Goal: Information Seeking & Learning: Check status

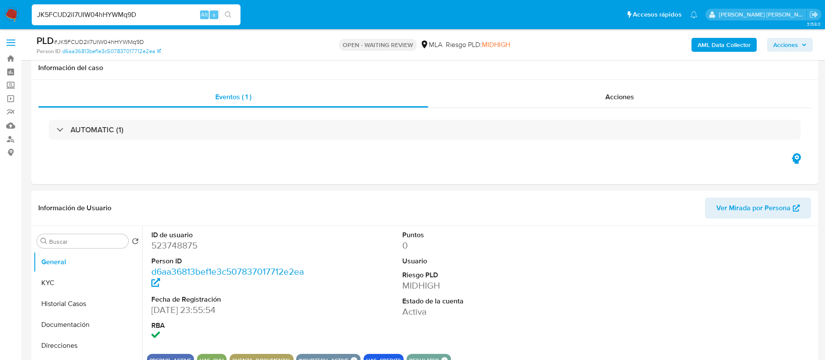
select select "10"
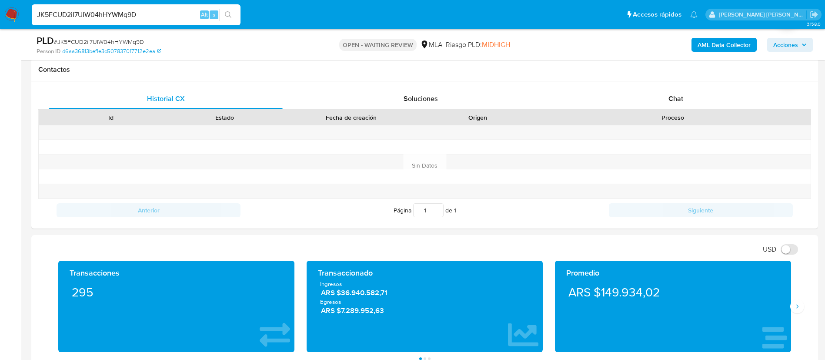
paste input "CUMnb5D9n6uIuBgCUJEwyitc"
click at [119, 15] on input "JK5FCUD2iI7UIW04hHYWMq9D" at bounding box center [136, 14] width 209 height 11
type input "CUMnb5D9n6uIuBgCUJEwyitc"
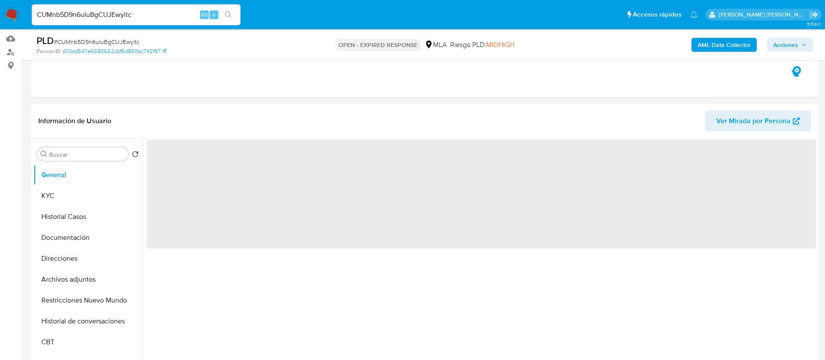
scroll to position [87, 0]
click at [80, 210] on button "Historial Casos" at bounding box center [84, 216] width 102 height 21
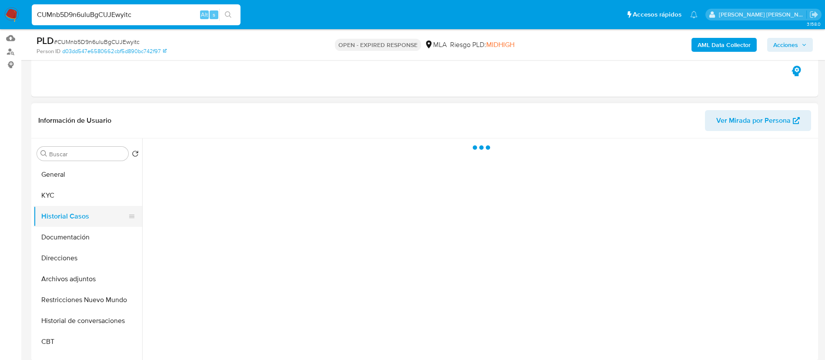
select select "10"
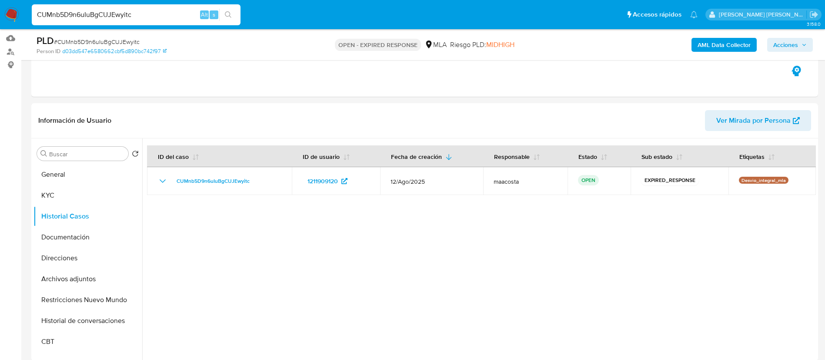
paste input "Ez5SkzYjXtfmIw5LqsaFI9yr"
click at [140, 16] on input "Ez5SkzYjXtfmIw5LqsaFI9yr" at bounding box center [136, 14] width 209 height 11
type input "Ez5SkzYjXtfmIw5LqsaFI9yr"
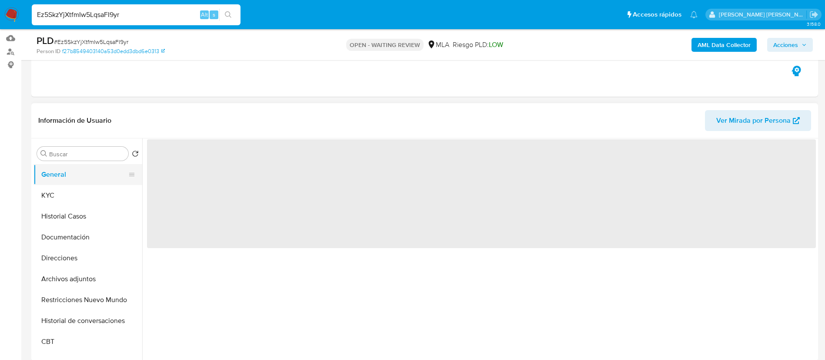
scroll to position [95, 0]
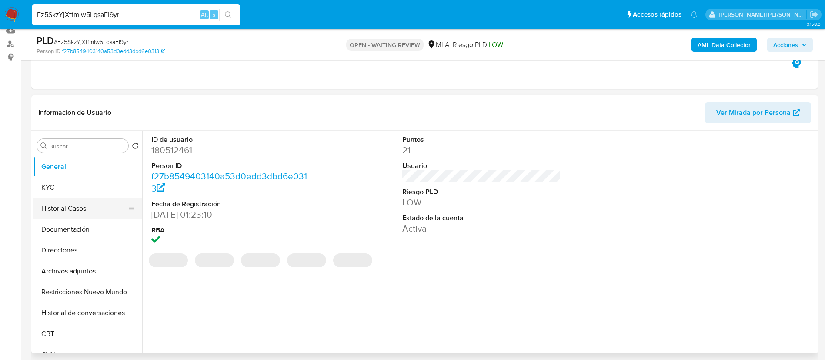
click at [67, 208] on button "Historial Casos" at bounding box center [84, 208] width 102 height 21
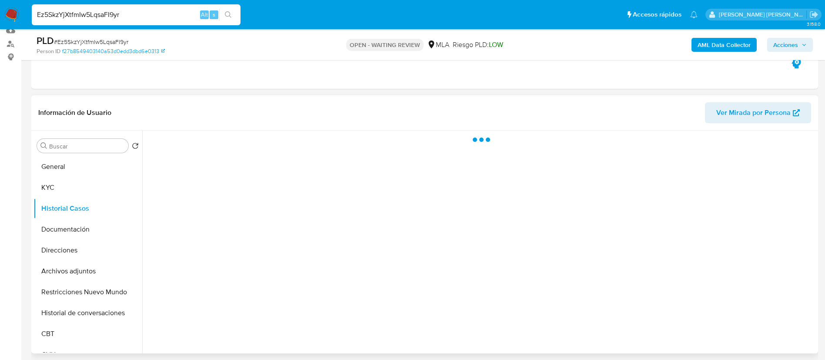
select select "10"
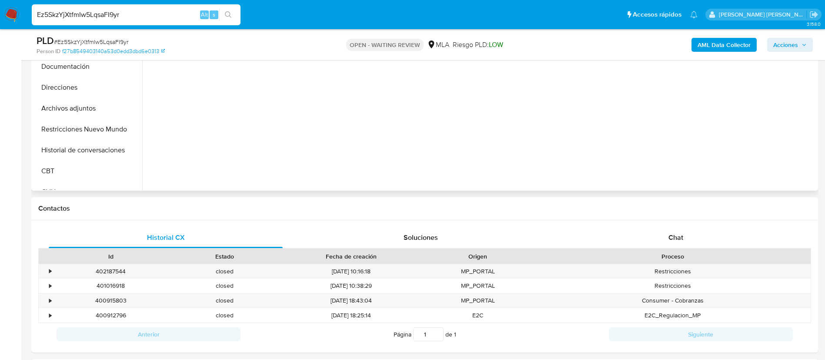
scroll to position [260, 0]
click at [674, 235] on span "Chat" at bounding box center [675, 235] width 15 height 10
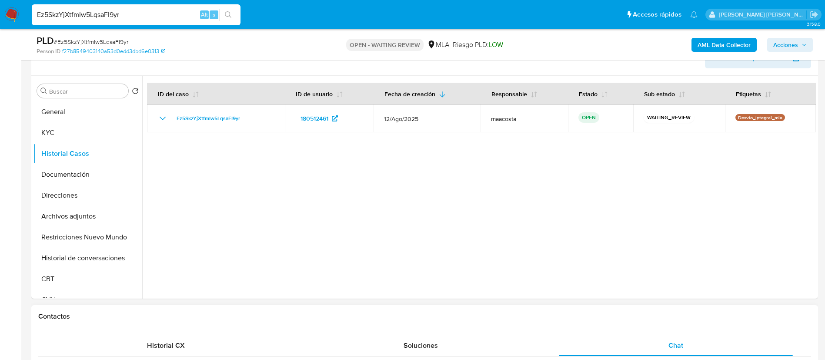
scroll to position [149, 0]
click at [83, 232] on button "Restricciones Nuevo Mundo" at bounding box center [84, 238] width 102 height 21
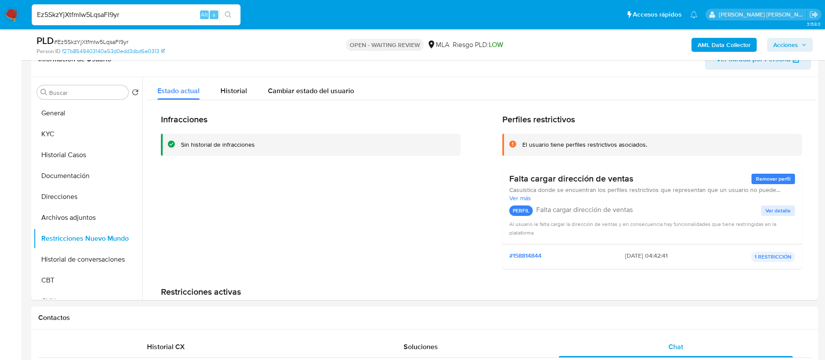
paste input "FfLPNoxA3uvcFlTDYmz0PwRA"
click at [134, 17] on input "Ez5SkzYjXtfmIw5LqsaFI9yr" at bounding box center [136, 14] width 209 height 11
type input "FfLPNoxA3uvcFlTDYmz0PwRA"
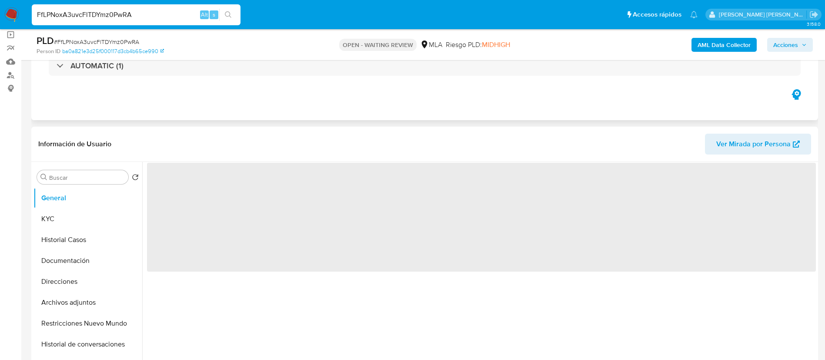
scroll to position [81, 0]
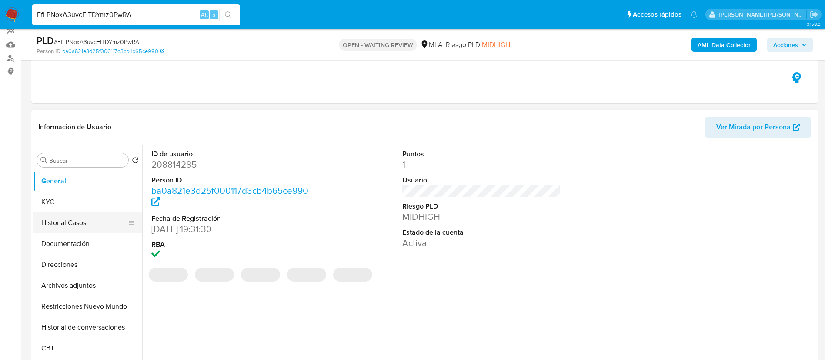
select select "10"
click at [66, 223] on button "Historial Casos" at bounding box center [84, 222] width 102 height 21
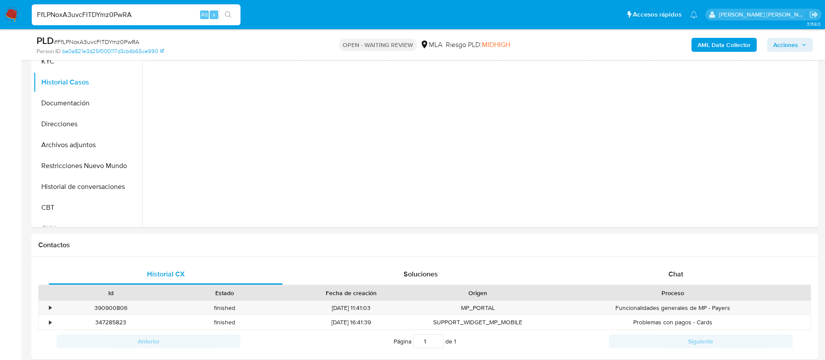
scroll to position [236, 0]
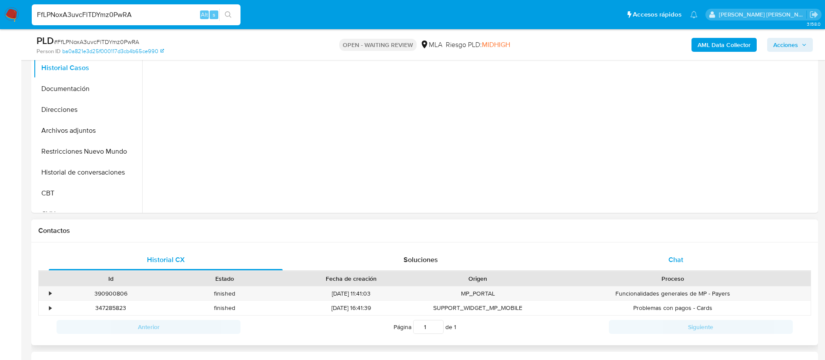
click at [662, 261] on div "Chat" at bounding box center [676, 259] width 234 height 21
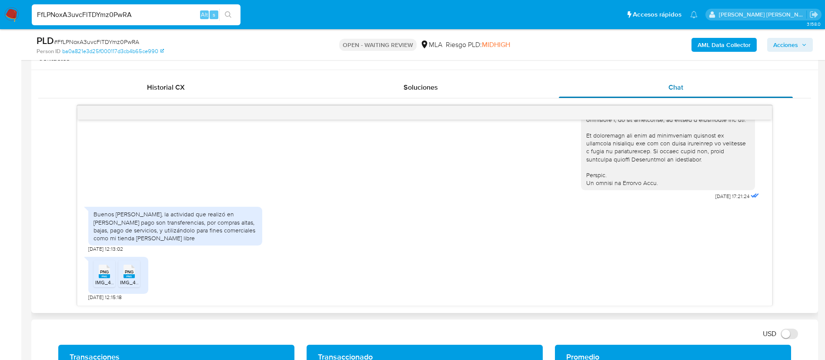
scroll to position [408, 0]
click at [104, 274] on rect at bounding box center [104, 276] width 11 height 4
click at [127, 278] on icon "PNG" at bounding box center [129, 270] width 11 height 15
click at [124, 16] on input "FfLPNoxA3uvcFlTDYmz0PwRA" at bounding box center [136, 14] width 209 height 11
paste input "z1KPWvXjbkIRsxyGMnuneLdI"
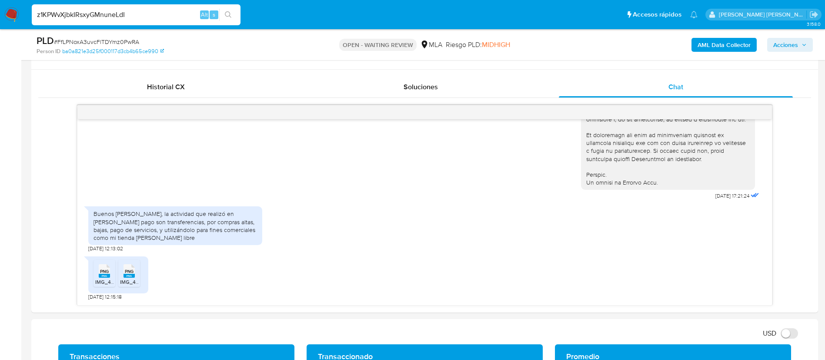
type input "z1KPWvXjbkIRsxyGMnuneLdI"
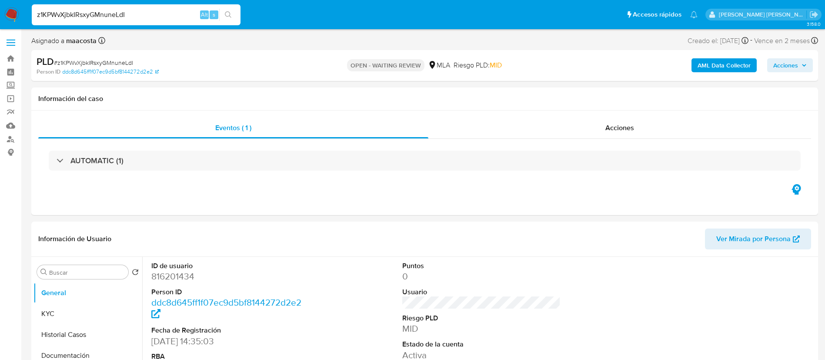
select select "10"
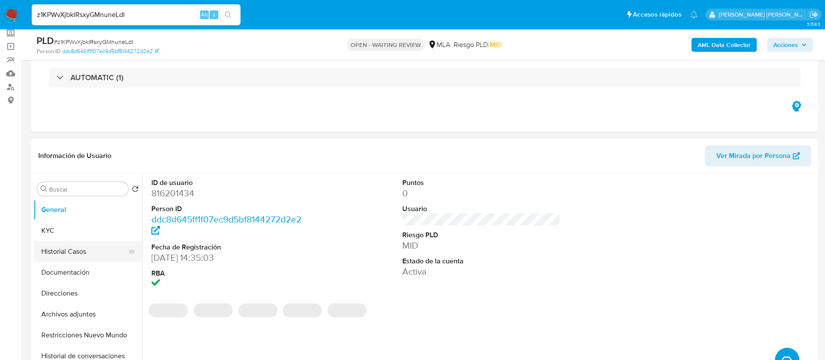
scroll to position [73, 0]
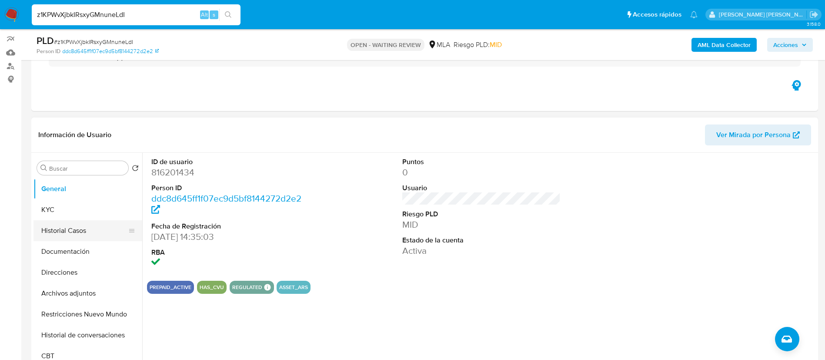
click at [65, 228] on button "Historial Casos" at bounding box center [84, 230] width 102 height 21
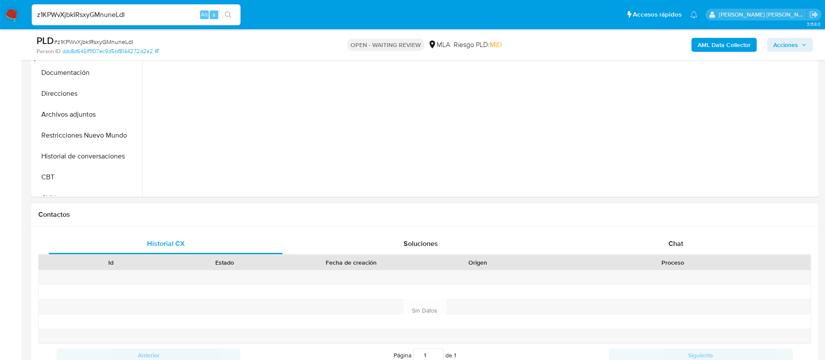
scroll to position [266, 0]
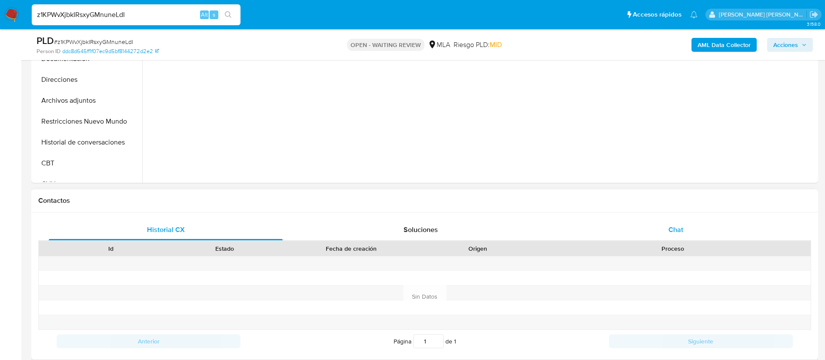
click at [666, 226] on div "Chat" at bounding box center [676, 229] width 234 height 21
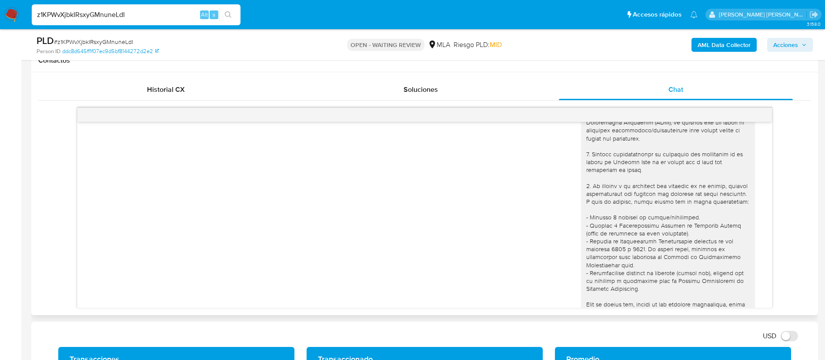
scroll to position [30, 0]
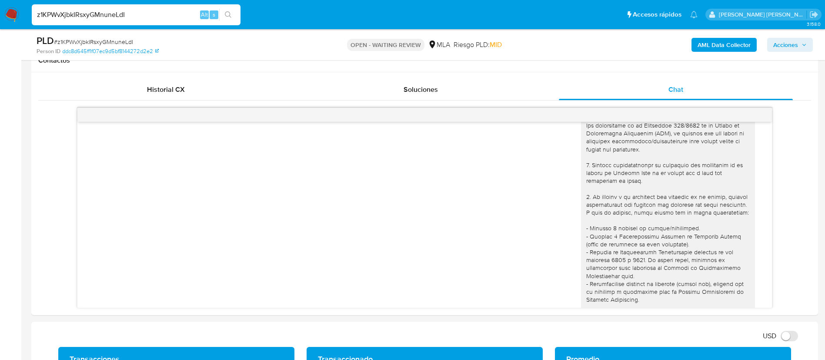
paste input "QfiLZGINLpo0A7zyAJeLu9uv"
click at [135, 15] on input "z1KPWvXjbkIRsxyGMnuneLdI" at bounding box center [136, 14] width 209 height 11
type input "QfiLZGINLpo0A7zyAJeLu9uv"
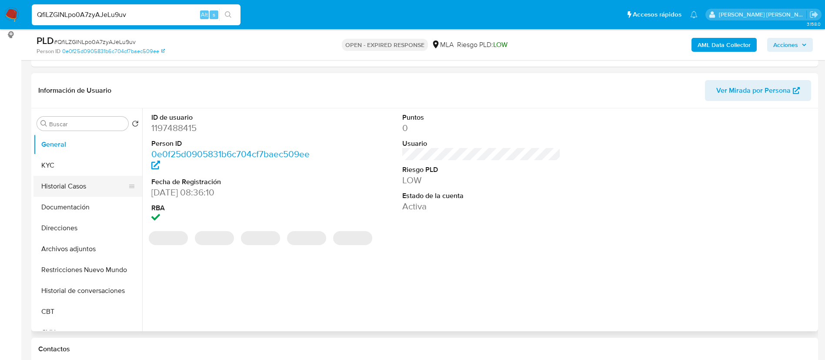
scroll to position [118, 0]
select select "10"
click at [67, 180] on button "Historial Casos" at bounding box center [84, 185] width 102 height 21
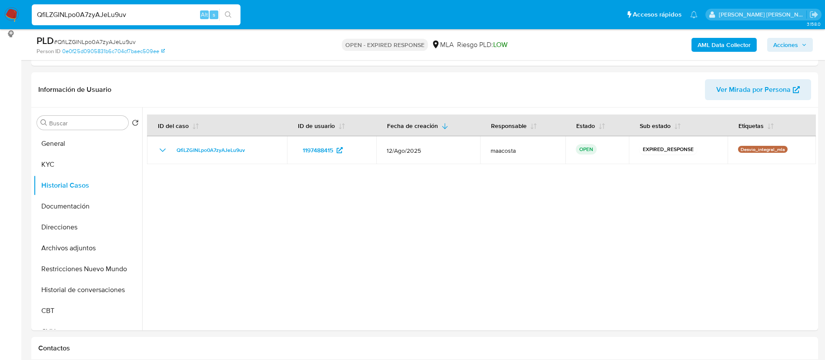
paste input "dDtr6jx0DcT7CIkQPHNOfXBY"
click at [123, 17] on input "dDtr6jx0DcT7CIkQPHNOfXBY" at bounding box center [136, 14] width 209 height 11
type input "dDtr6jx0DcT7CIkQPHNOfXBY"
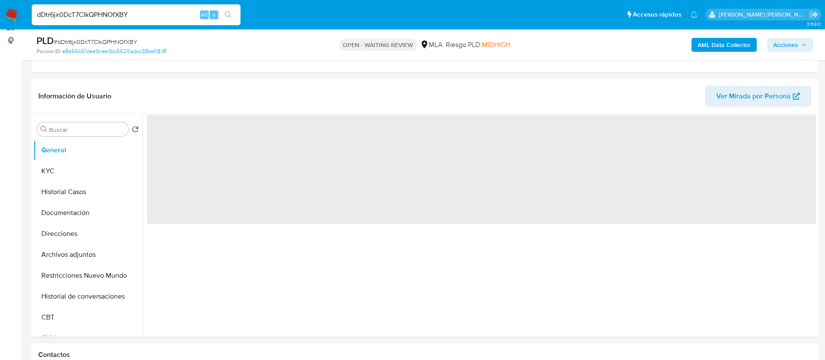
scroll to position [121, 0]
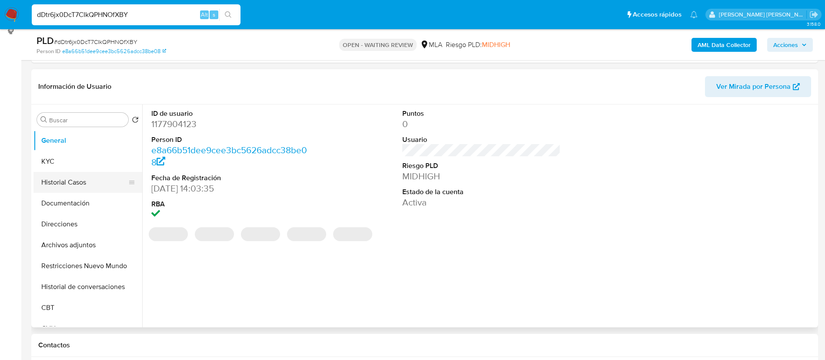
click at [87, 181] on button "Historial Casos" at bounding box center [84, 182] width 102 height 21
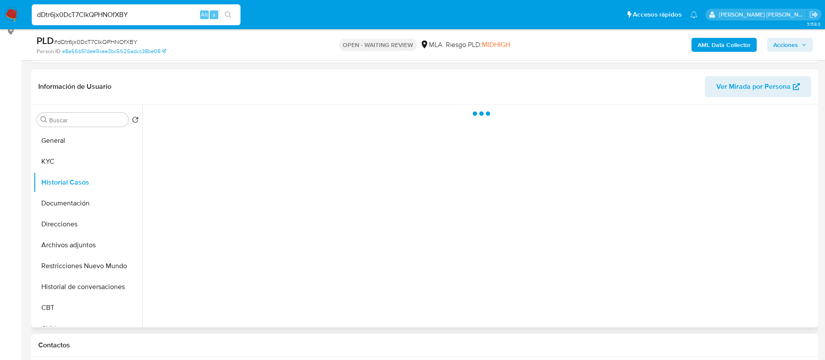
select select "10"
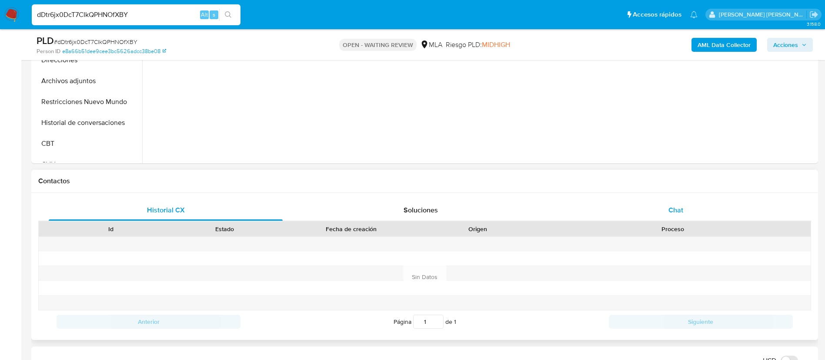
click at [685, 209] on div "Chat" at bounding box center [676, 210] width 234 height 21
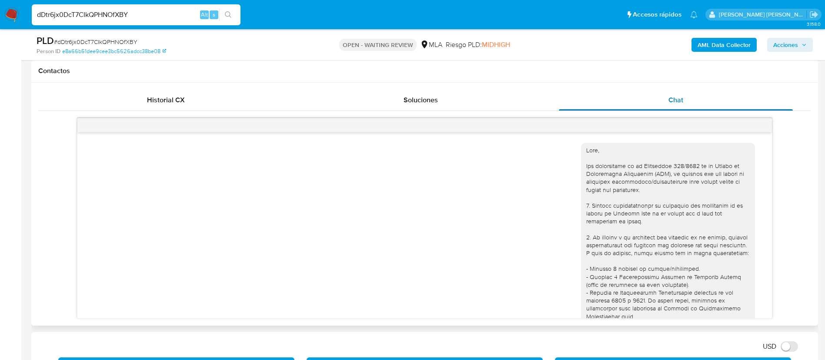
scroll to position [341, 0]
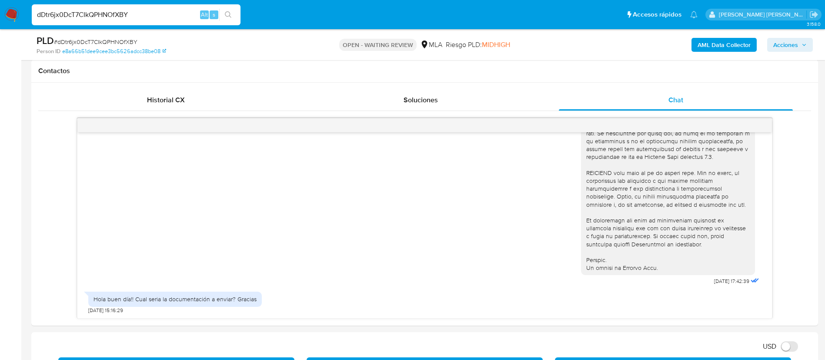
paste input "Up50Q6ZHgBf79M9KJAaWbZLp"
click at [127, 15] on input "dDtr6jx0DcT7CIkQPHNOfXBY" at bounding box center [136, 14] width 209 height 11
type input "Up50Q6ZHgBf79M9KJAaWbZLp"
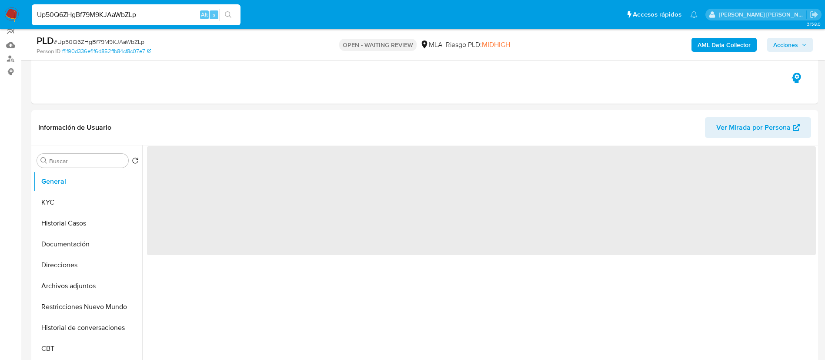
scroll to position [83, 0]
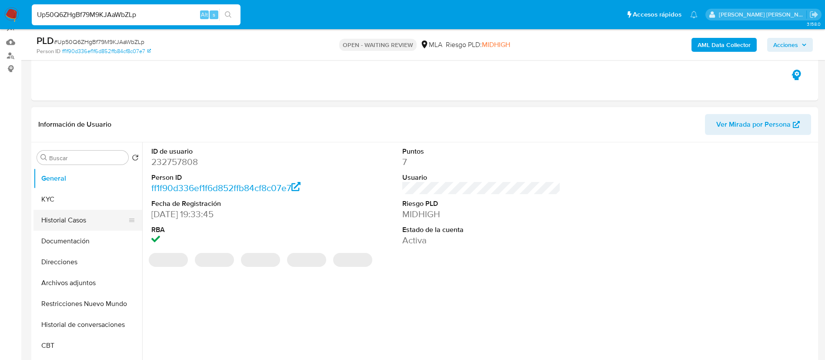
click at [58, 210] on button "Historial Casos" at bounding box center [84, 220] width 102 height 21
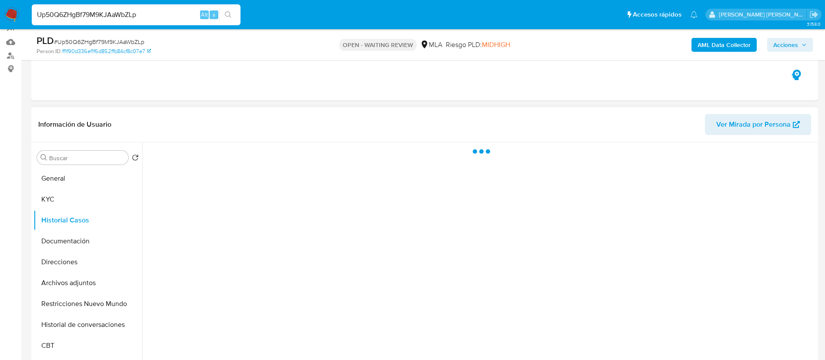
select select "10"
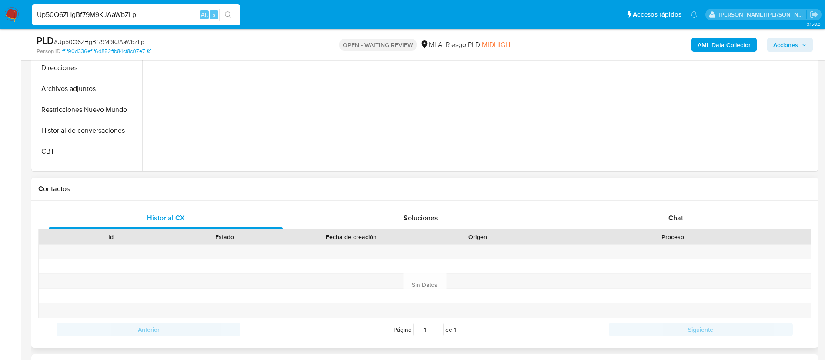
scroll to position [307, 0]
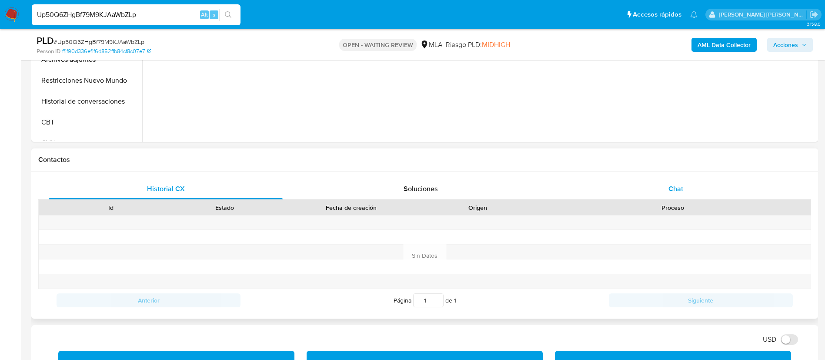
click at [670, 180] on div "Chat" at bounding box center [676, 188] width 234 height 21
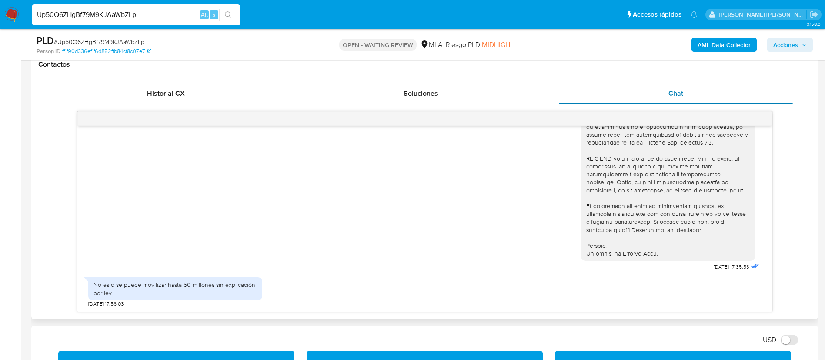
scroll to position [403, 0]
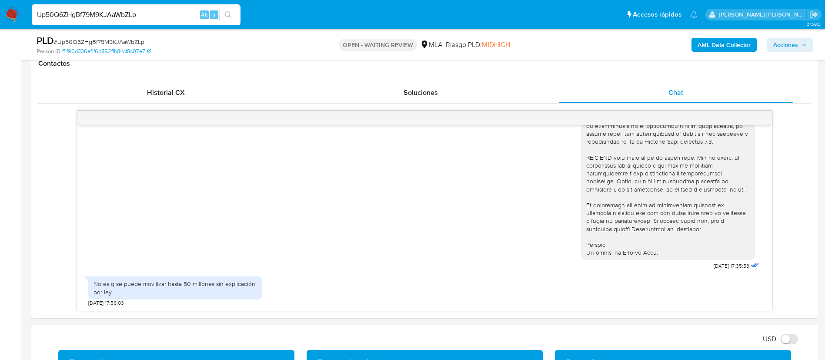
paste input "FUVegprxk3xGQh51D08Np1cg"
click at [165, 17] on input "FUVegprxk3xGQh51D08Np1cg" at bounding box center [136, 14] width 209 height 11
type input "FUVegprxk3xGQh51D08Np1cg"
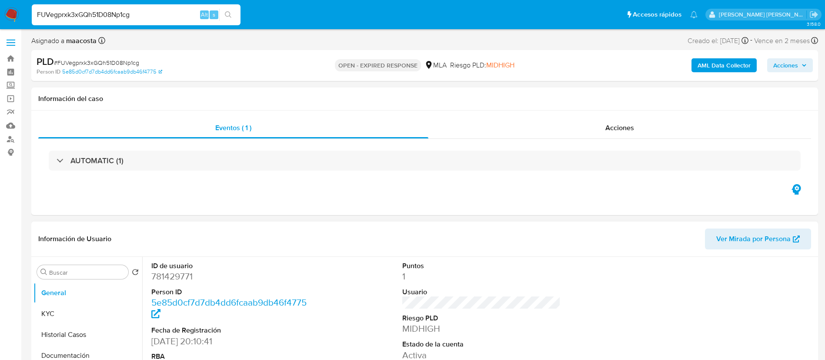
select select "10"
click at [88, 335] on button "Historial Casos" at bounding box center [84, 334] width 102 height 21
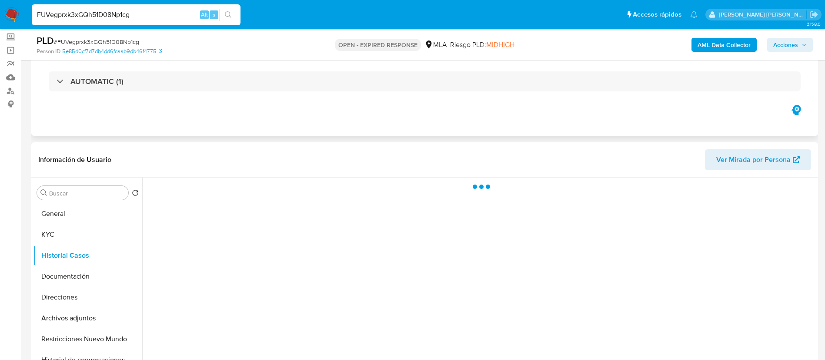
scroll to position [52, 0]
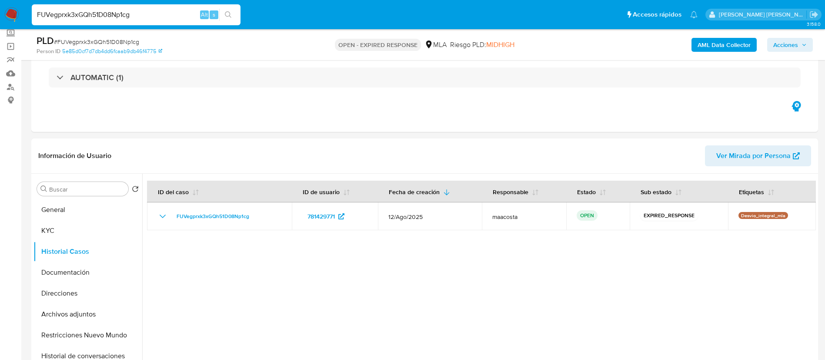
paste input "IiOwXEYVWT7642nFrBCgbRSV"
click at [103, 12] on input "IiOwXEYVWT7642nFrBCgbRSV" at bounding box center [136, 14] width 209 height 11
type input "IiOwXEYVWT7642nFrBCgbRSV"
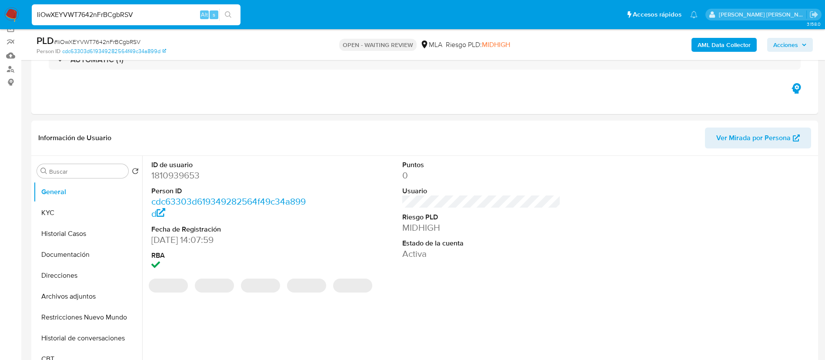
select select "10"
click at [55, 233] on button "Historial Casos" at bounding box center [84, 233] width 102 height 21
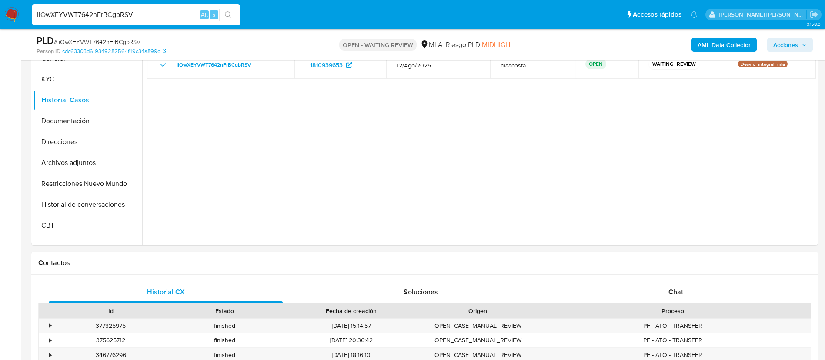
scroll to position [240, 0]
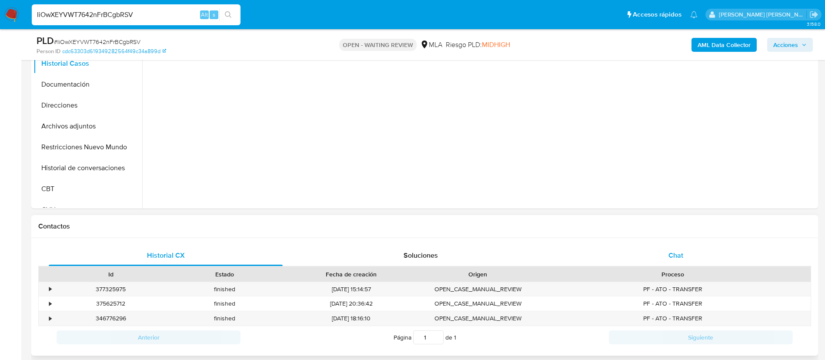
click at [675, 253] on span "Chat" at bounding box center [675, 255] width 15 height 10
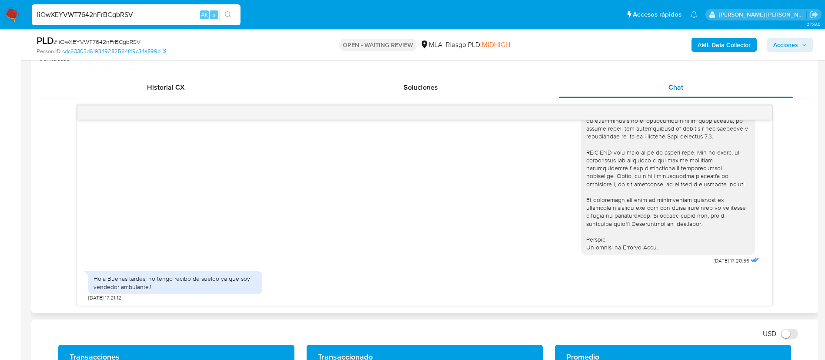
scroll to position [410, 0]
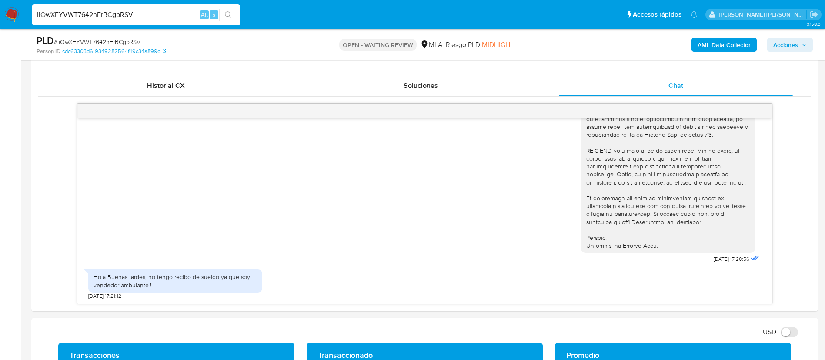
paste input "2QVjre21Zi8eJshoOAw0FBGZ"
click at [120, 17] on input "IiOwXEYVWT7642nFrBCgbRSV" at bounding box center [136, 14] width 209 height 11
type input "2QVjre21Zi8eJshoOAw0FBGZ"
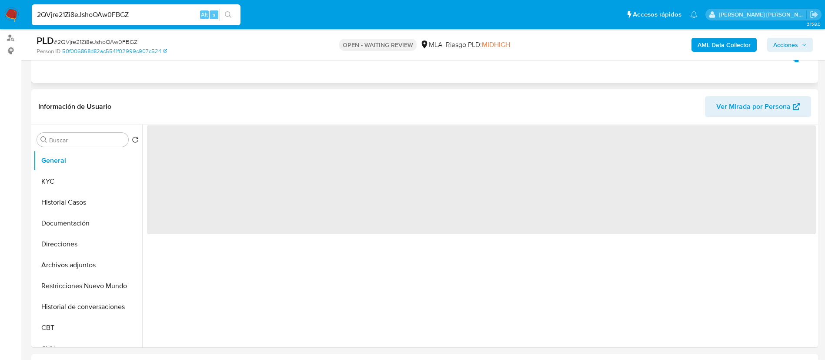
scroll to position [130, 0]
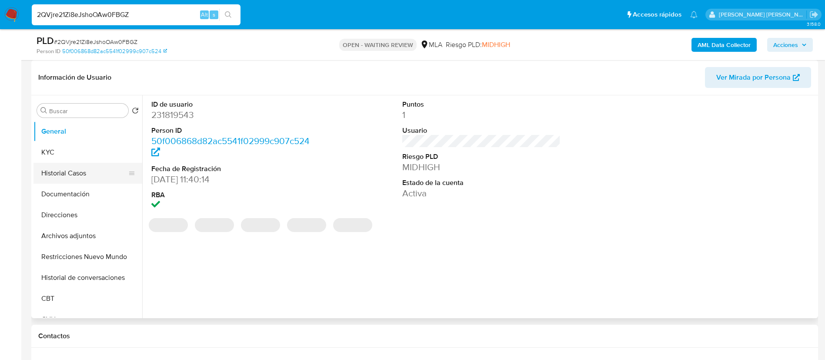
click at [85, 173] on button "Historial Casos" at bounding box center [84, 173] width 102 height 21
select select "10"
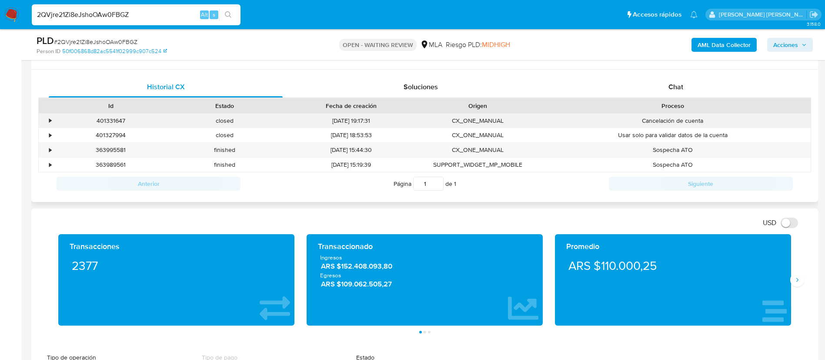
scroll to position [426, 0]
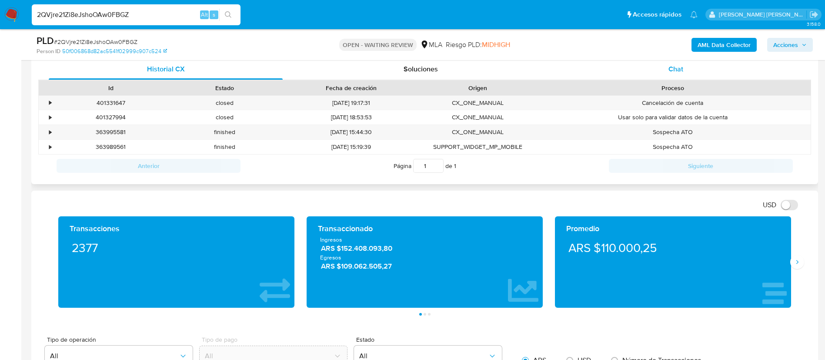
click at [676, 70] on span "Chat" at bounding box center [675, 69] width 15 height 10
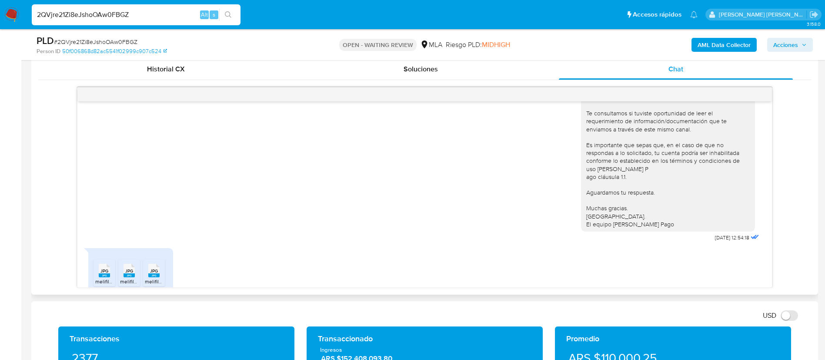
scroll to position [512, 0]
paste input "6yfXnUkoujRYTj6We8MZxrKU"
click at [132, 17] on input "6yfXnUkoujRYTj6We8MZxrKU" at bounding box center [136, 14] width 209 height 11
type input "6yfXnUkoujRYTj6We8MZxrKU"
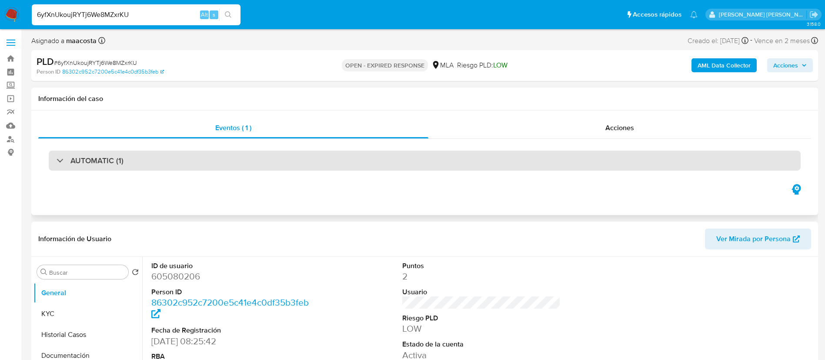
select select "10"
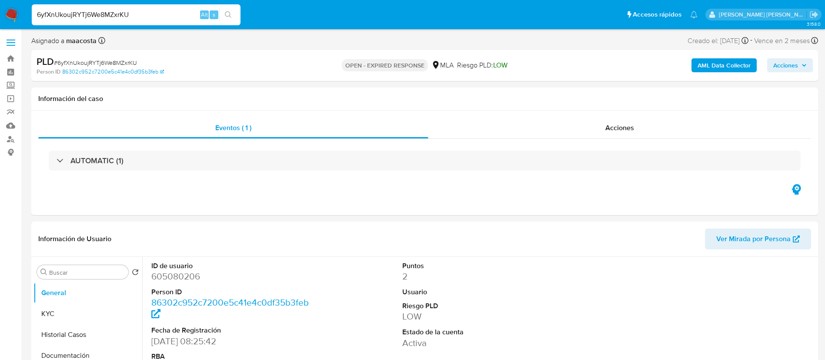
select select "10"
paste input "VhIG8ehkvvegIiTLPhZWXBoh"
click at [140, 18] on input "VhIG8ehkvvegIiTLPhZWXBoh" at bounding box center [136, 14] width 209 height 11
type input "VhIG8ehkvvegIiTLPhZWXBoh"
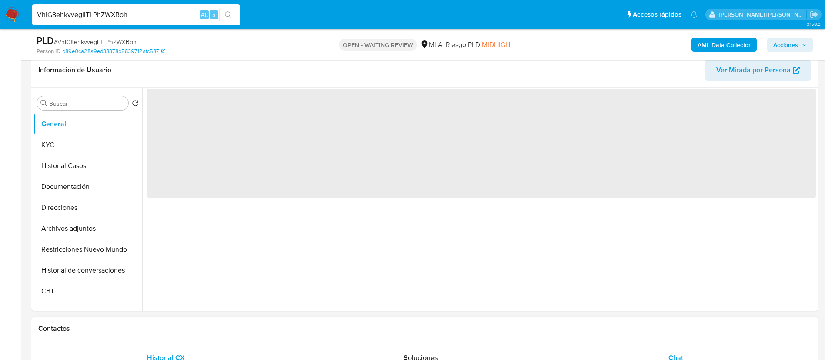
scroll to position [144, 0]
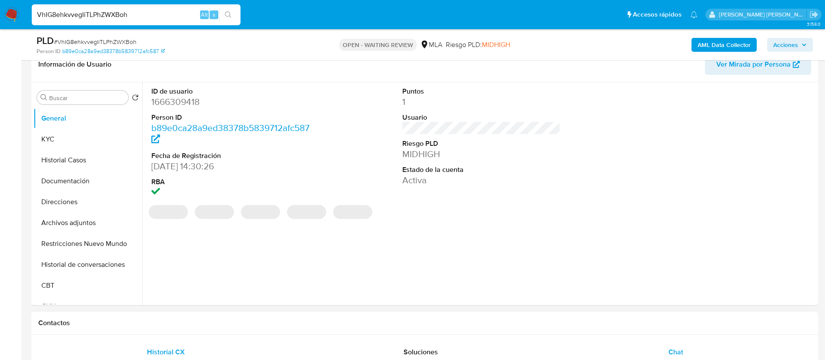
click at [658, 349] on div "Chat" at bounding box center [676, 351] width 234 height 21
select select "10"
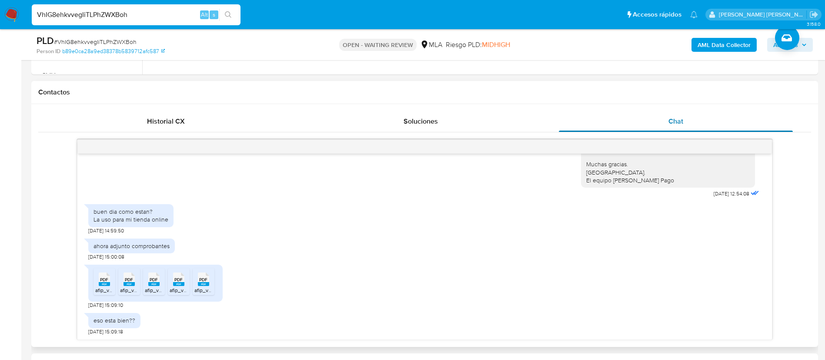
scroll to position [376, 0]
paste input "boQT3PxAEzZ9xUshMEH8HwIw"
click at [157, 17] on input "boQT3PxAEzZ9xUshMEH8HwIw" at bounding box center [136, 14] width 209 height 11
type input "boQT3PxAEzZ9xUshMEH8HwIw"
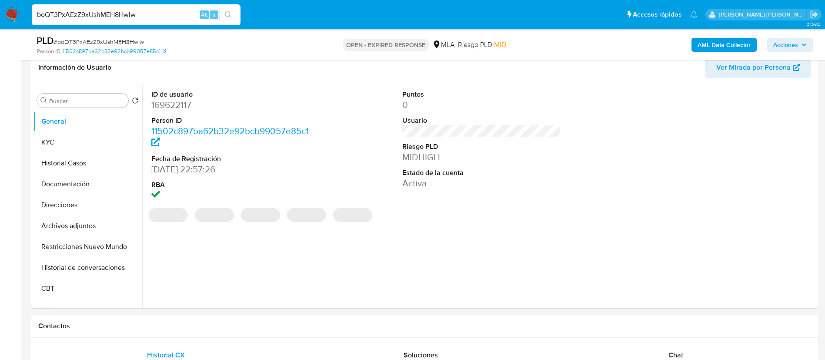
scroll to position [147, 0]
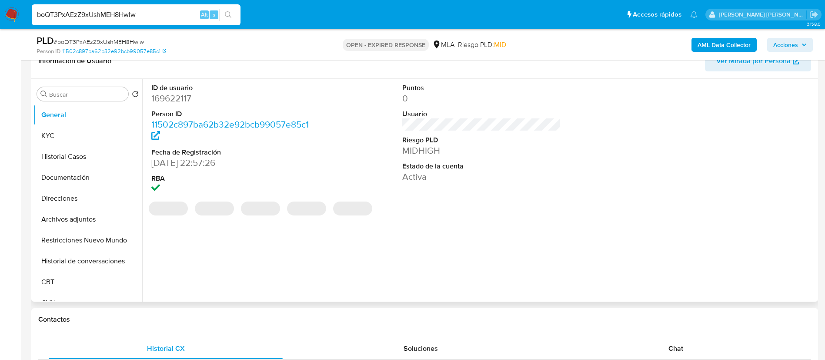
select select "10"
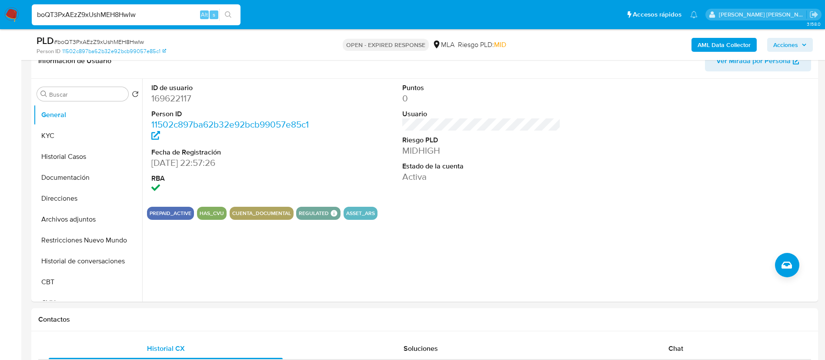
paste input "as1dffe894XtwA3j4CaN6NSX"
click at [118, 12] on input "as1dffe894XtwA3j4CaN6NSX" at bounding box center [136, 14] width 209 height 11
type input "as1dffe894XtwA3j4CaN6NSX"
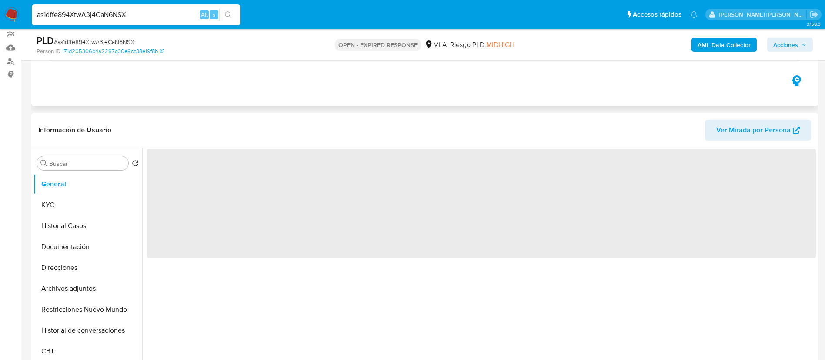
scroll to position [77, 0]
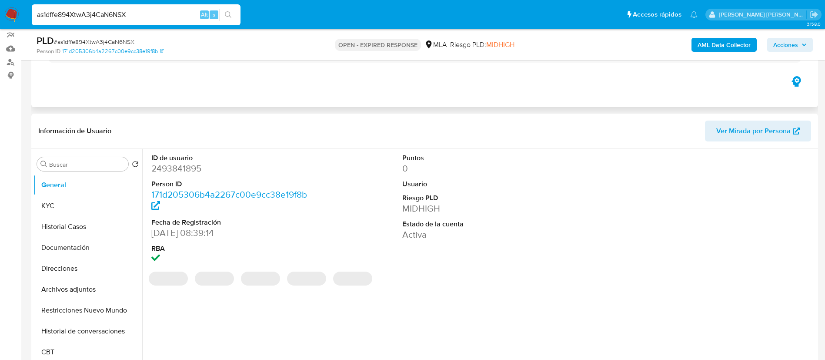
select select "10"
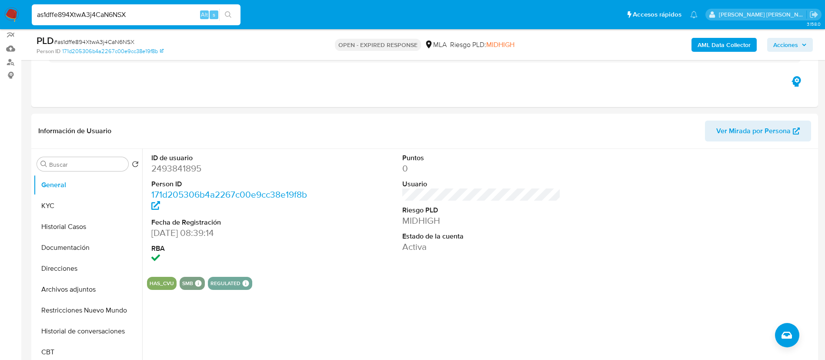
paste input "eoVuUIDXu3n6VHgjZMKaYsgb"
click at [161, 12] on input "eoVuUIDXu3n6VHgjZMKaYsgb" at bounding box center [136, 14] width 209 height 11
type input "eoVuUIDXu3n6VHgjZMKaYsgb"
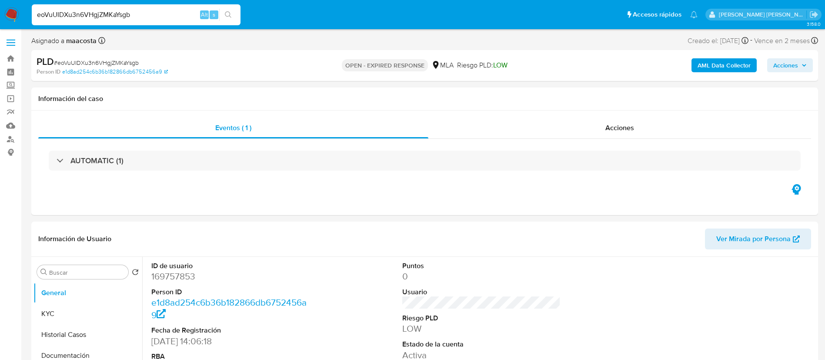
select select "10"
paste input "L2Tzl2JqEahapWGRw4BhqwPg"
click at [135, 14] on input "L2Tzl2JqEahapWGRw4BhqwPg" at bounding box center [136, 14] width 209 height 11
type input "L2Tzl2JqEahapWGRw4BhqwPg"
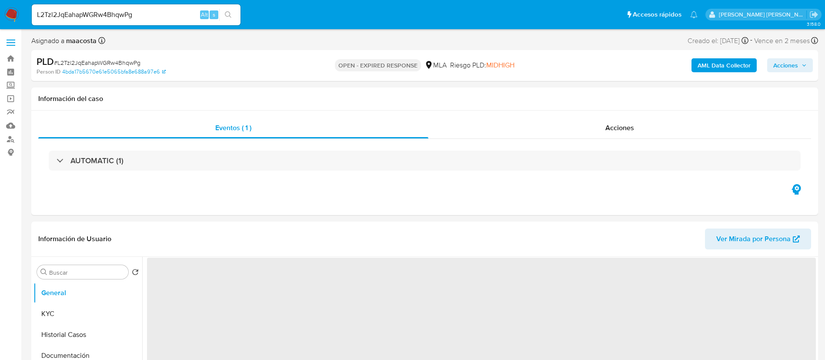
select select "10"
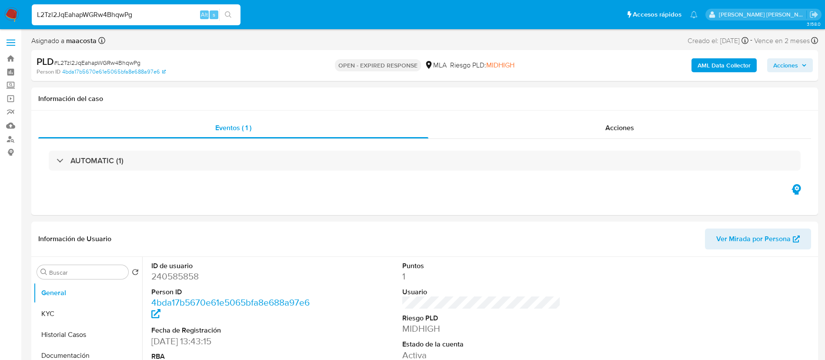
click at [135, 14] on input "L2Tzl2JqEahapWGRw4BhqwPg" at bounding box center [136, 14] width 209 height 11
paste input "vabSA8mzo6ioyH0n3sf9wkqh"
type input "vabSA8mzo6ioyH0n3sf9wkqh"
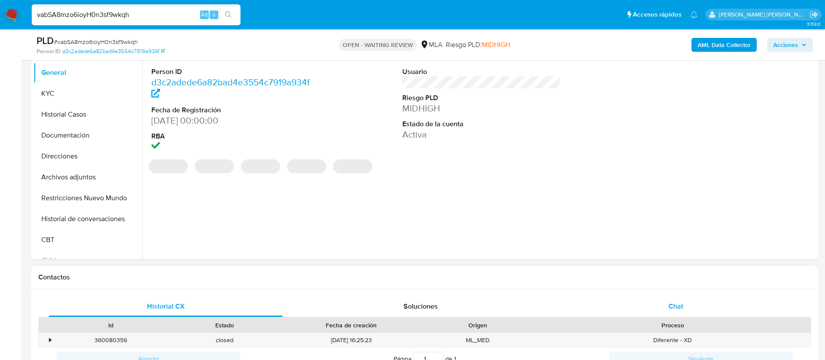
click at [677, 305] on span "Chat" at bounding box center [675, 306] width 15 height 10
select select "10"
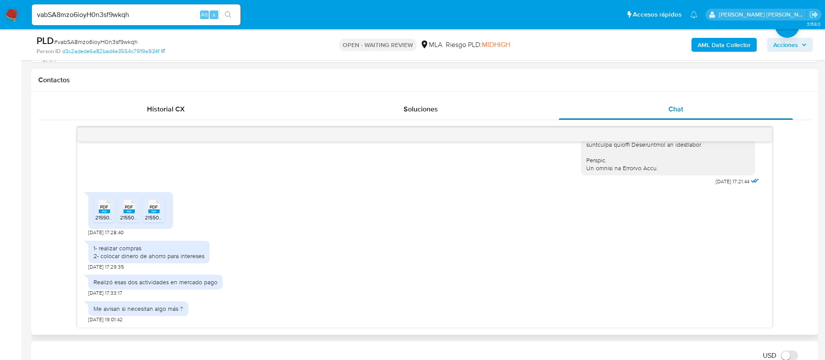
scroll to position [387, 0]
click at [144, 16] on input "vabSA8mzo6ioyH0n3sf9wkqh" at bounding box center [136, 14] width 209 height 11
paste input "ECDbC21POoNQB9HWJGu1mU9E"
type input "ECDbC21POoNQB9HWJGu1mU9E"
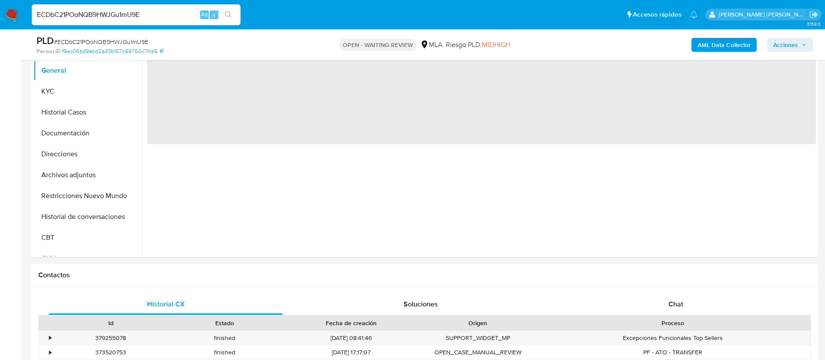
scroll to position [205, 0]
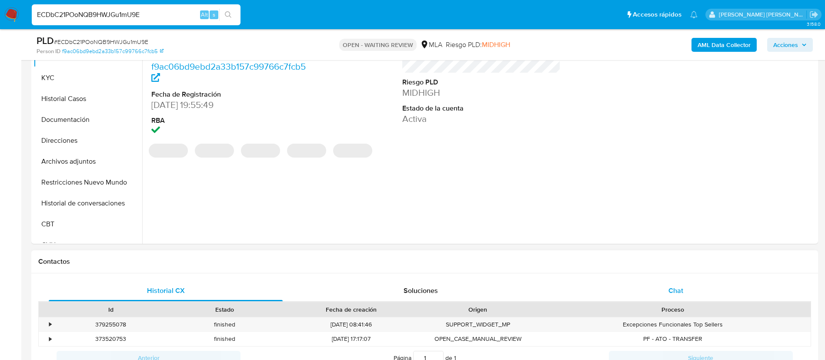
click at [682, 289] on span "Chat" at bounding box center [675, 290] width 15 height 10
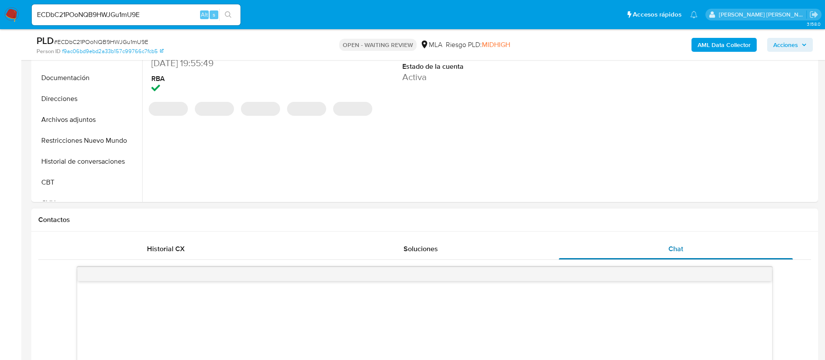
scroll to position [333, 0]
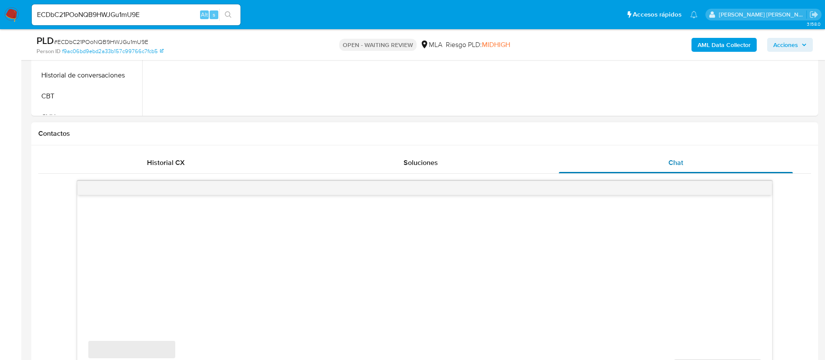
select select "10"
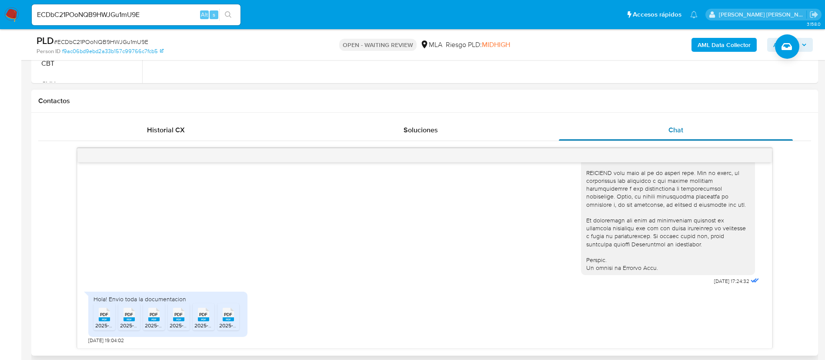
scroll to position [371, 0]
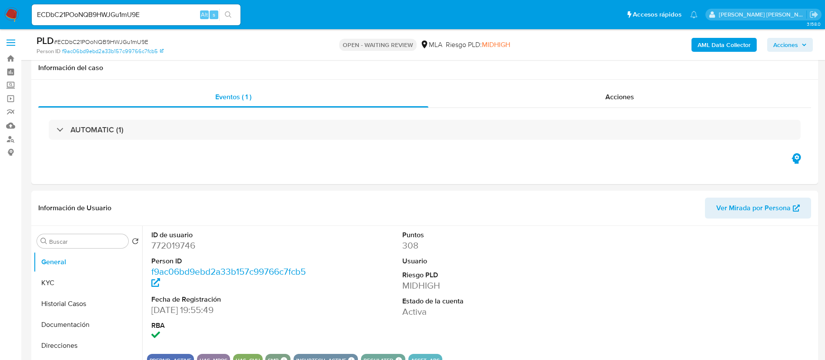
select select "10"
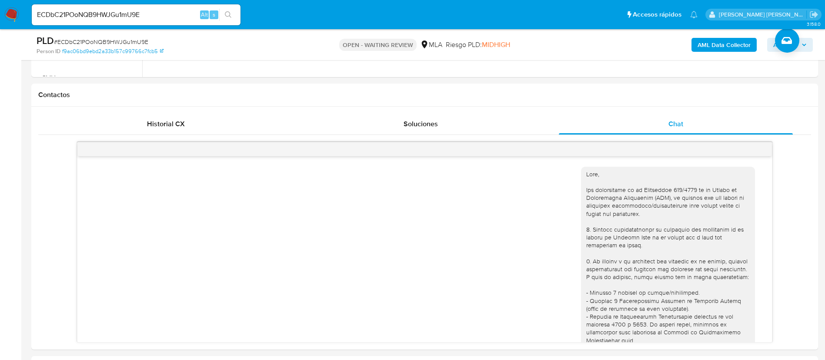
scroll to position [371, 0]
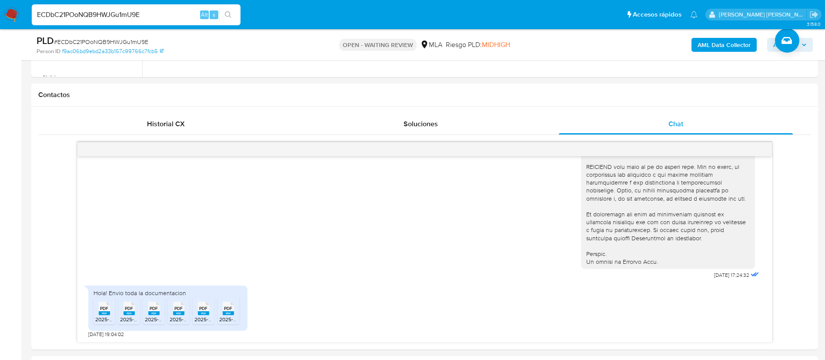
paste input "lJtzxcGApcgaTN6GFJk8P8Ha"
click at [160, 14] on input "lJtzxcGApcgaTN6GFJk8P8Ha" at bounding box center [136, 14] width 209 height 11
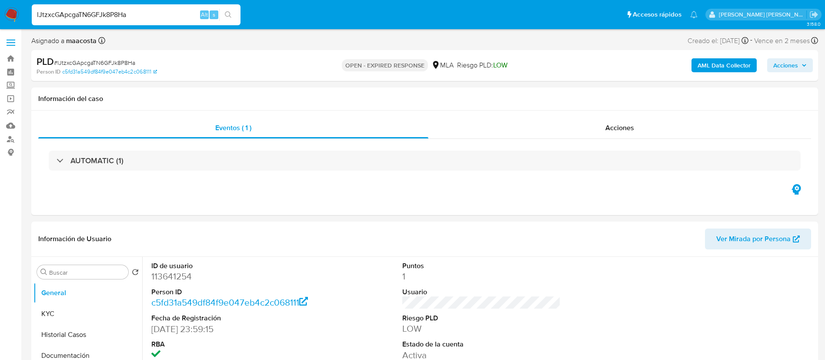
click at [160, 14] on input "lJtzxcGApcgaTN6GFJk8P8Ha" at bounding box center [136, 14] width 209 height 11
paste input "AXrhMe9wJ1GKfqLFVQRcEx5g"
type input "AXrhMe9wJ1GKfqLFVQRcEx5g"
select select "10"
type input "AXrhMe9wJ1GKfqLFVQRcEx5g"
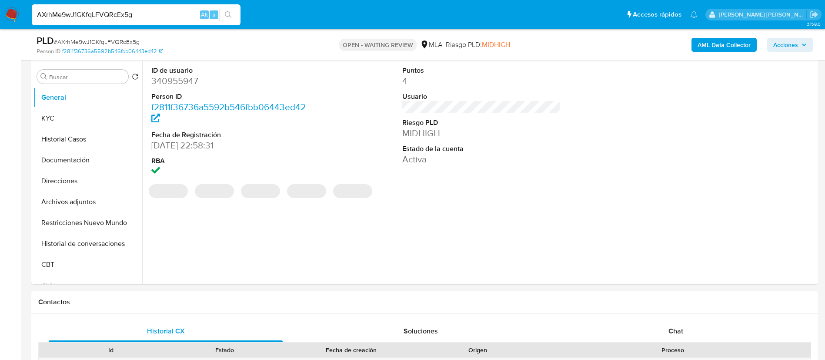
scroll to position [194, 0]
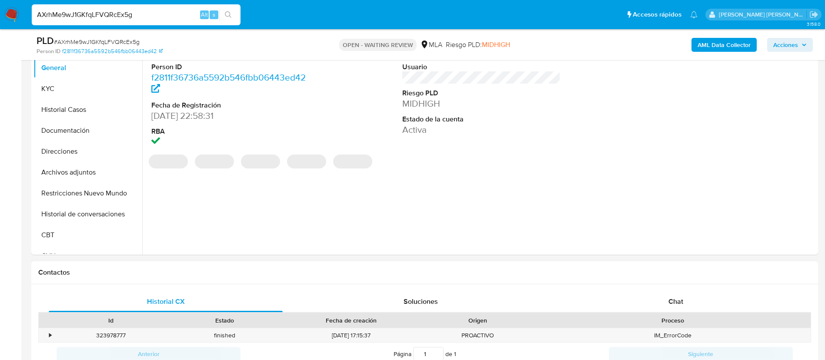
select select "10"
click at [670, 300] on span "Chat" at bounding box center [675, 301] width 15 height 10
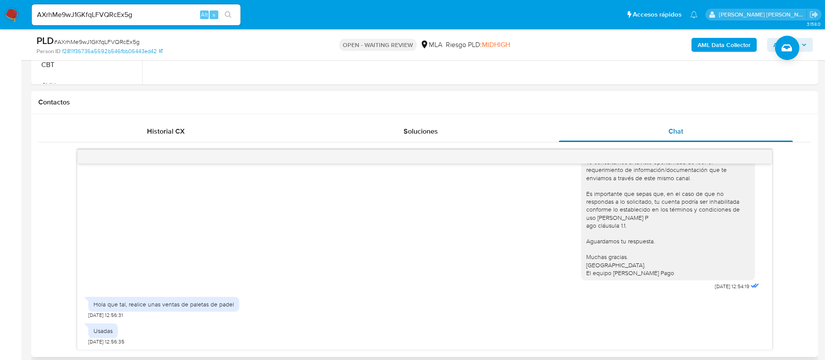
scroll to position [365, 0]
paste input "w5Q33oJ2IA8WB3ACikwwVMeD"
click at [135, 12] on input "w5Q33oJ2IA8WB3ACikwwVMeD" at bounding box center [136, 14] width 209 height 11
type input "w5Q33oJ2IA8WB3ACikwwVMeD"
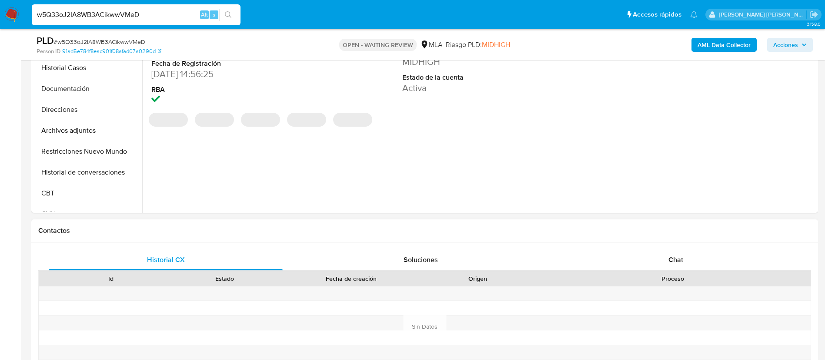
select select "10"
click at [685, 263] on div "Chat" at bounding box center [676, 259] width 234 height 21
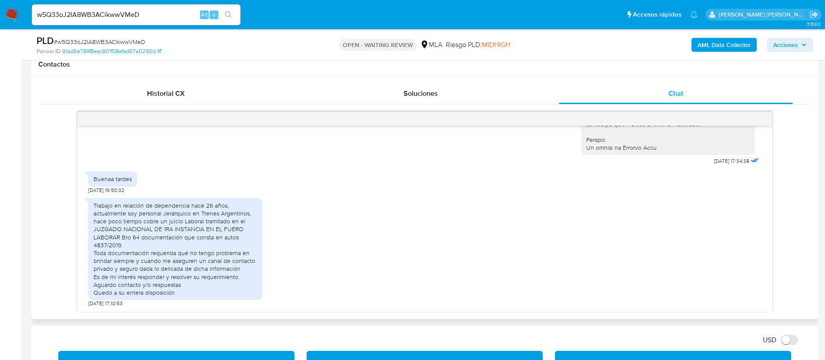
scroll to position [403, 0]
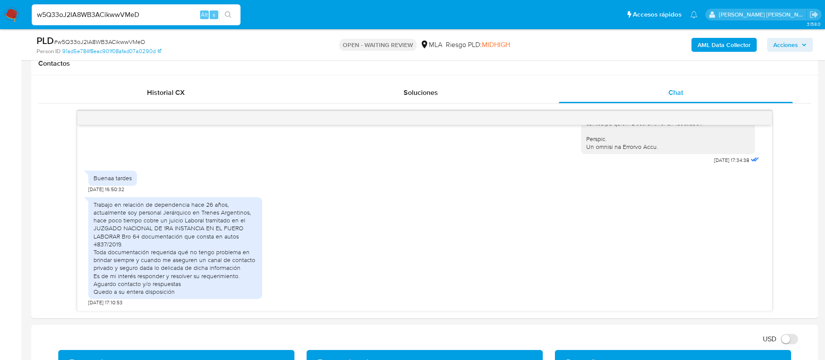
paste input "v7ttLLzEhpSO2ALtlFCaJH6"
click at [96, 16] on input "v7ttLLzEhpSO2ALtlFCaJH6D" at bounding box center [136, 14] width 209 height 11
type input "v7ttLLzEhpSO2ALtlFCaJH6D"
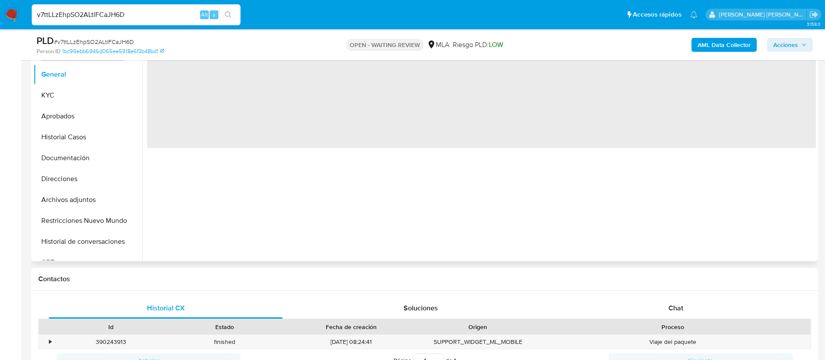
scroll to position [207, 0]
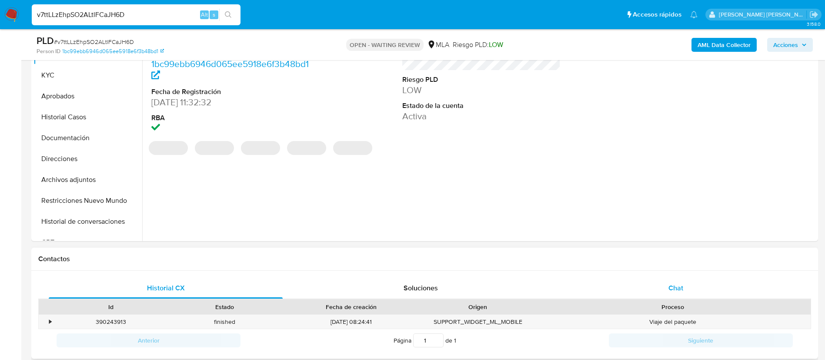
click at [661, 292] on div "Chat" at bounding box center [676, 287] width 234 height 21
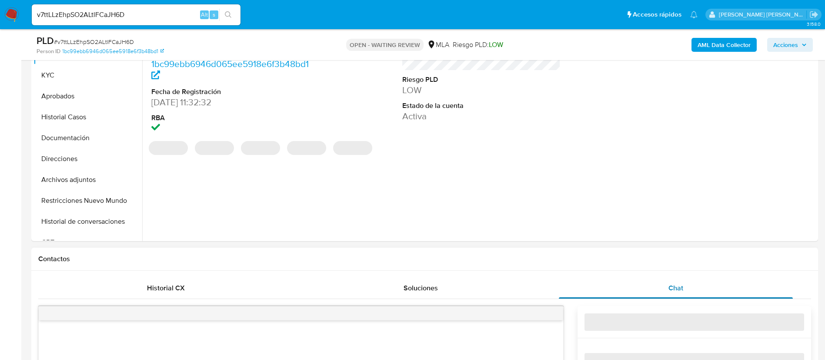
select select "10"
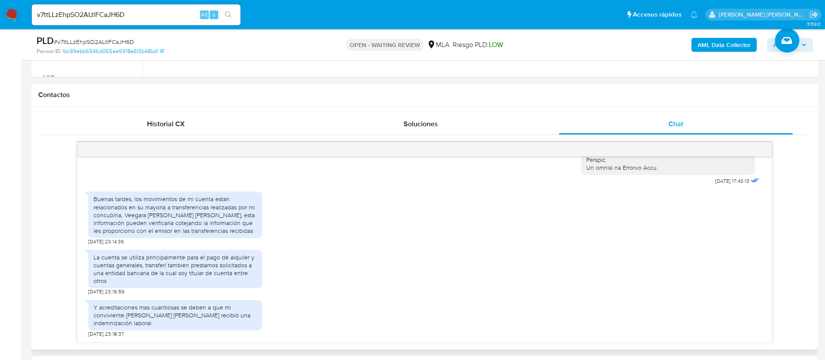
scroll to position [464, 0]
click at [102, 13] on input "v7ttLLzEhpSO2ALtlFCaJH6D" at bounding box center [136, 14] width 209 height 11
paste input "sNMLvVAsXZ5jihY1G9H6mJqt"
type input "sNMLvVAsXZ5jihY1G9H6mJqt"
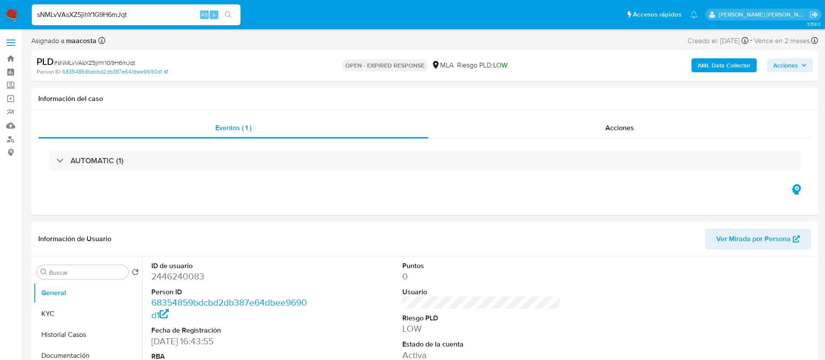
select select "10"
paste input "EbRb3t2Y1S3GTCfBqad3tESE"
type input "EbRb3t2Y1S3GTCfBqad3tESE"
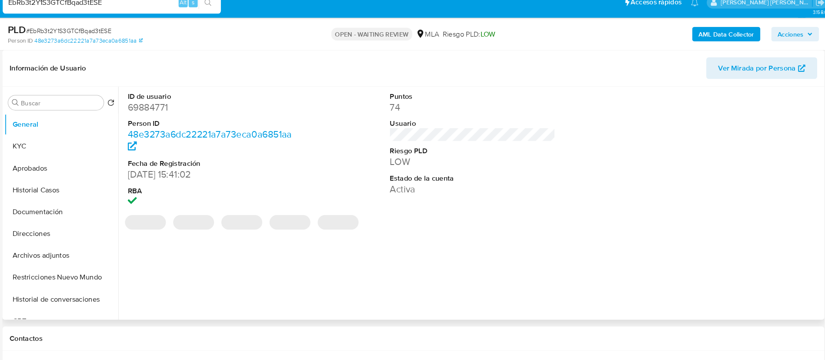
select select "10"
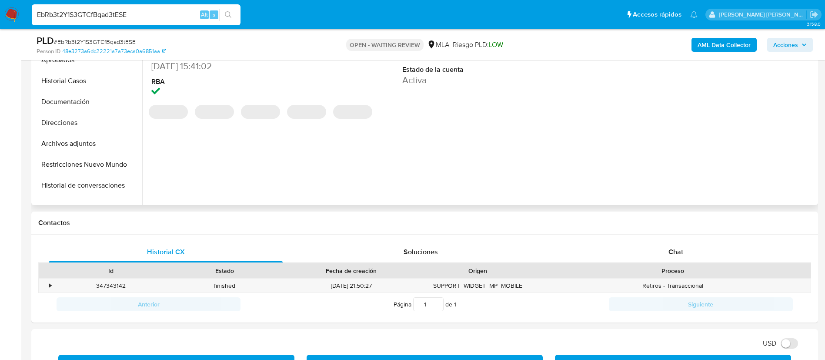
scroll to position [257, 0]
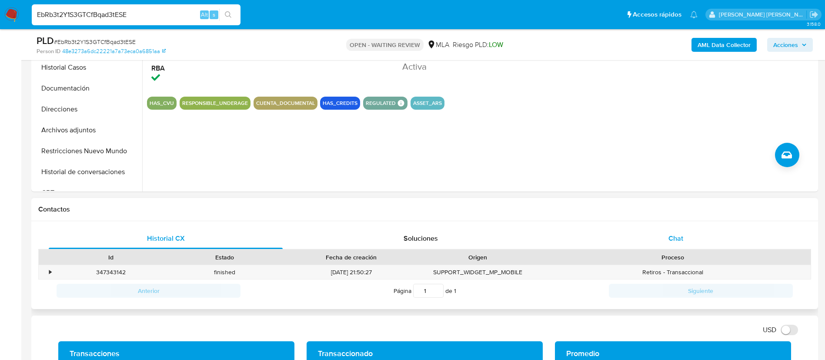
click at [669, 236] on span "Chat" at bounding box center [675, 238] width 15 height 10
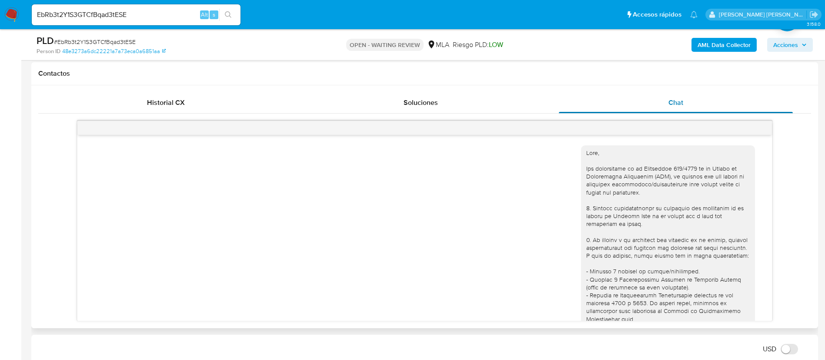
scroll to position [349, 0]
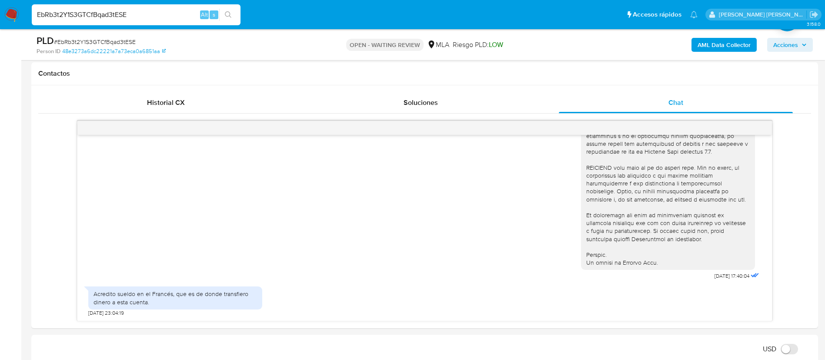
paste input "hnOhsl3kcxLn1u8lNONHWisi"
click at [100, 16] on input "hnOhsl3kcxLn1u8lNONHWisi" at bounding box center [136, 14] width 209 height 11
type input "hnOhsl3kcxLn1u8lNONHWisi"
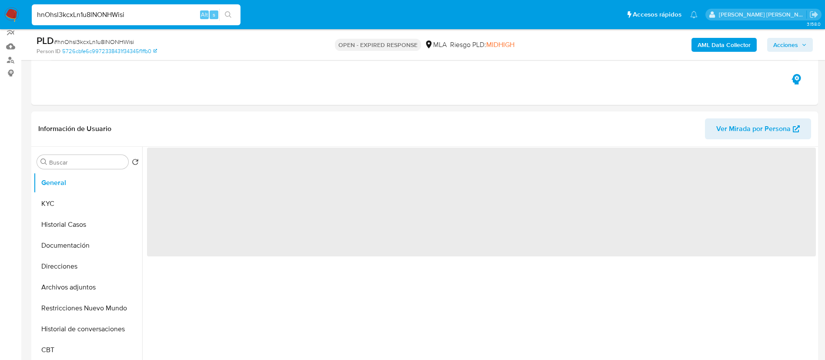
scroll to position [82, 0]
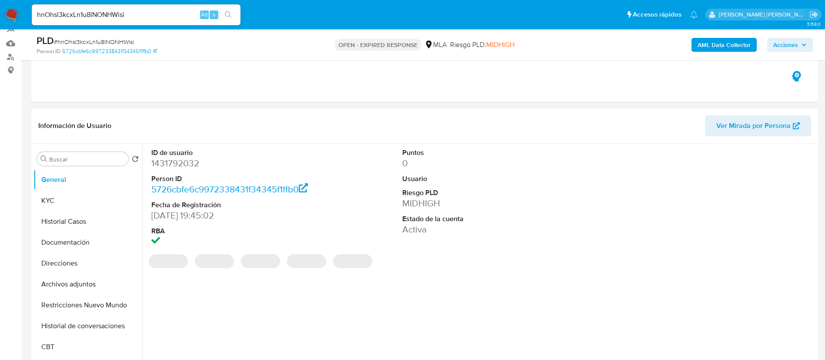
select select "10"
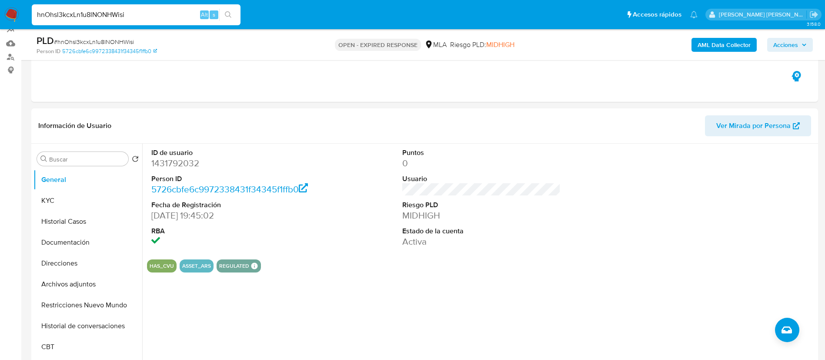
paste input "JXPgWrwL0kgcMuqhNrFBTYkv"
type input "JXPgWrwL0kgcMuqhNrFBTYkv"
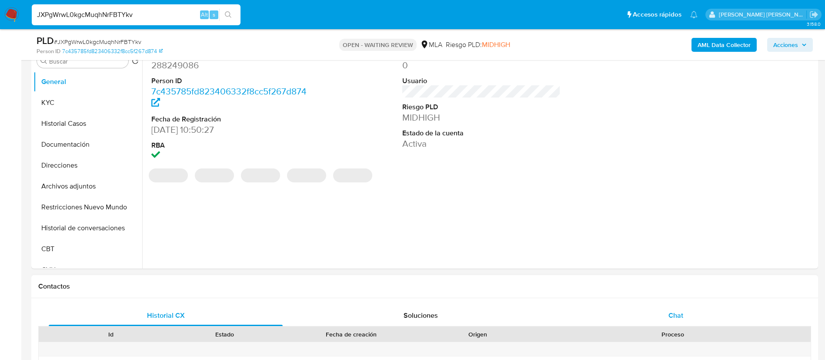
click at [667, 314] on div "Chat" at bounding box center [676, 315] width 234 height 21
select select "10"
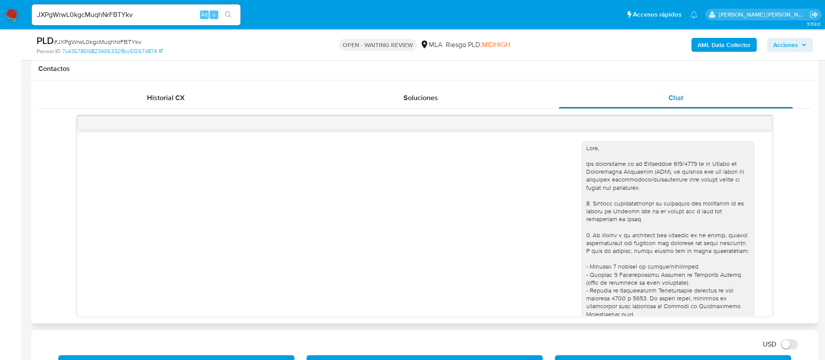
scroll to position [403, 0]
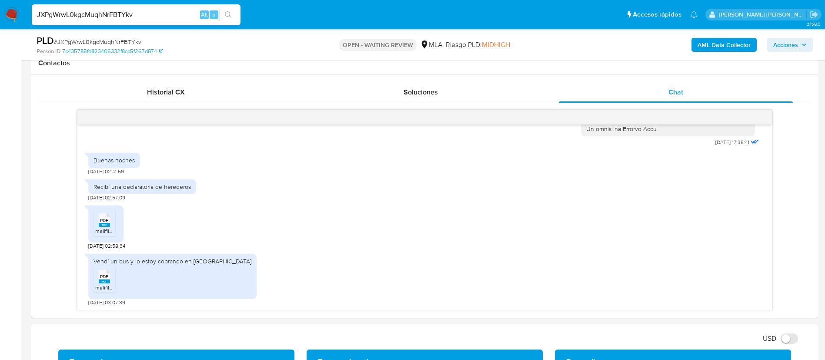
paste input "Kpvi513KnCyW3UoJjqPGCMB2"
click at [127, 15] on input "Kpvi513KnCyW3UoJjqPGCMB2" at bounding box center [136, 14] width 209 height 11
type input "Kpvi513KnCyW3UoJjqPGCMB2"
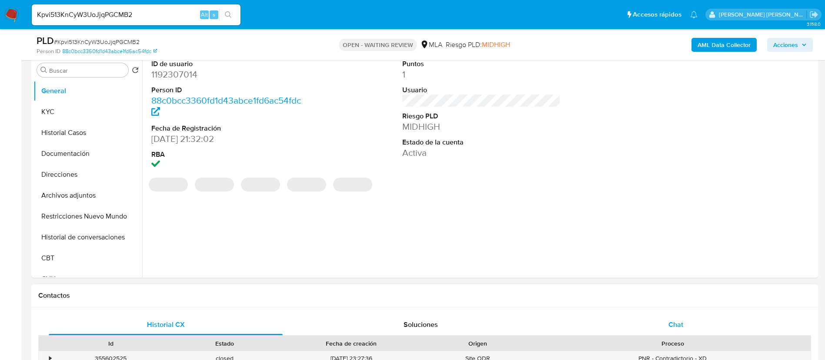
click at [677, 318] on div "Chat" at bounding box center [676, 324] width 234 height 21
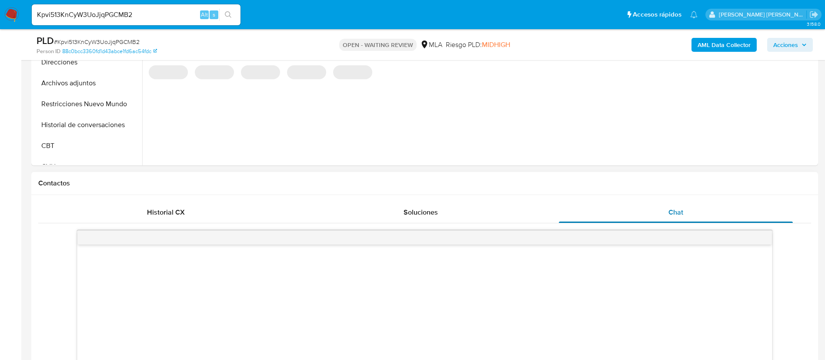
select select "10"
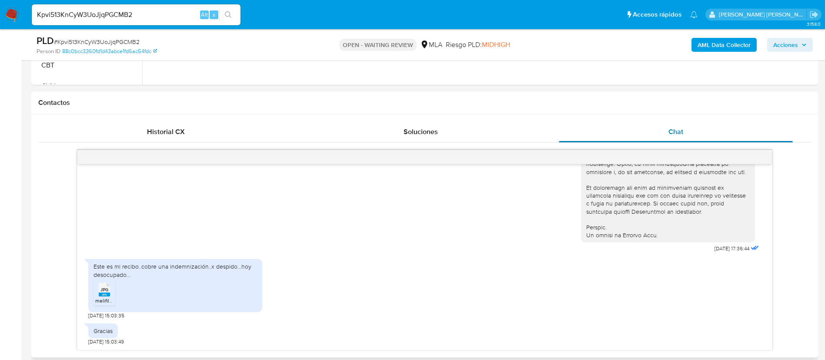
scroll to position [364, 0]
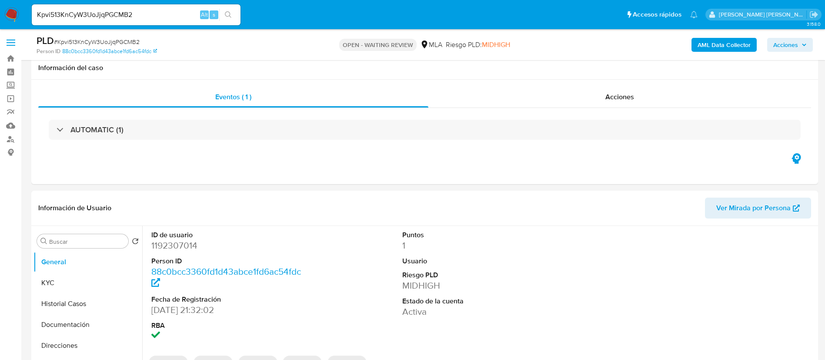
select select "10"
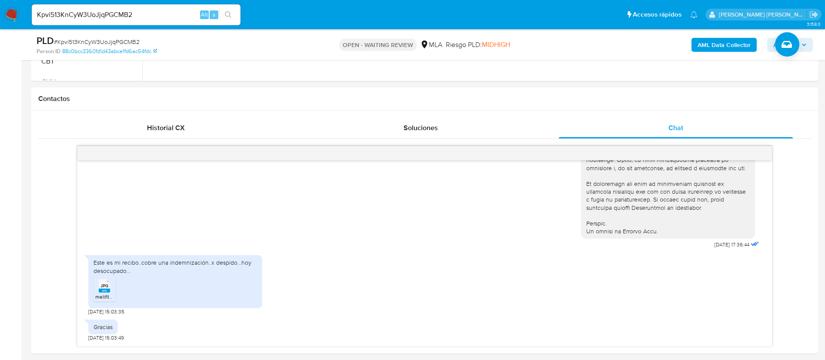
scroll to position [368, 0]
click at [166, 17] on input "Kpvi513KnCyW3UoJjqPGCMB2" at bounding box center [136, 14] width 209 height 11
paste input "o2msdaxWAlQD2OZkAhKxl2Kn"
type input "o2msdaxWAlQD2OZkAhKxl2Kn"
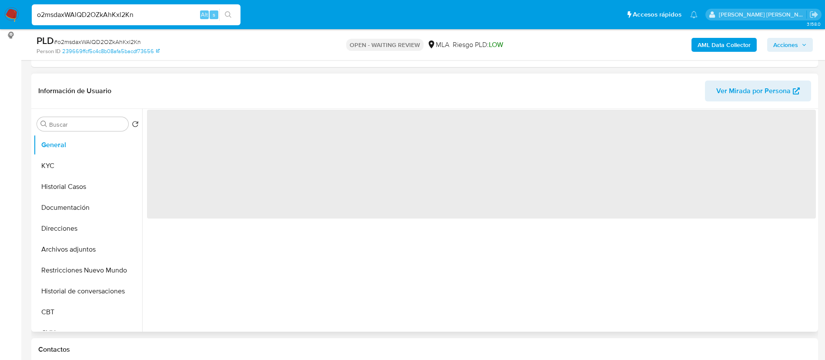
scroll to position [123, 0]
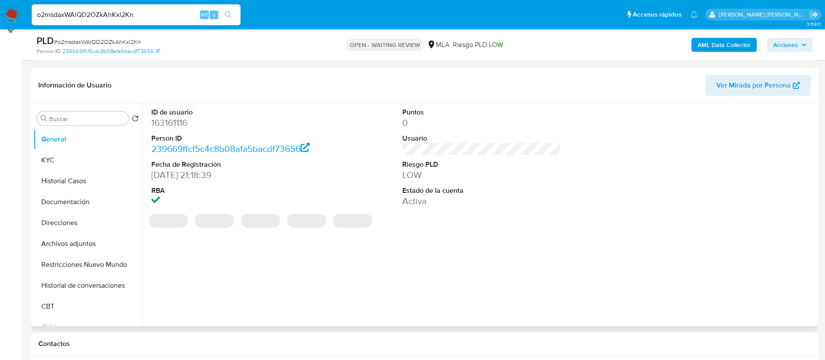
select select "10"
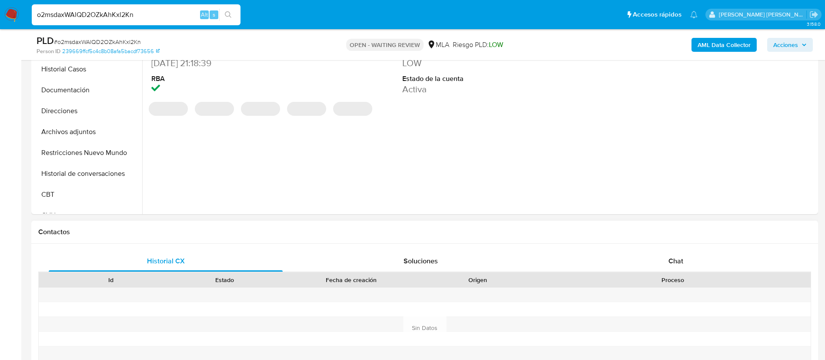
scroll to position [241, 0]
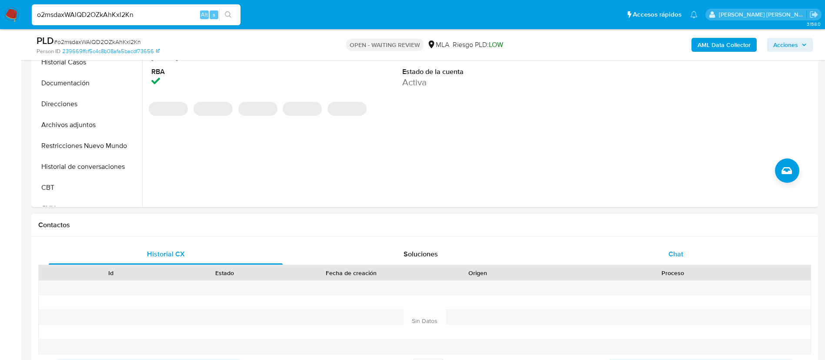
click at [675, 255] on span "Chat" at bounding box center [675, 254] width 15 height 10
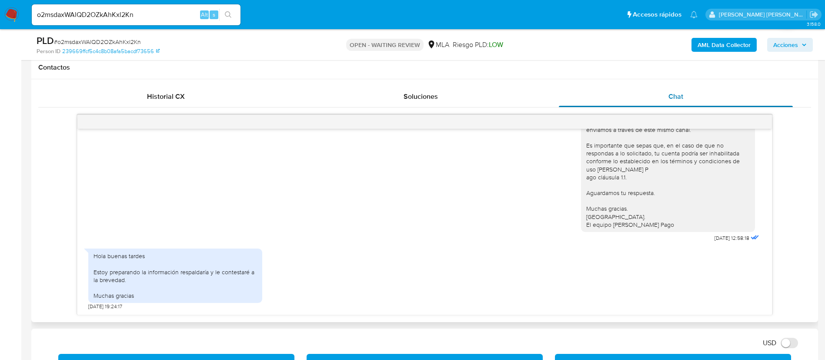
scroll to position [398, 0]
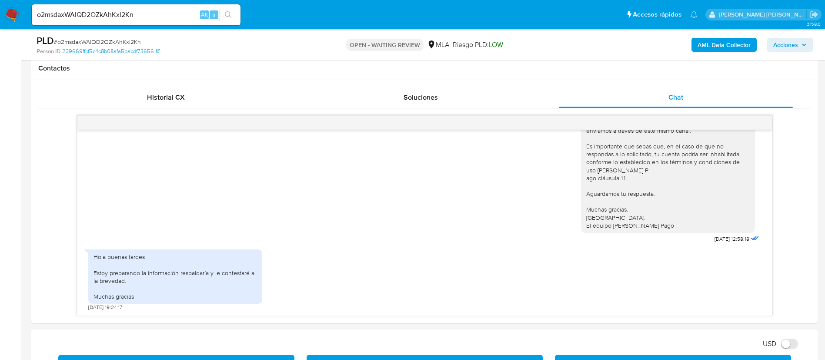
paste input "4WYN3YwMptaclscN0qoHRw5z"
click at [155, 15] on input "4WYN3YwMptaclscN0qoHRw5z" at bounding box center [136, 14] width 209 height 11
type input "4WYN3YwMptaclscN0qoHRw5z"
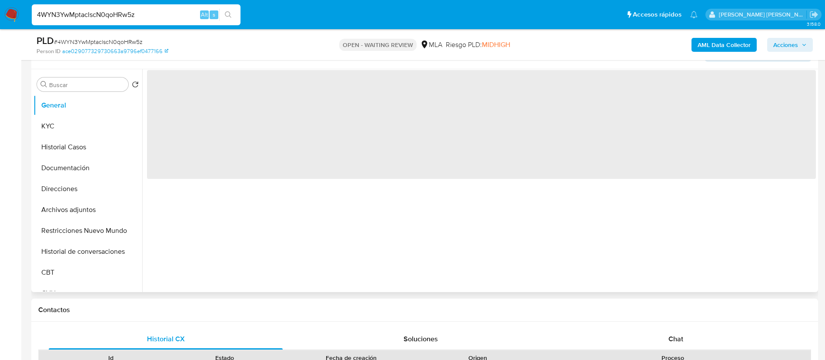
scroll to position [176, 0]
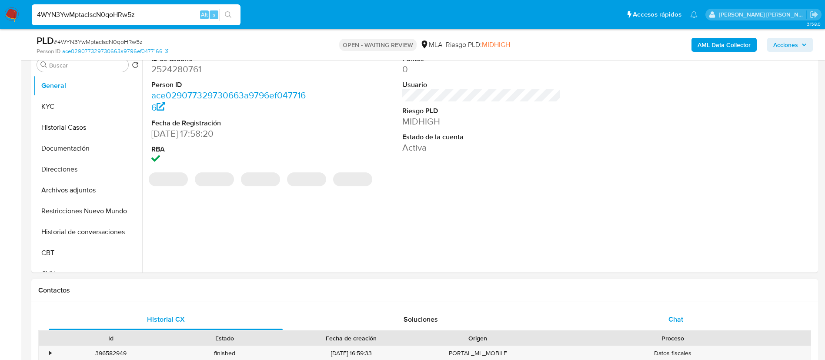
click at [685, 324] on div "Chat" at bounding box center [676, 319] width 234 height 21
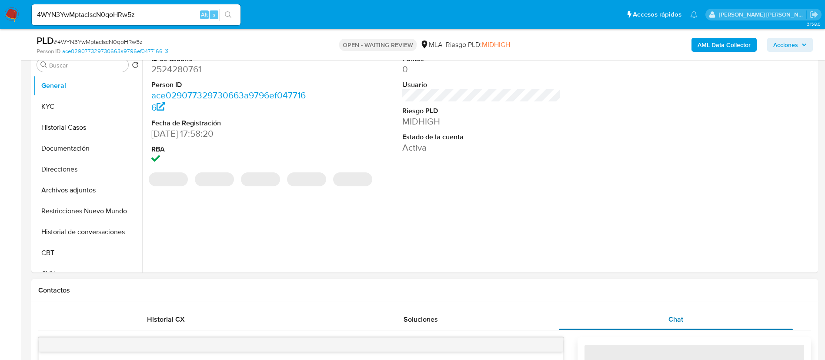
select select "10"
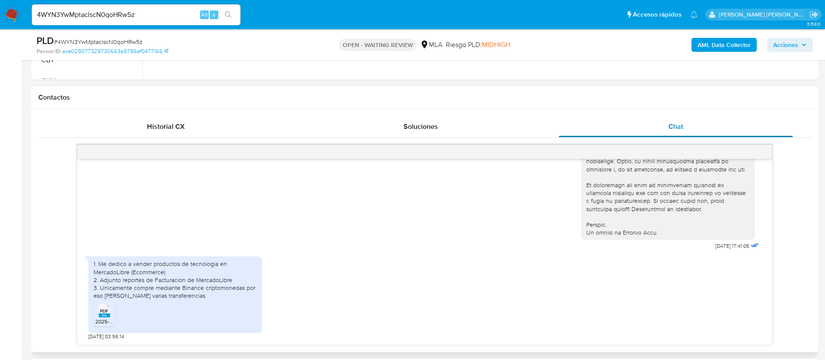
scroll to position [369, 0]
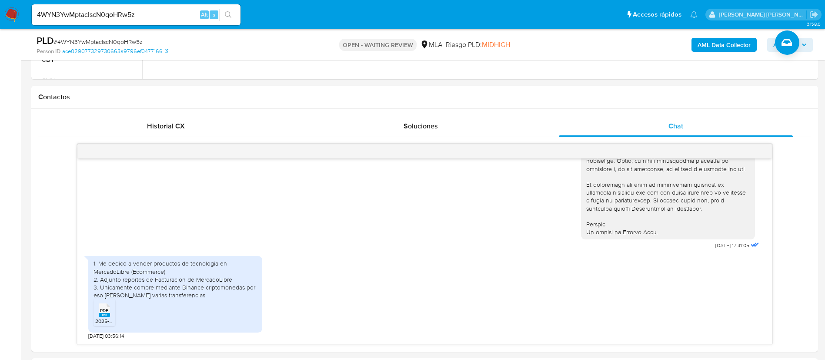
paste input "fh5nafmEYSu32TQsRLYbOYuK"
click at [165, 12] on input "fh5nafmEYSu32TQsRLYbOYuK" at bounding box center [136, 14] width 209 height 11
type input "fh5nafmEYSu32TQsRLYbOYuK"
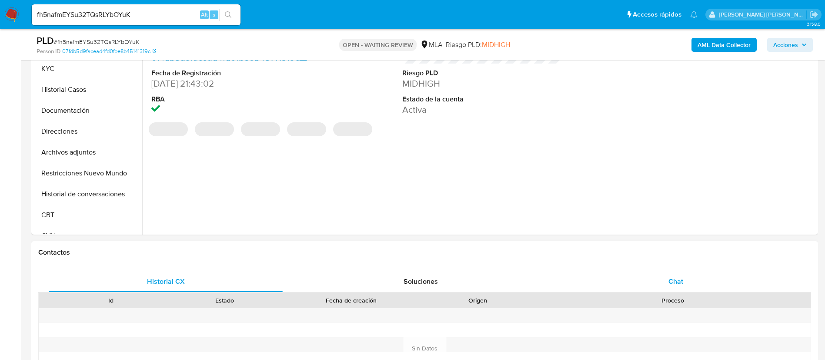
click at [676, 276] on span "Chat" at bounding box center [675, 281] width 15 height 10
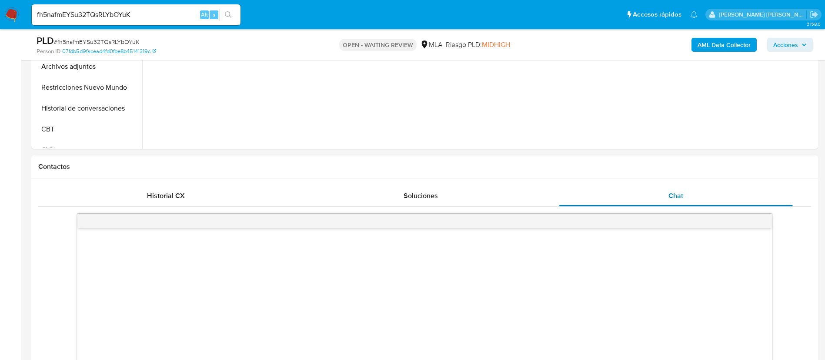
select select "10"
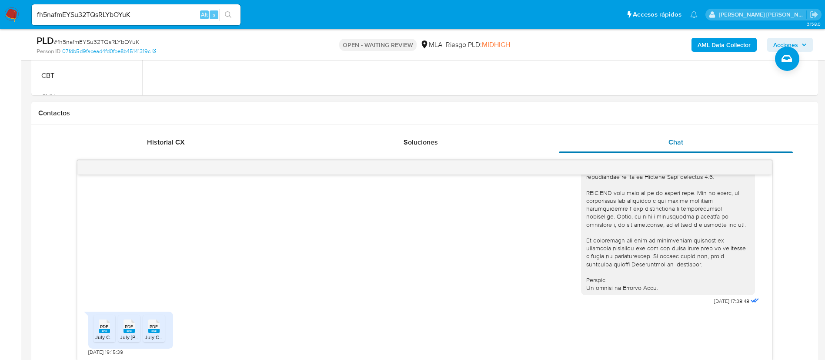
scroll to position [371, 0]
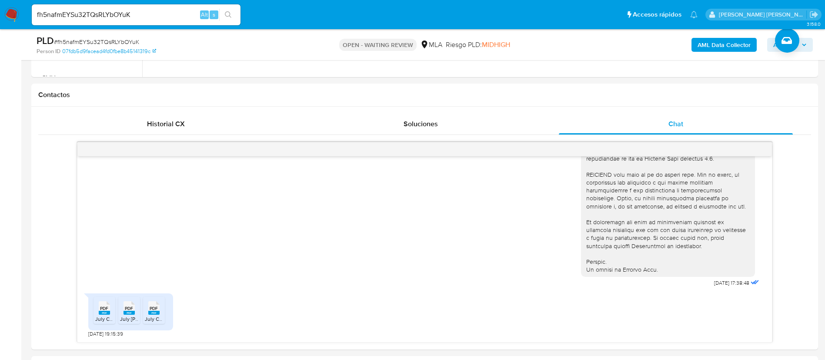
paste input "CUn01hlQTaQj7nLjMkG9vj1o"
click at [141, 16] on input "fh5nafmEYSu32TQsRLYbOYuK" at bounding box center [136, 14] width 209 height 11
type input "CUn01hlQTaQj7nLjMkG9vj1o"
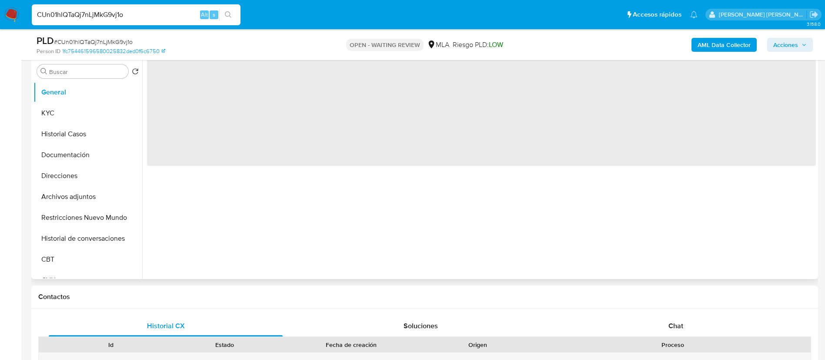
scroll to position [181, 0]
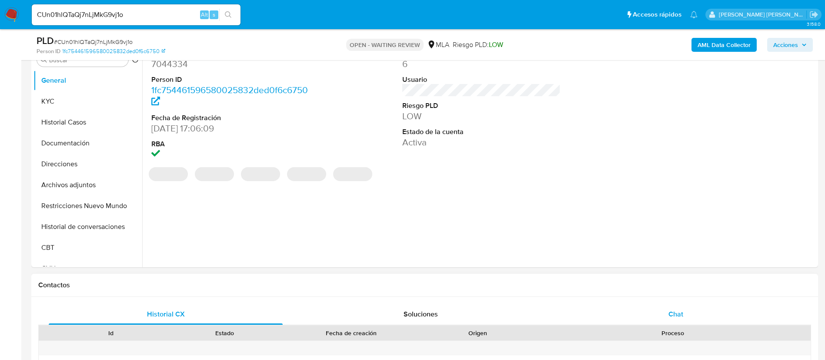
click at [669, 308] on div "Chat" at bounding box center [676, 314] width 234 height 21
select select "10"
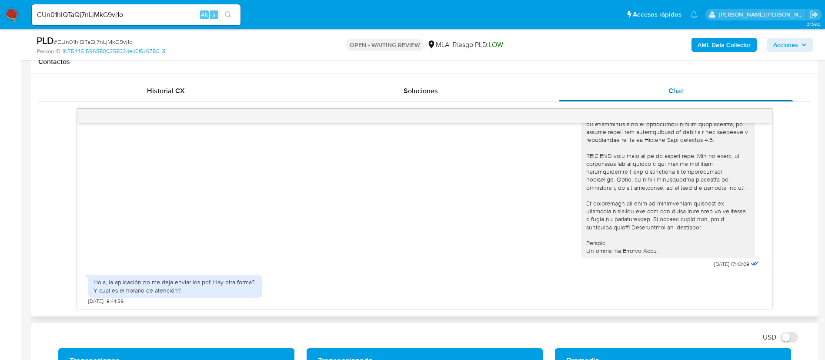
scroll to position [408, 0]
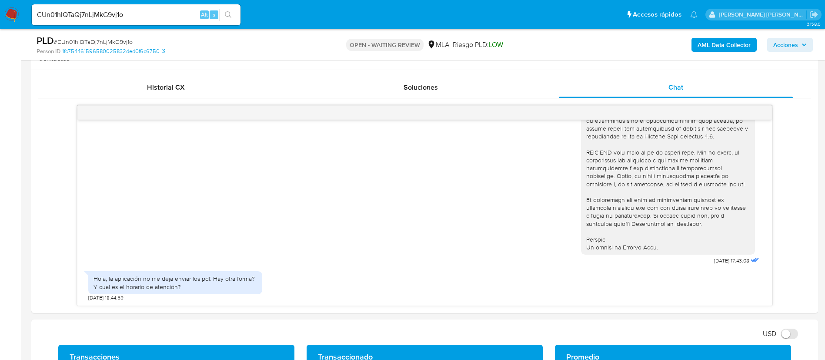
paste input "fw0tope8lbcH5BxzNhp6cyXg"
click at [172, 11] on input "fw0tope8lbcH5BxzNhp6cyXg" at bounding box center [136, 14] width 209 height 11
type input "fw0tope8lbcH5BxzNhp6cyXg"
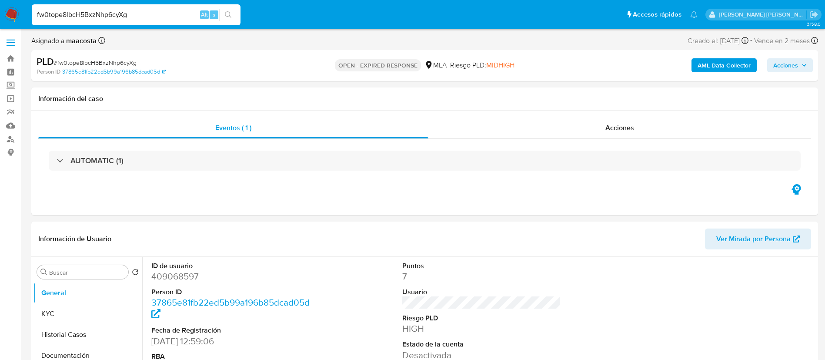
select select "10"
paste input "rhkfEgzHhFbfnAVSzjgUyZcY"
type input "rhkfEgzHhFbfnAVSzjgUyZcY"
select select "10"
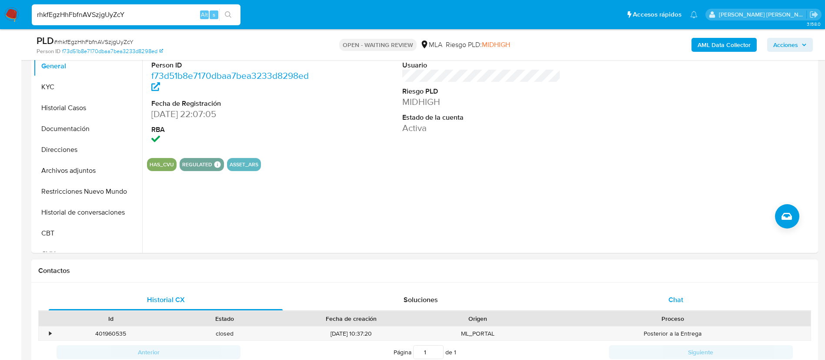
click at [670, 289] on div "Chat" at bounding box center [676, 299] width 234 height 21
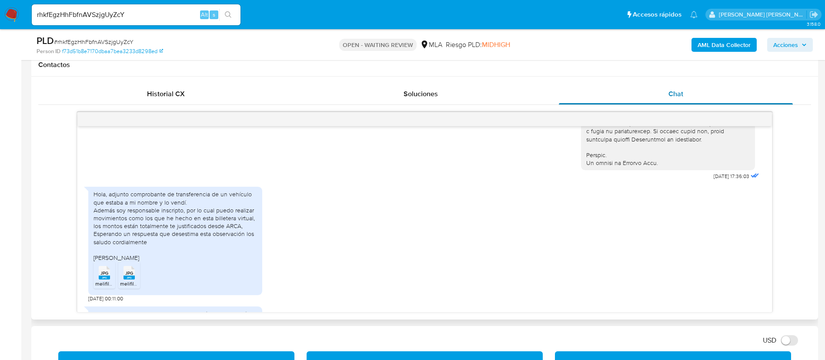
scroll to position [421, 0]
paste input "uIWQbezM9Yg5tLLcmPN0wltF"
click at [124, 13] on input "uIWQbezM9Yg5tLLcmPN0wltF" at bounding box center [136, 14] width 209 height 11
type input "uIWQbezM9Yg5tLLcmPN0wltF"
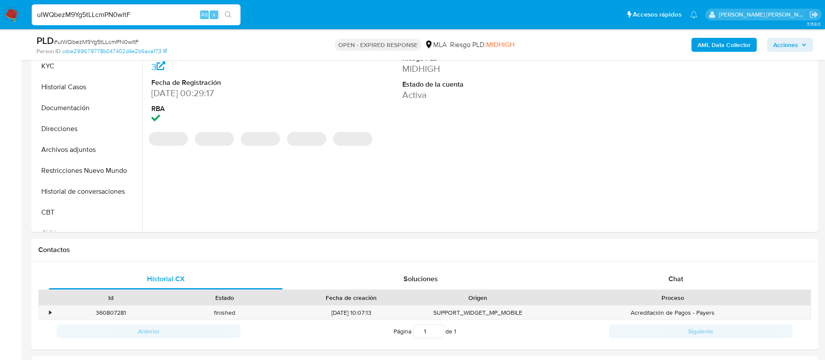
scroll to position [222, 0]
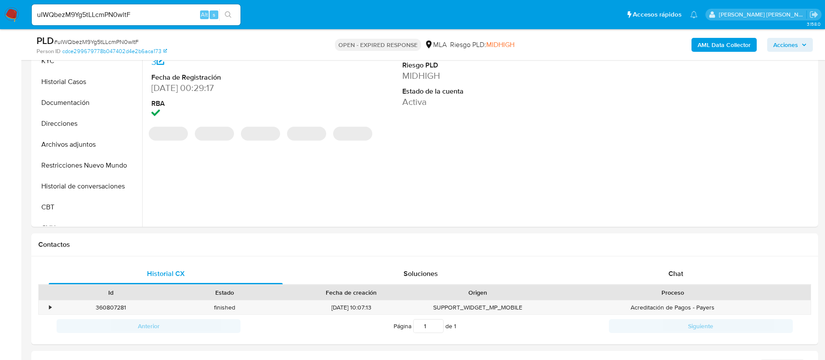
select select "10"
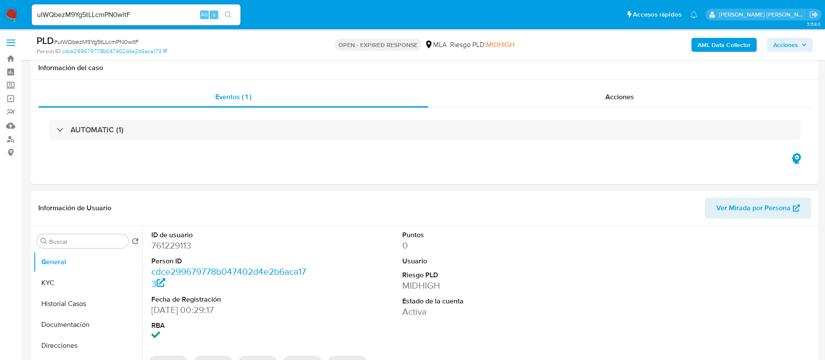
select select "10"
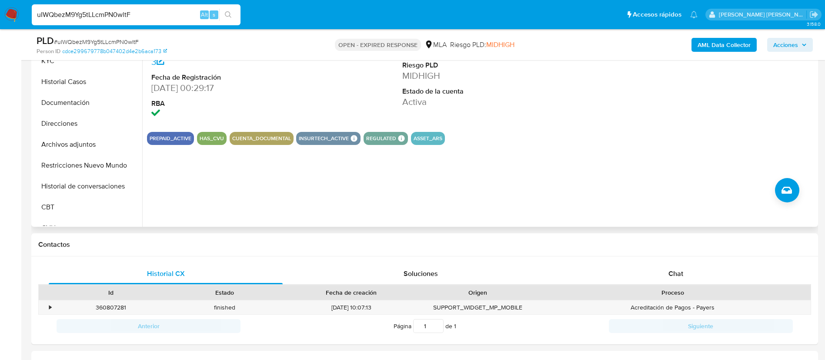
scroll to position [222, 0]
paste input "mcVCVEn2ZDM0G7EBU4mubqKx"
type input "mcVCVEn2ZDM0G7EBU4mubqKx"
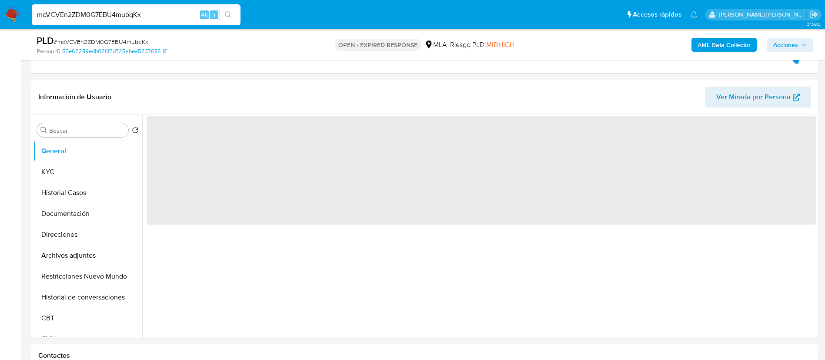
scroll to position [265, 0]
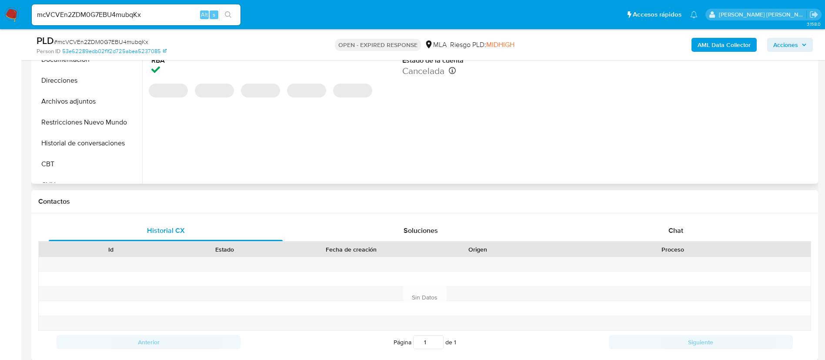
select select "10"
paste input "ZnD4aUM7n1QUgc8g3Akr8Sra"
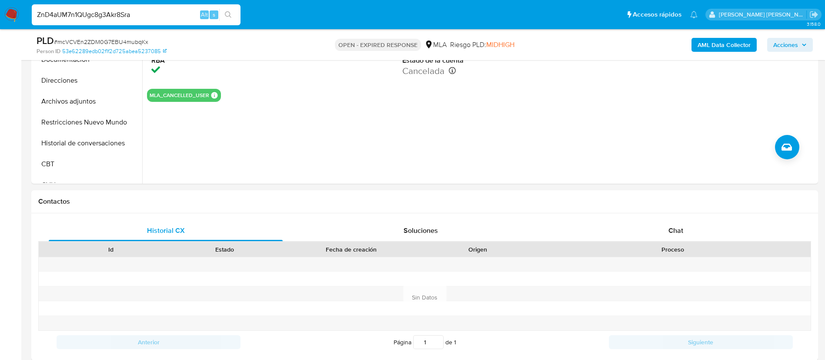
type input "ZnD4aUM7n1QUgc8g3Akr8Sra"
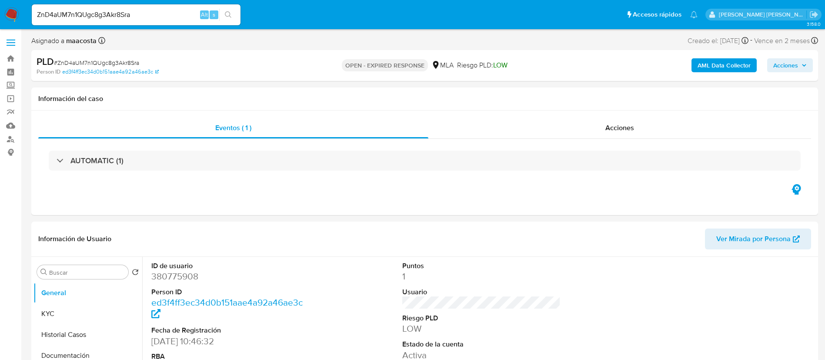
select select "10"
paste input "Lfqss7gK22m9NLj0u6Tj05G3"
type input "Lfqss7gK22m9NLj0u6Tj05G3"
select select "10"
paste input "8LPVbyLzBLyMh1UvFxIOccvD"
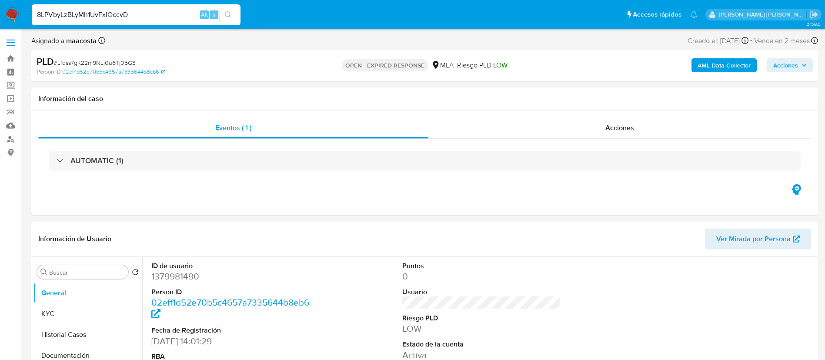
type input "8LPVbyLzBLyMh1UvFxIOccvD"
select select "10"
paste input "g5rEIJw0XzjObM8cavDgZsx1"
type input "g5rEIJw0XzjObM8cavDgZsx1"
select select "10"
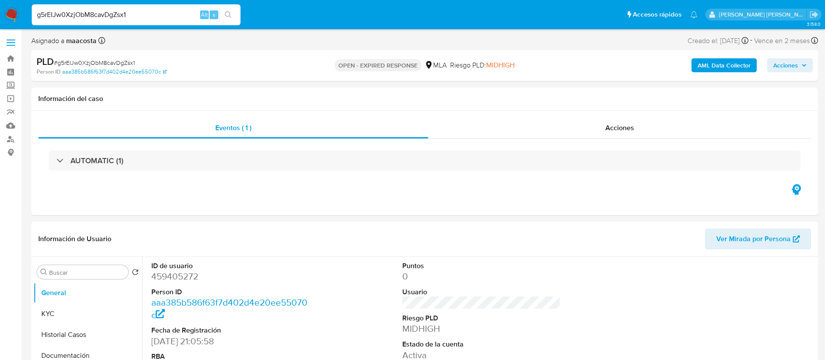
paste input "Wz3HpncI8Dsig1Zq5zsn9Qei"
type input "Wz3HpncI8Dsig1Zq5zsn9Qei"
select select "10"
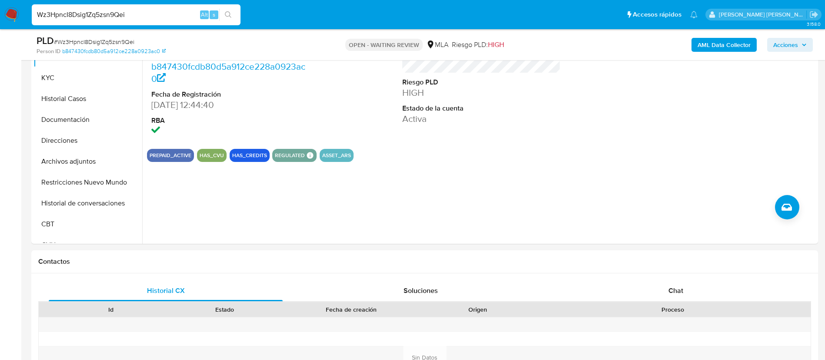
scroll to position [198, 0]
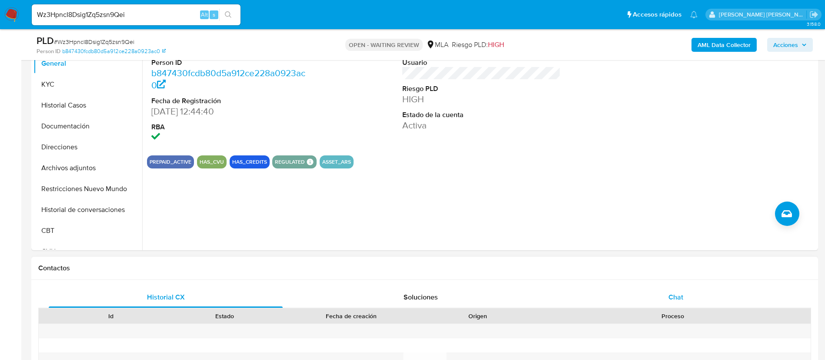
click at [685, 294] on div "Chat" at bounding box center [676, 297] width 234 height 21
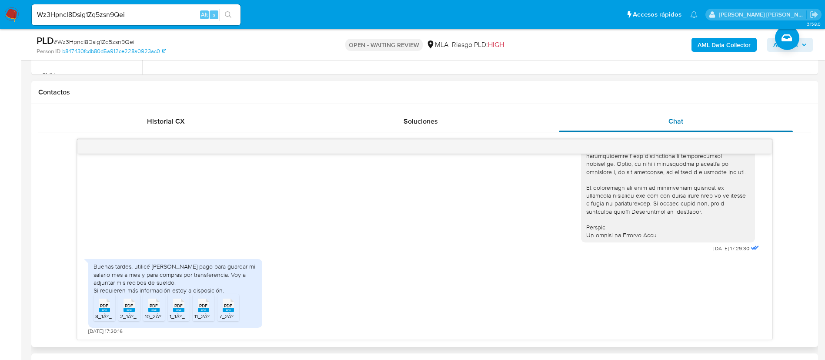
scroll to position [374, 0]
click at [123, 15] on input "Wz3HpncI8Dsig1Zq5zsn9Qei" at bounding box center [136, 14] width 209 height 11
paste input "UOa2qz3XjMnPRzi5TaFgIqLY"
type input "UOa2qz3XjMnPRzi5TaFgIqLY"
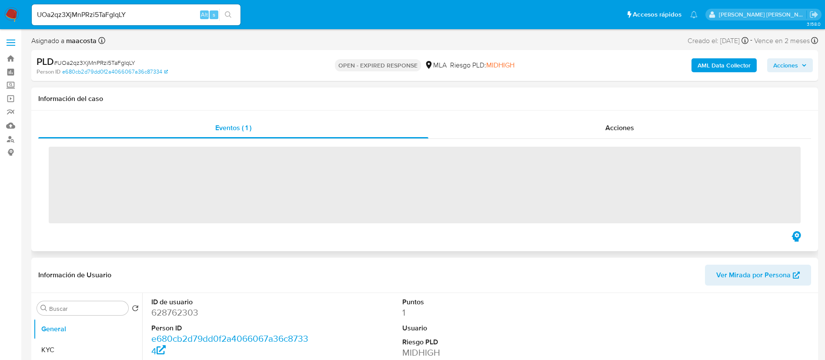
select select "10"
paste input "yfS8U58vdiPIOeZDeJy6gq50"
type input "yfS8U58vdiPIOeZDeJy6gq50"
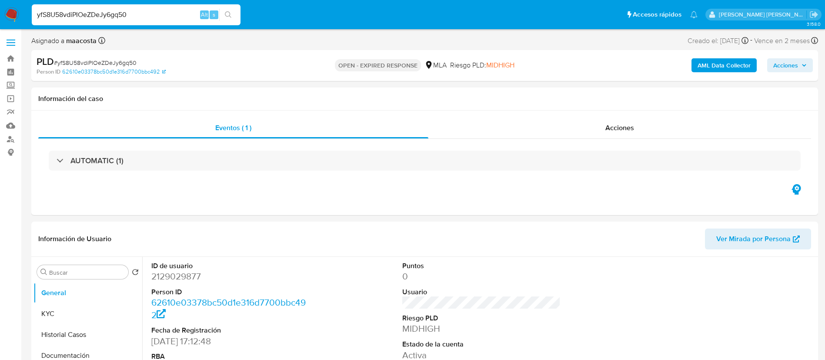
select select "10"
paste input "IMAFCcgcFewmWqbQasr4ylE6"
type input "IMAFCcgcFewmWqbQasr4ylE6"
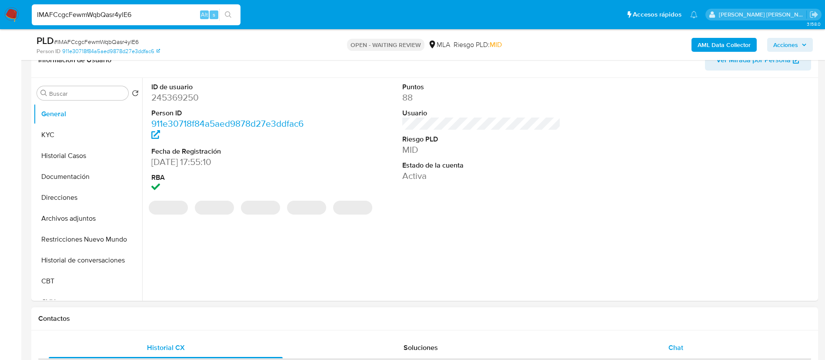
click at [664, 350] on div "Chat" at bounding box center [676, 347] width 234 height 21
select select "10"
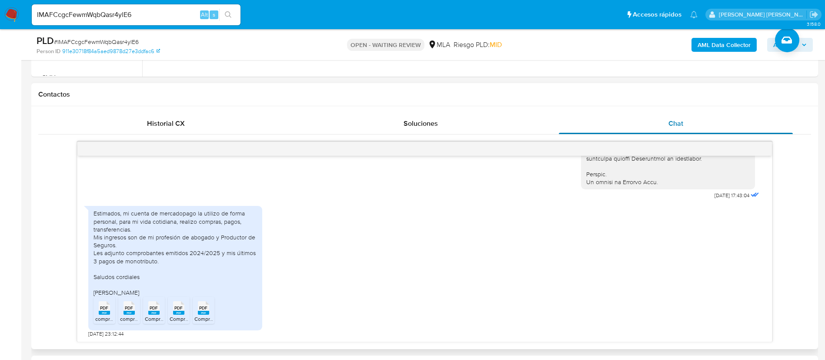
scroll to position [421, 0]
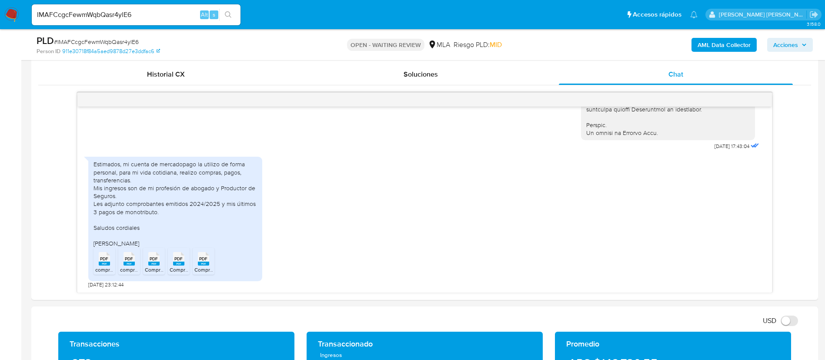
paste input "hKLGWZ4HhlPqUOGoUT6dExKE"
click at [110, 14] on input "hKLGWZ4HhlPqUOGoUT6dExKE" at bounding box center [136, 14] width 209 height 11
type input "hKLGWZ4HhlPqUOGoUT6dExKE"
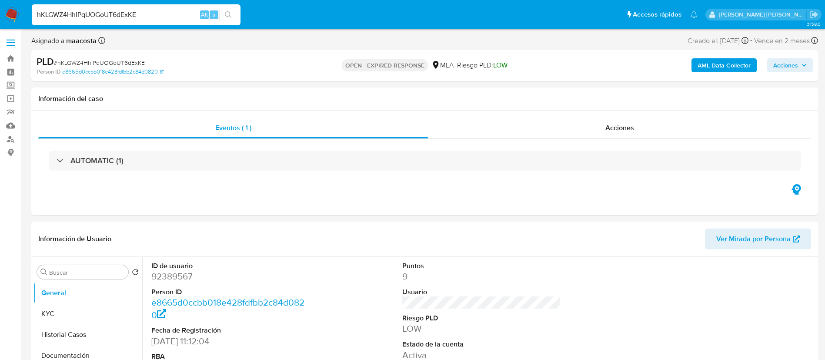
select select "10"
paste input "tWTgmUwgpkczJMQaq4D2VHdh"
type input "tWTgmUwgpkczJMQaq4D2VHdh"
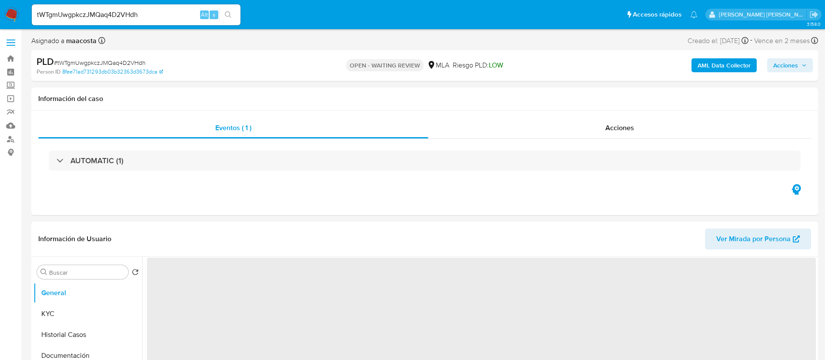
select select "10"
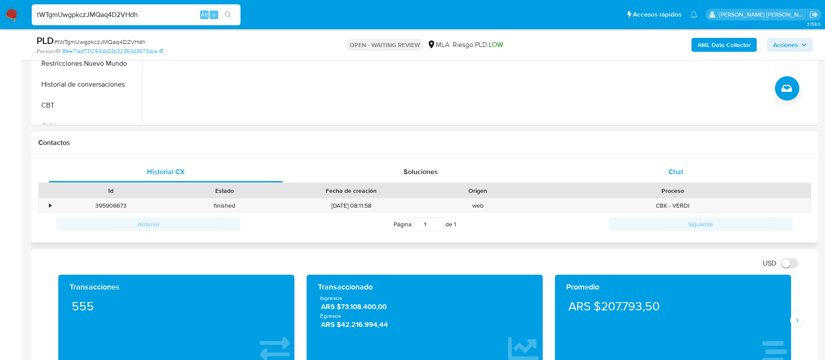
click at [675, 172] on span "Chat" at bounding box center [675, 172] width 15 height 10
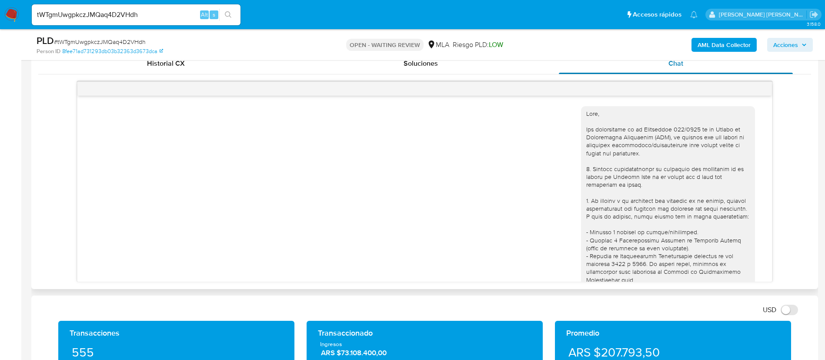
scroll to position [397, 0]
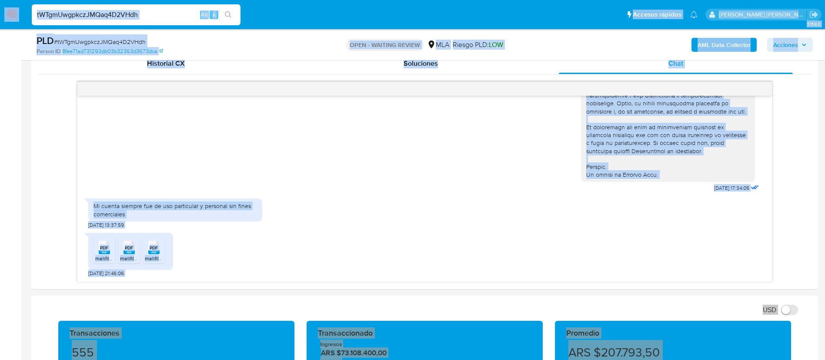
click at [101, 13] on input "tWTgmUwgpkczJMQaq4D2VHdh" at bounding box center [136, 14] width 209 height 11
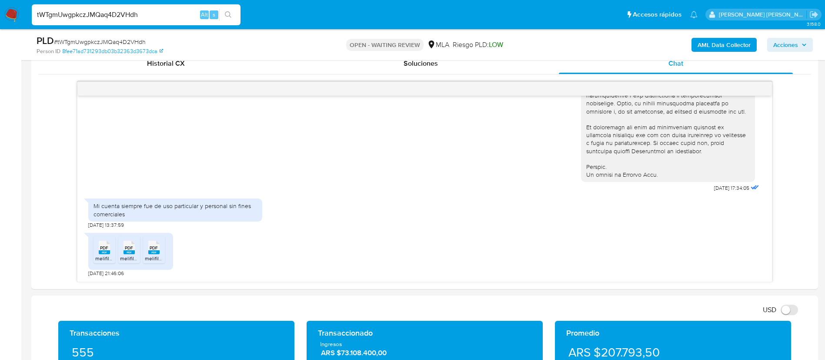
click at [101, 13] on input "tWTgmUwgpkczJMQaq4D2VHdh" at bounding box center [136, 14] width 209 height 11
paste input "yWX9El0IhIN50jfcSNJpPvFX"
type input "yWX9El0IhIN50jfcSNJpPvFX"
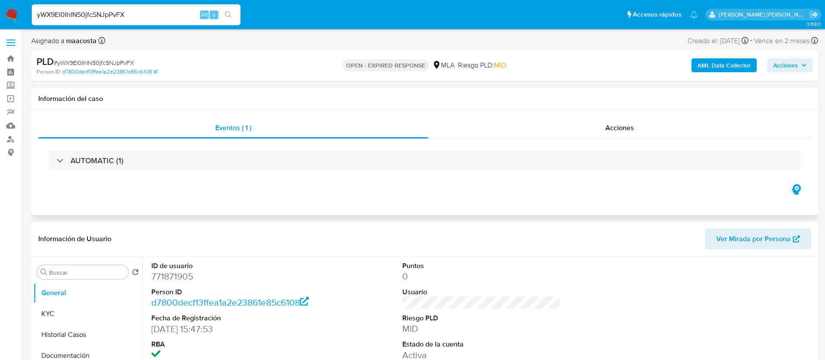
select select "10"
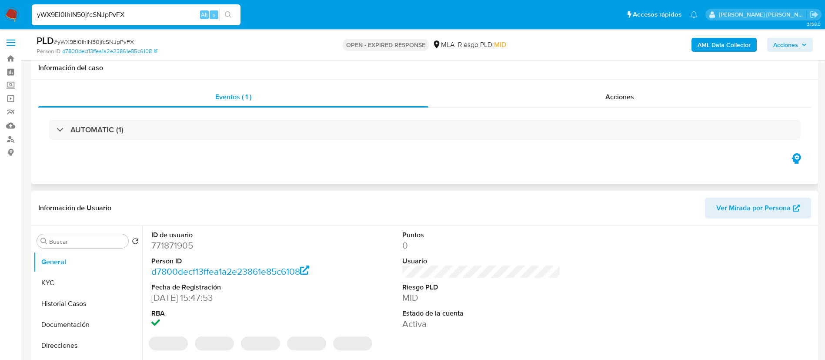
scroll to position [63, 0]
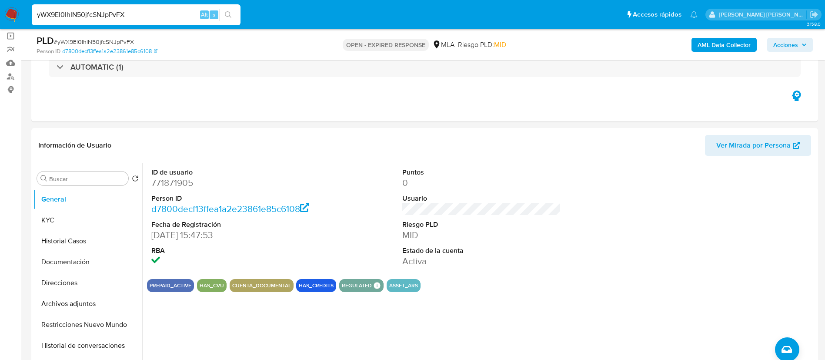
paste input "AoIcRh2krMJk4qzA0xcnHXo3"
type input "AoIcRh2krMJk4qzA0xcnHXo3"
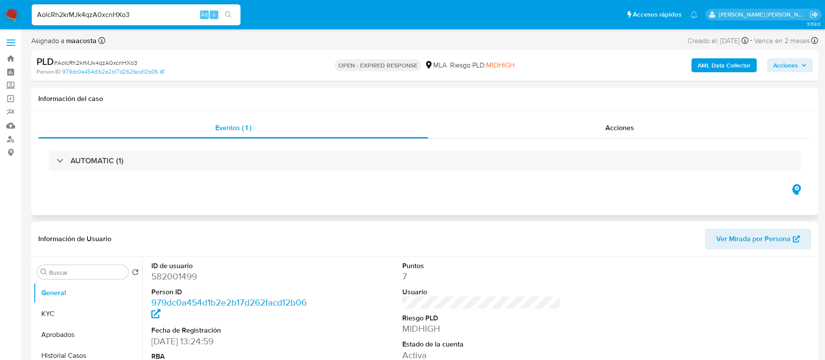
select select "10"
paste input "q4VBF4iz0HncedvFBnjybGzQ"
type input "q4VBF4iz0HncedvFBnjybGzQ"
select select "10"
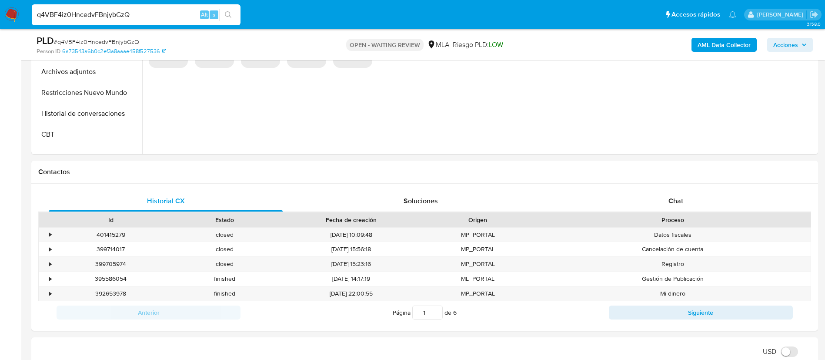
scroll to position [309, 0]
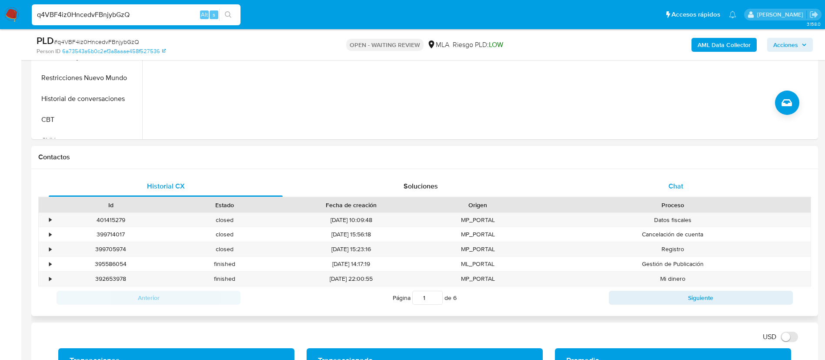
click at [680, 190] on span "Chat" at bounding box center [675, 186] width 15 height 10
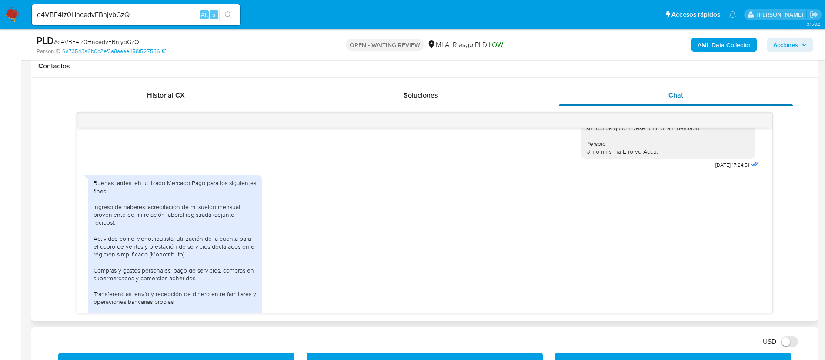
scroll to position [571, 0]
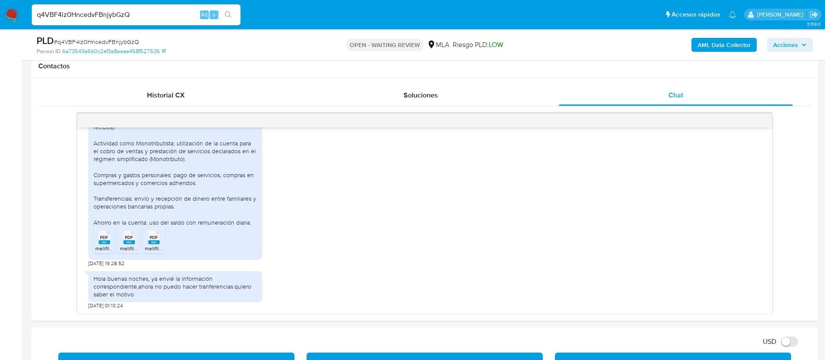
click at [121, 17] on input "q4VBF4iz0HncedvFBnjybGzQ" at bounding box center [136, 14] width 209 height 11
paste input "I2pxGNRjO2qbkITDt7xEUOop"
type input "I2pxGNRjO2qbkITDt7xEUOop"
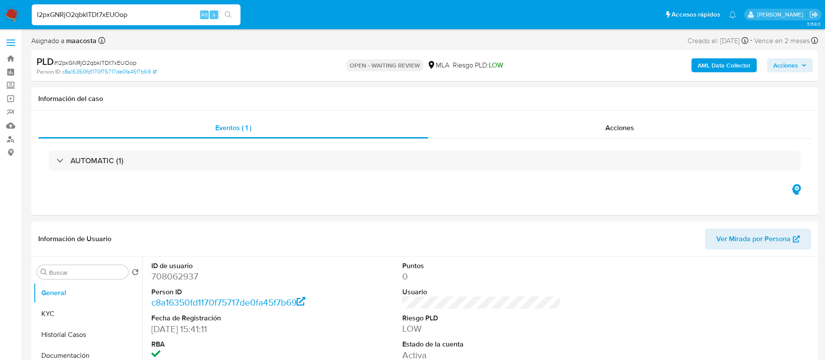
select select "10"
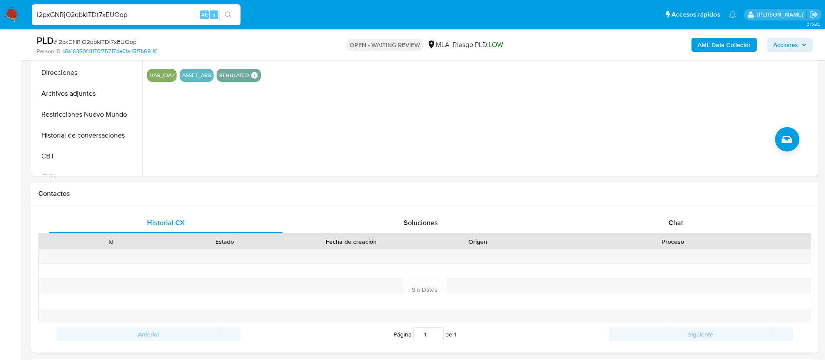
scroll to position [297, 0]
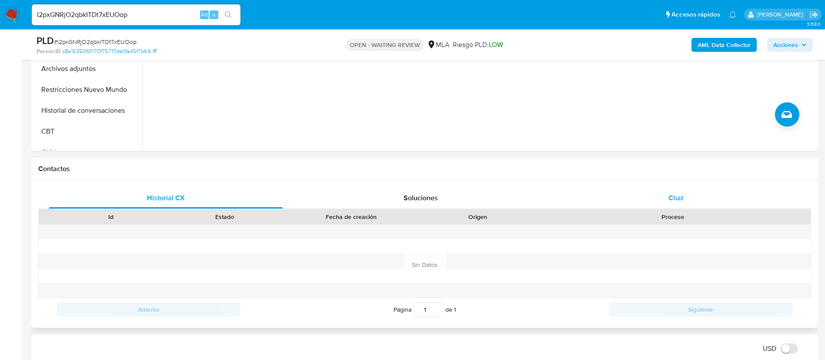
click at [683, 199] on span "Chat" at bounding box center [675, 198] width 15 height 10
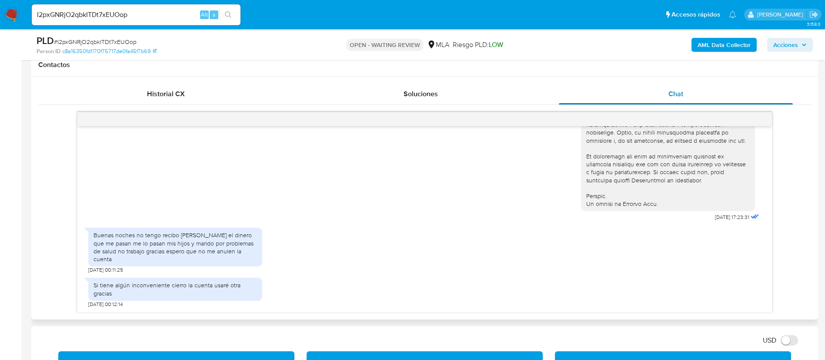
scroll to position [401, 0]
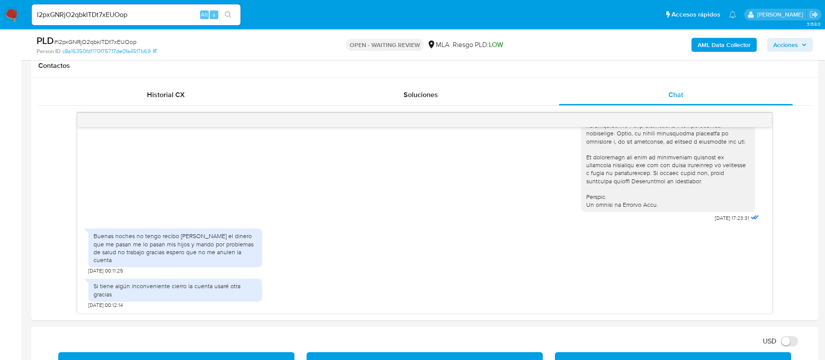
click at [164, 13] on input "I2pxGNRjO2qbkITDt7xEUOop" at bounding box center [136, 14] width 209 height 11
paste input "nnFF0ZjoItPXg822c5jignRM"
type input "nnFF0ZjoItPXg822c5jignRM"
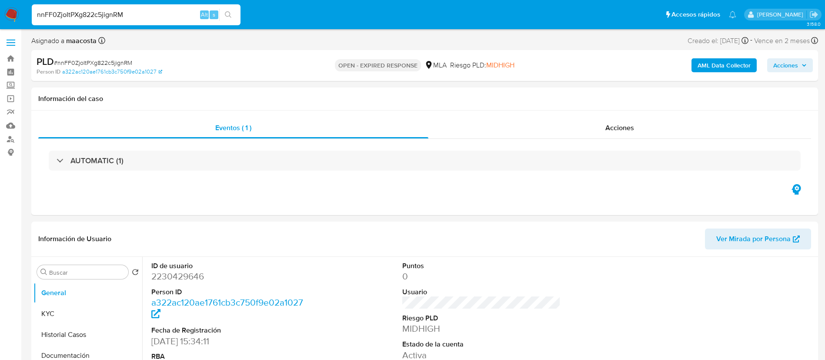
select select "10"
paste input "HL7lJgr9uJcviQWUVujllgKO"
type input "HL7lJgr9uJcviQWUVujllgKO"
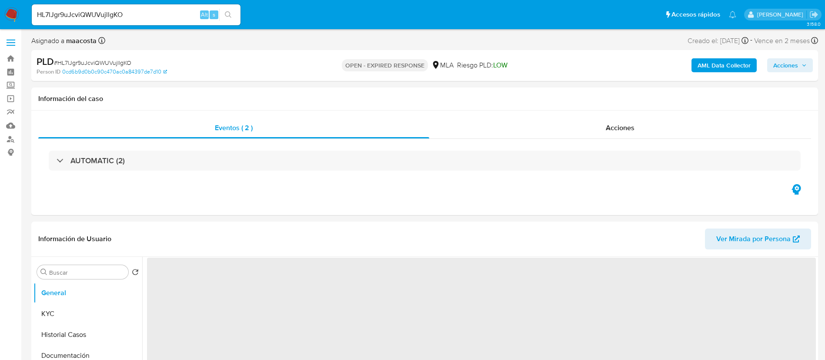
click at [515, 200] on div "Eventos ( 2 ) Acciones AUTOMATIC (2)" at bounding box center [424, 162] width 787 height 104
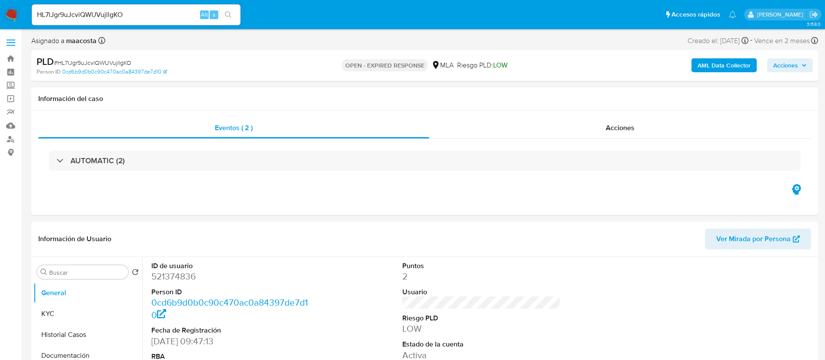
select select "10"
click at [152, 10] on input "HL7lJgr9uJcviQWUVujllgKO" at bounding box center [136, 14] width 209 height 11
paste input "R3c9QrMHsdn8rNaGn9co7YIn"
type input "R3c9QrMHsdn8rNaGn9co7YIn"
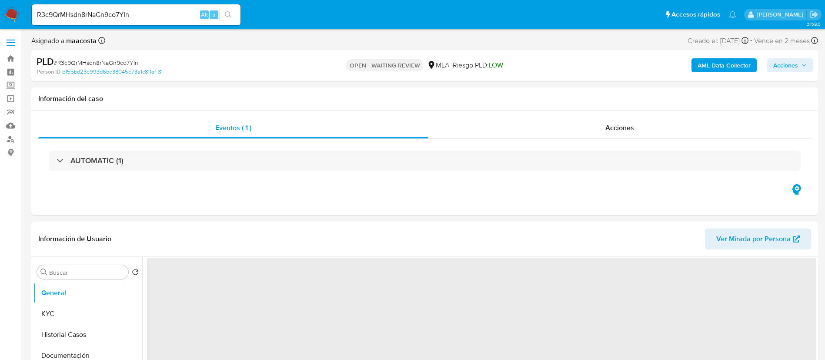
select select "10"
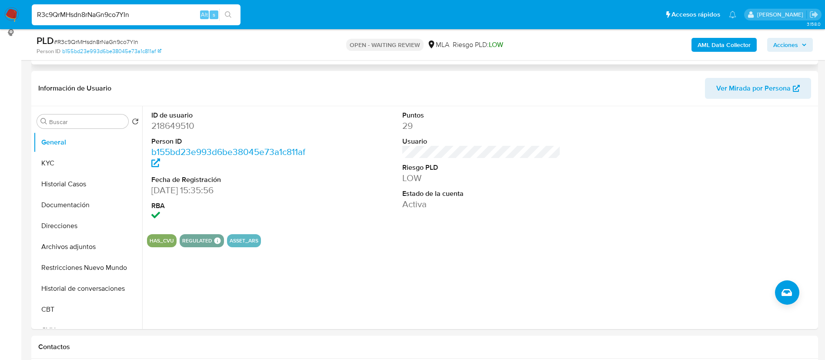
scroll to position [126, 0]
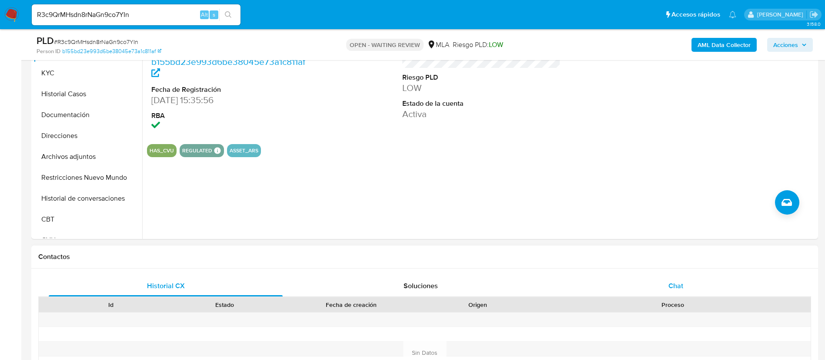
click at [683, 293] on div "Chat" at bounding box center [676, 285] width 234 height 21
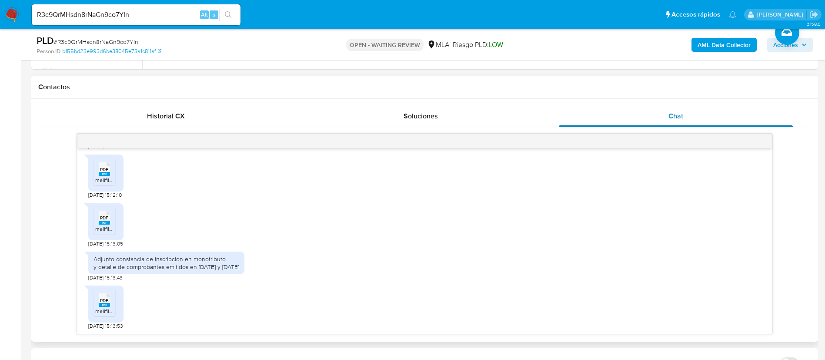
scroll to position [395, 0]
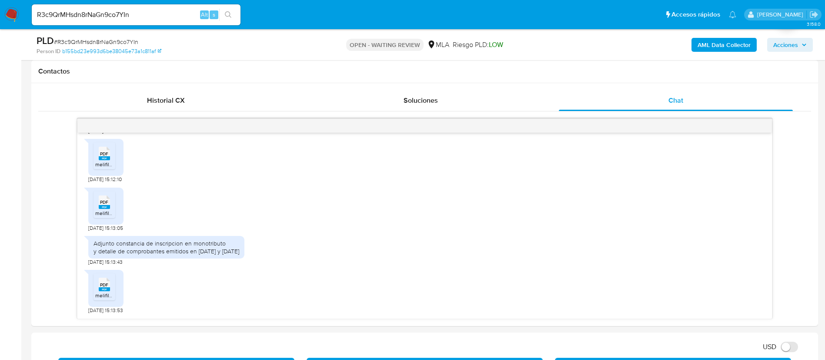
paste input "8ABHZc0vBCEs002OG352rbu2"
click at [164, 15] on input "8ABHZc0vBCEs002OG352rbu2" at bounding box center [136, 14] width 209 height 11
type input "8ABHZc0vBCEs002OG352rbu2"
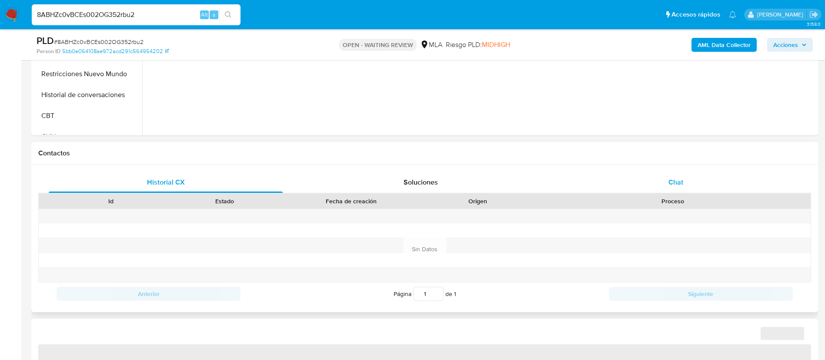
select select "10"
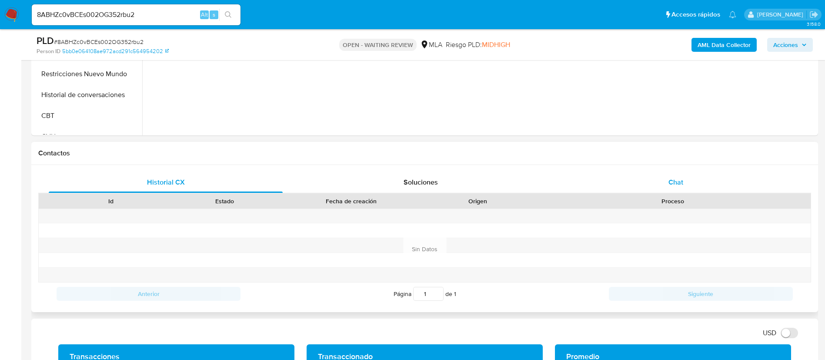
click at [661, 182] on div "Chat" at bounding box center [676, 182] width 234 height 21
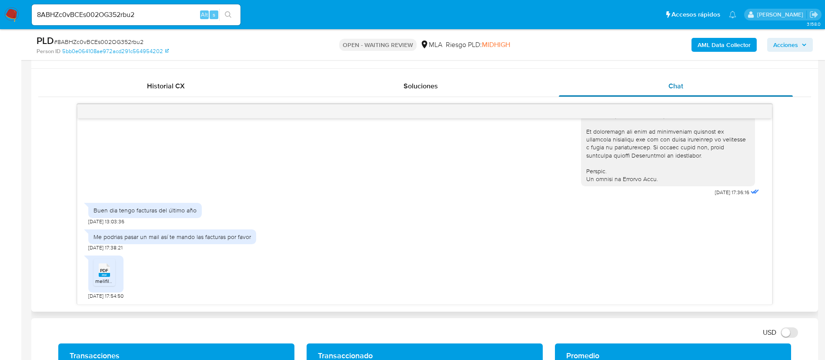
scroll to position [410, 0]
paste input "H2oPZAf62sKjXNlqHbafwoTZ"
click at [173, 17] on input "8ABHZc0vBCEs002OG352rbu2" at bounding box center [136, 14] width 209 height 11
type input "H2oPZAf62sKjXNlqHbafwoTZ"
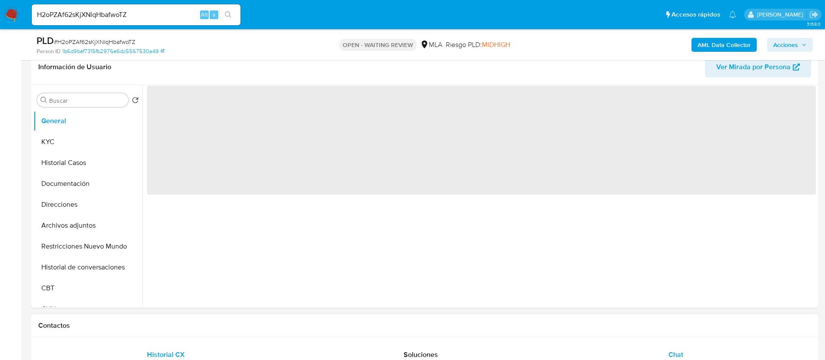
click at [673, 347] on div "Chat" at bounding box center [676, 354] width 234 height 21
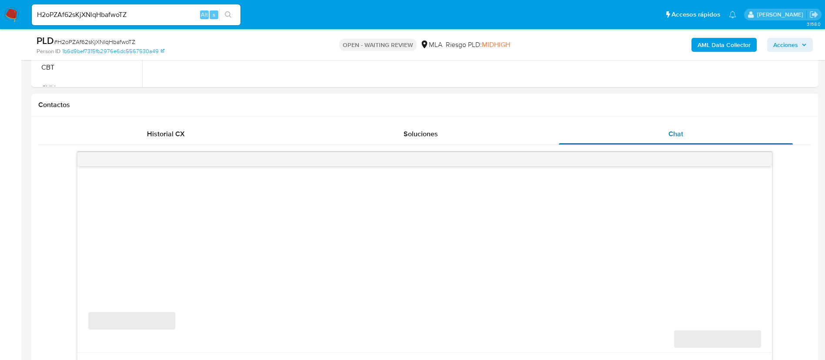
select select "10"
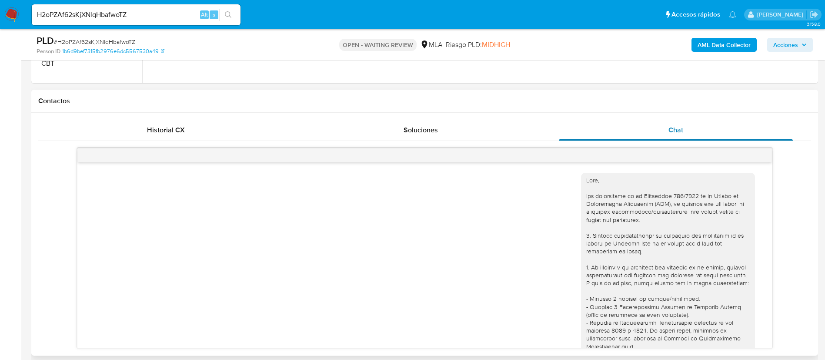
scroll to position [357, 0]
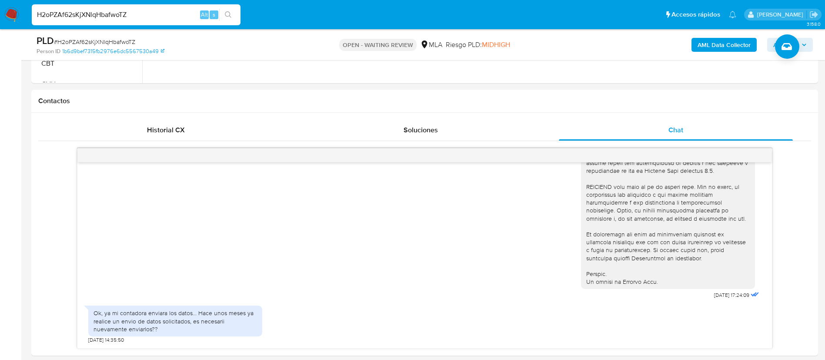
paste input "jaIR9bVe0basUZiihAyTRPZk"
click at [81, 14] on input "jaIR9bVe0basUZiihAyTRPZk" at bounding box center [136, 14] width 209 height 11
type input "jaIR9bVe0basUZiihAyTRPZk"
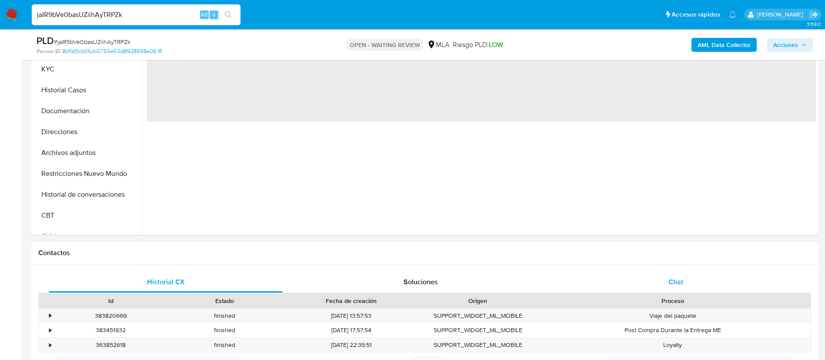
scroll to position [247, 0]
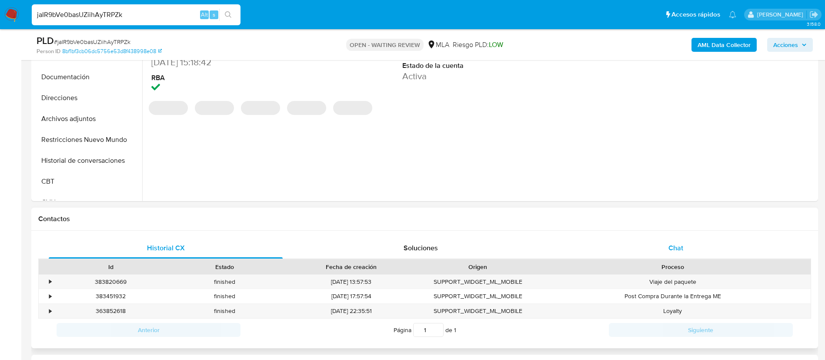
click at [690, 250] on div "Chat" at bounding box center [676, 247] width 234 height 21
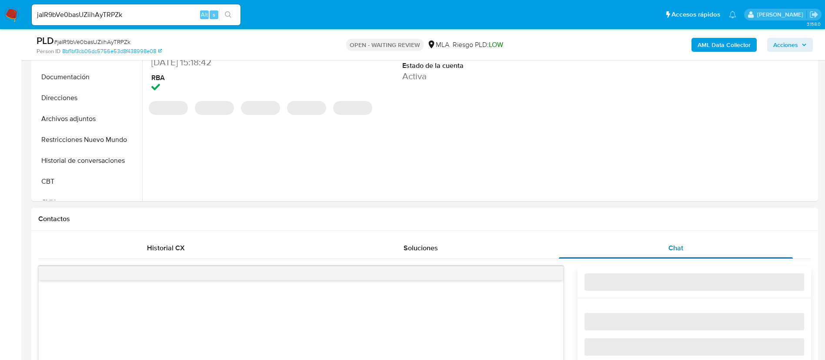
select select "10"
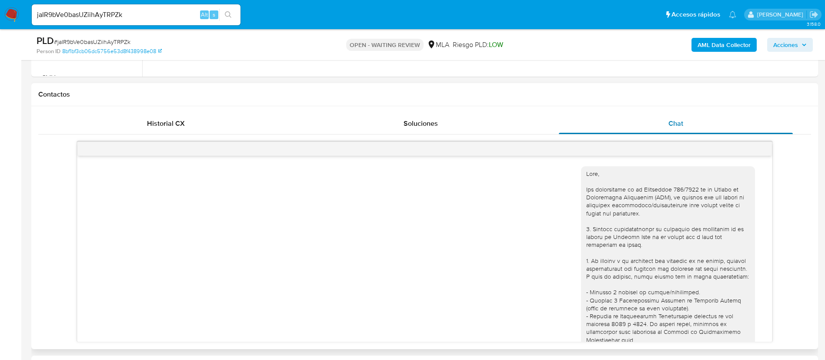
scroll to position [341, 0]
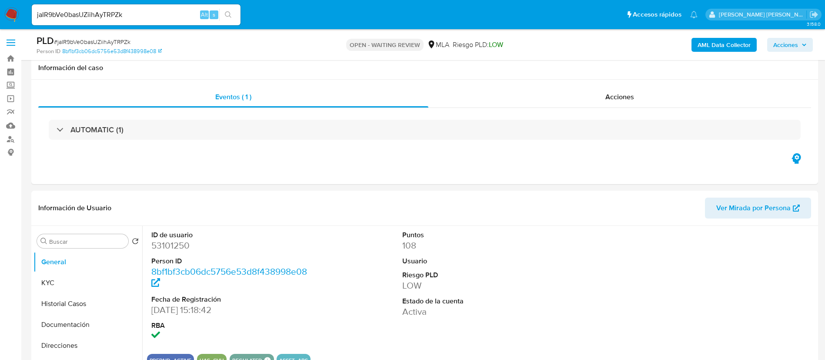
select select "10"
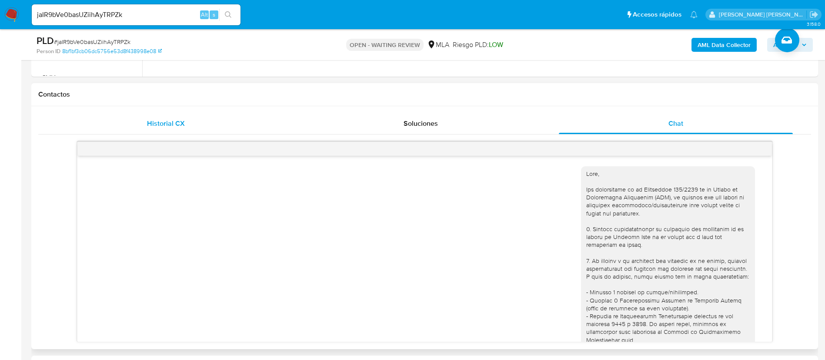
scroll to position [341, 0]
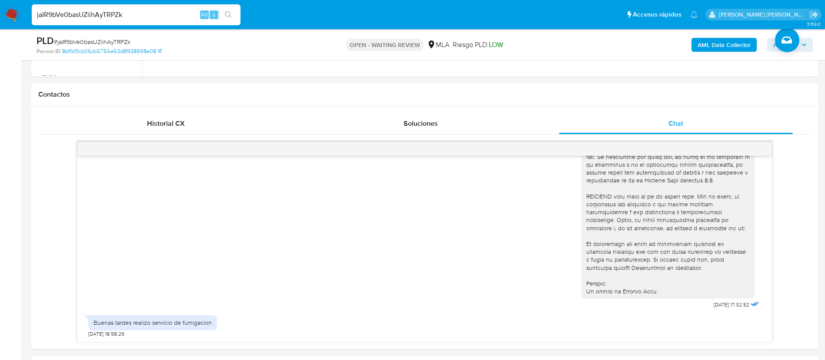
paste input "NpWU8PQbO8dlQ5eqyqlGU4tF"
click at [83, 18] on input "NpWU8PQbO8dlQ5eqyqlGU4tF" at bounding box center [136, 14] width 209 height 11
type input "NpWU8PQbO8dlQ5eqyqlGU4tF"
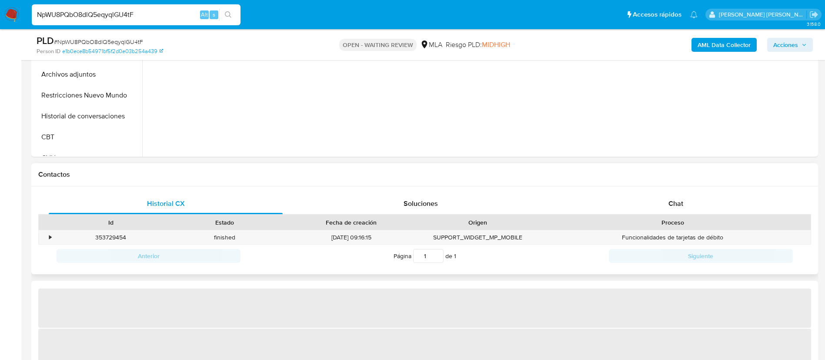
scroll to position [292, 0]
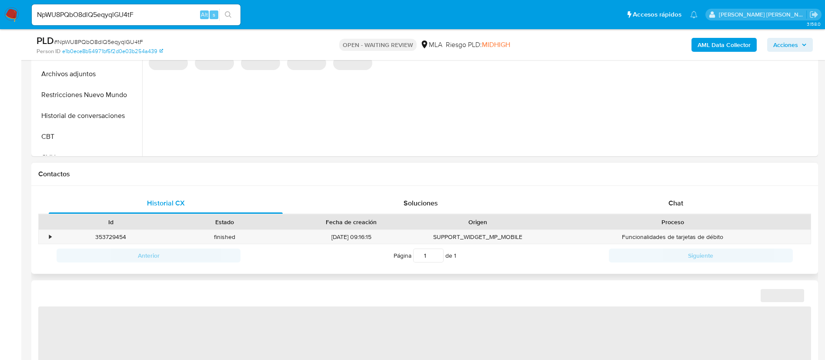
click at [670, 189] on div "Historial CX Soluciones Chat Id Estado Fecha de creación Origen Proceso • 35372…" at bounding box center [424, 230] width 787 height 88
click at [671, 201] on span "Chat" at bounding box center [675, 203] width 15 height 10
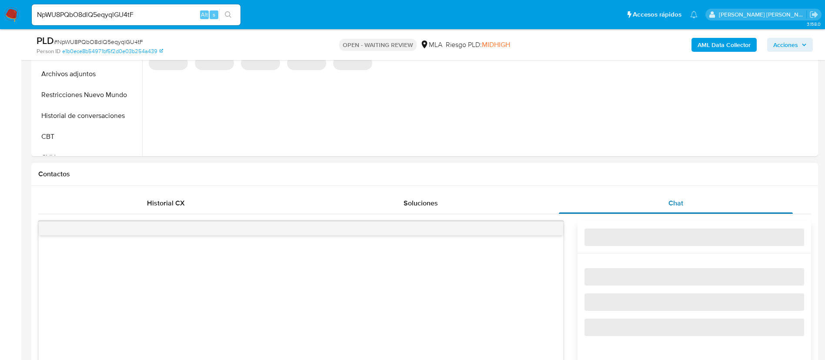
select select "10"
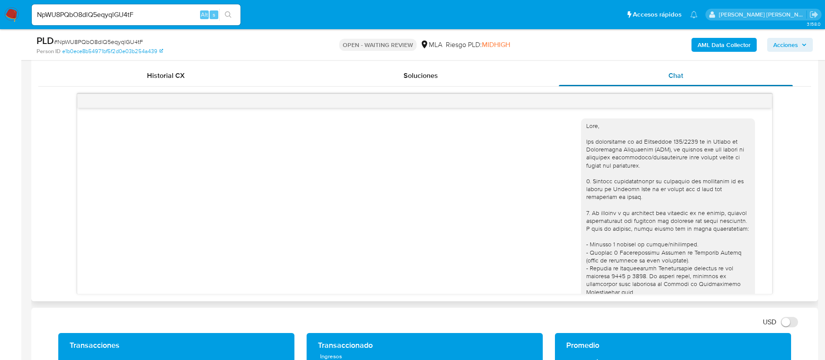
scroll to position [357, 0]
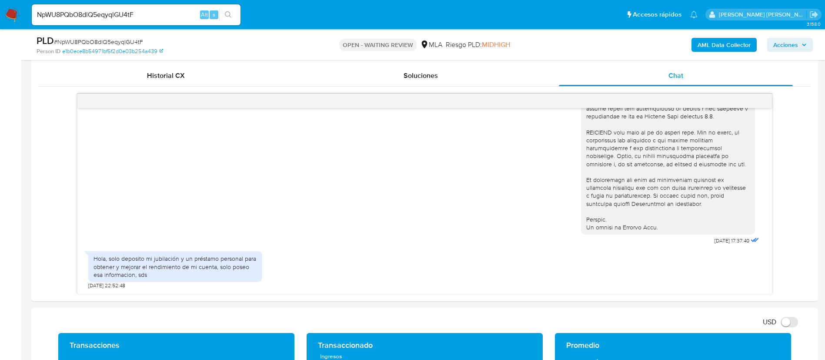
paste input "KvwAgimtcnUCEv5jaTiFQGVu"
click at [149, 15] on input "KvwAgimtcnUCEv5jaTiFQGVu" at bounding box center [136, 14] width 209 height 11
type input "KvwAgimtcnUCEv5jaTiFQGVu"
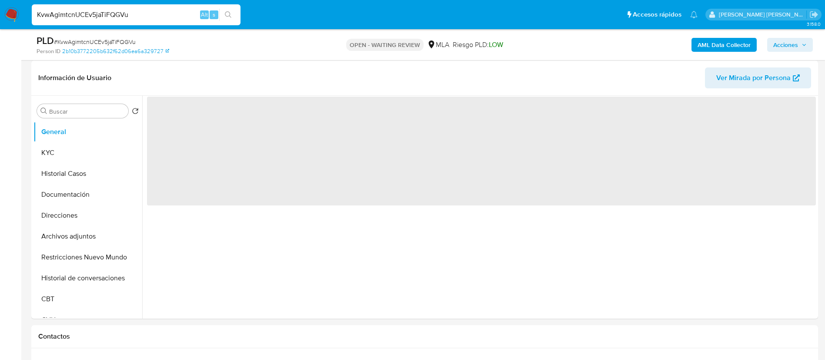
scroll to position [140, 0]
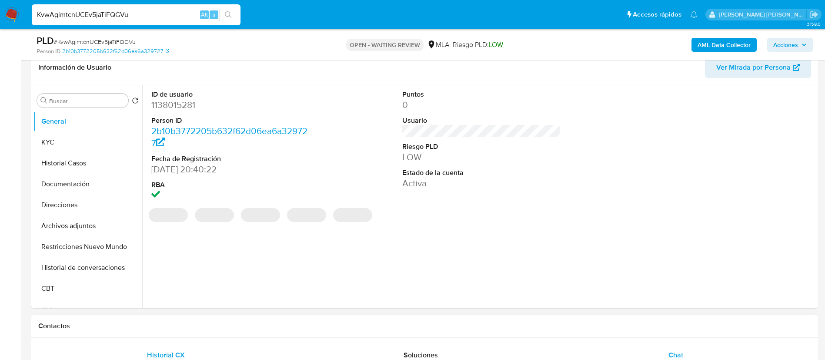
click at [673, 346] on div "Chat" at bounding box center [676, 354] width 234 height 21
select select "10"
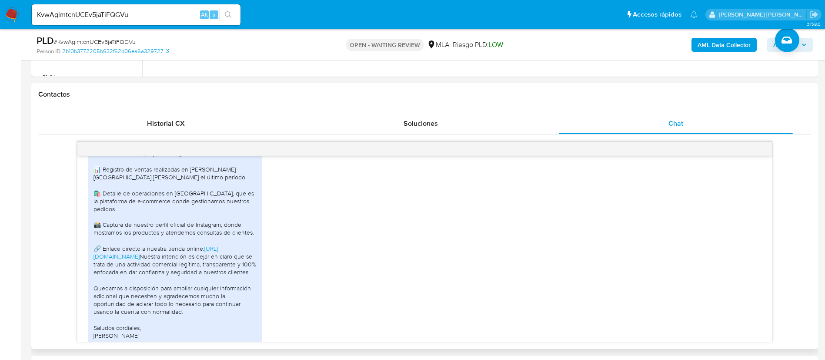
scroll to position [632, 0]
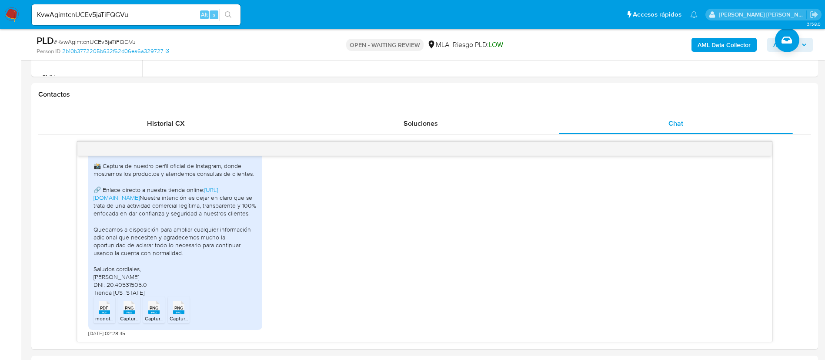
paste input "SjH9vgifpT1h9Q2tYKUUD1kF"
click at [156, 16] on input "SjH9vgifpT1h9Q2tYKUUD1kF" at bounding box center [136, 14] width 209 height 11
type input "SjH9vgifpT1h9Q2tYKUUD1kF"
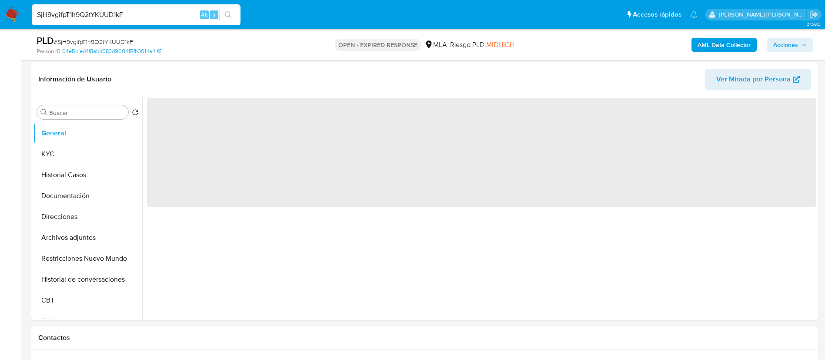
scroll to position [235, 0]
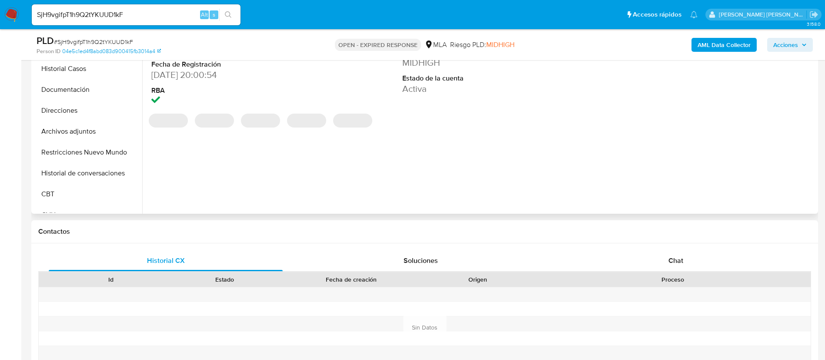
select select "10"
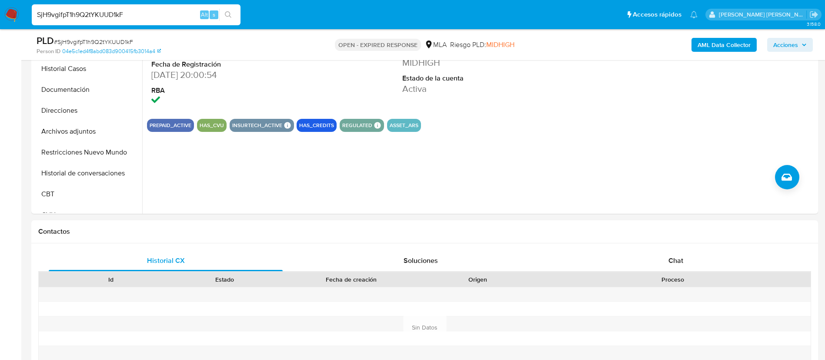
paste input "pwHDZcDyuyGlKkcPH1WVOuFl"
type input "pwHDZcDyuyGlKkcPH1WVOuFl"
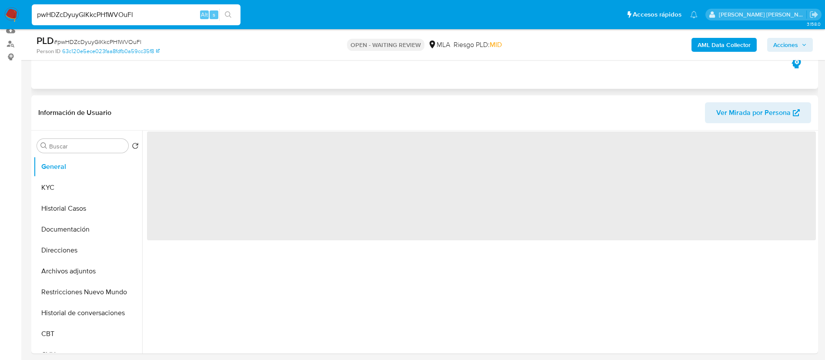
scroll to position [179, 0]
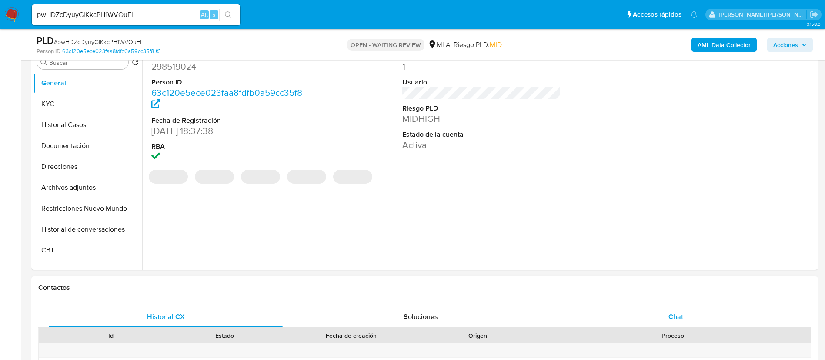
click at [671, 312] on span "Chat" at bounding box center [675, 316] width 15 height 10
select select "10"
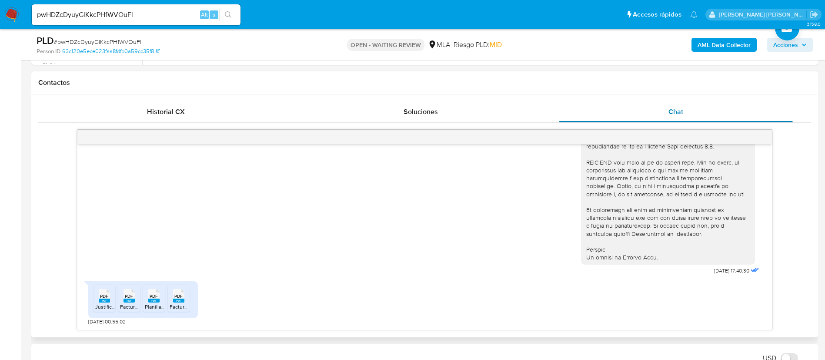
scroll to position [385, 0]
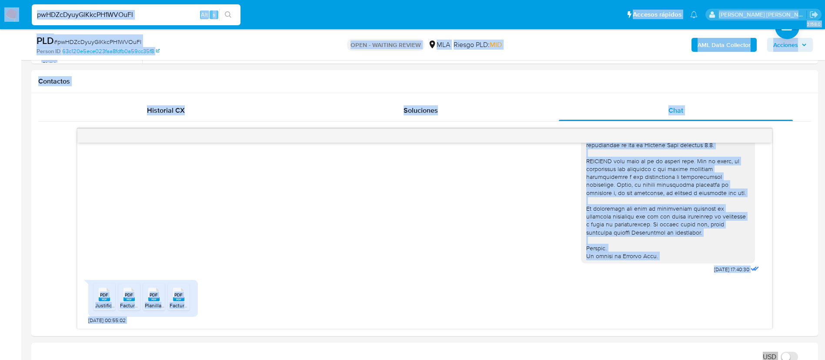
click at [157, 13] on input "pwHDZcDyuyGlKkcPH1WVOuFl" at bounding box center [136, 14] width 209 height 11
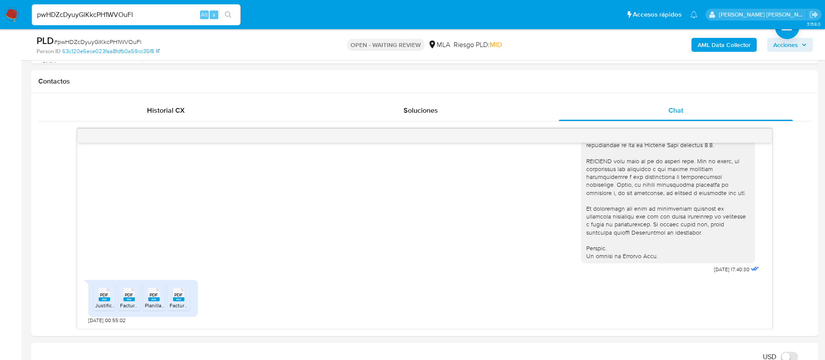
paste input "cKD2sNxSYWZcil6dbKKg72xY"
type input "cKD2sNxSYWZcil6dbKKg72xY"
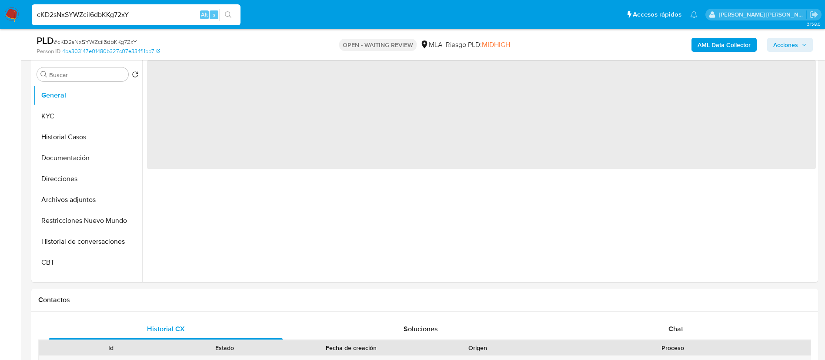
scroll to position [185, 0]
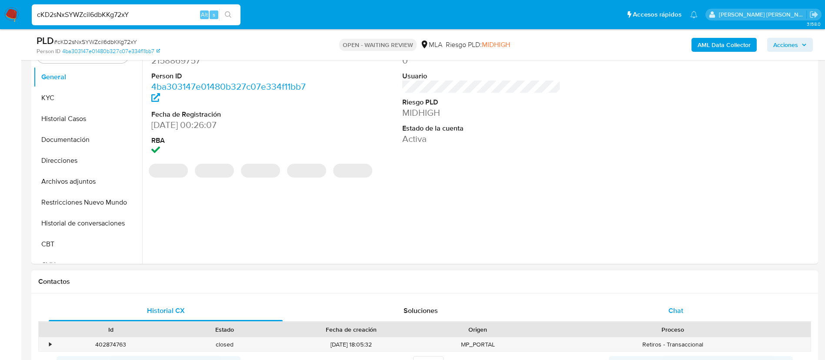
click at [670, 308] on span "Chat" at bounding box center [675, 310] width 15 height 10
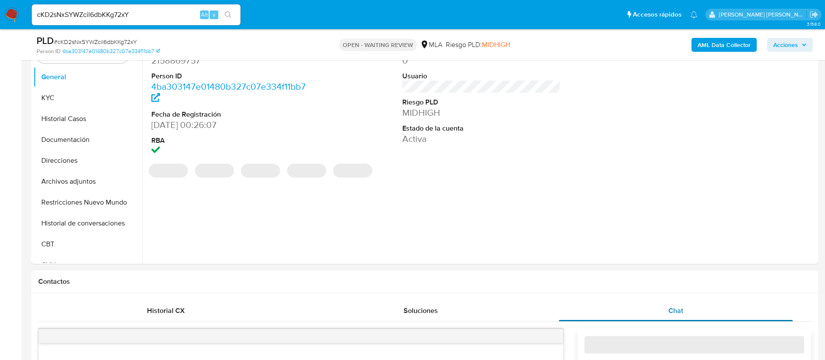
select select "10"
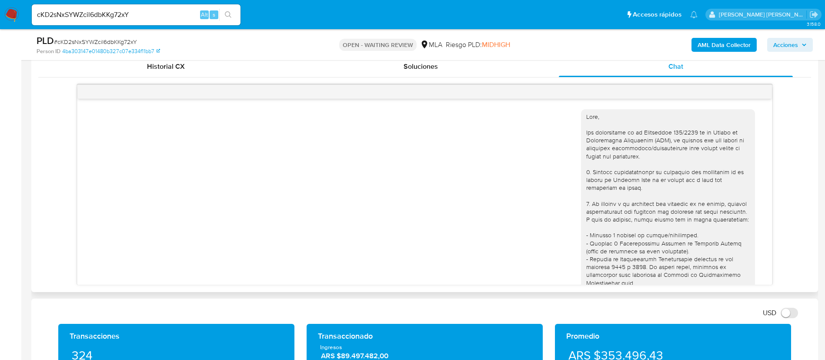
scroll to position [589, 0]
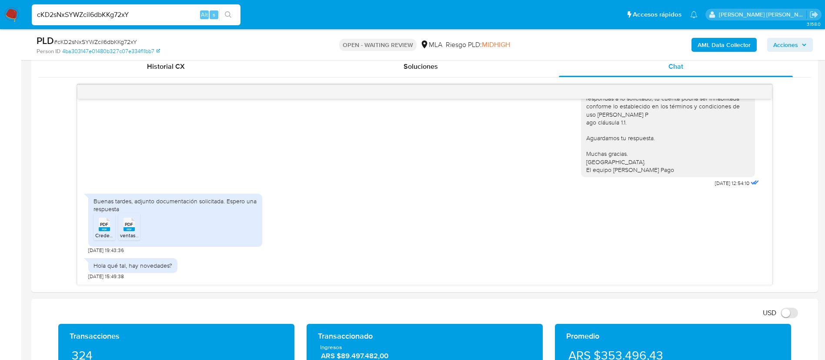
paste input "MtkdDNODpoku4Qv5ONPaXafa"
click at [160, 16] on input "cKD2sNxSYWZcil6dbKKg72xY" at bounding box center [136, 14] width 209 height 11
type input "MtkdDNODpoku4Qv5ONPaXafa"
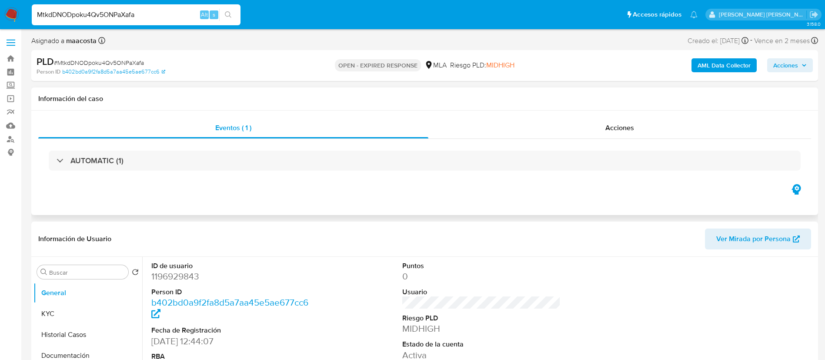
select select "10"
paste input "pMvjr7a89lWuhIe9b8d9vf7y"
type input "pMvjr7a89lWuhIe9b8d9vf7y"
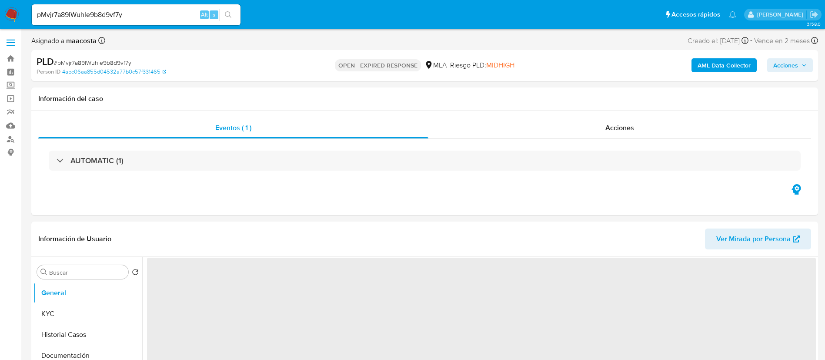
click at [148, 24] on div "pMvjr7a89lWuhIe9b8d9vf7y Alt s" at bounding box center [136, 14] width 209 height 21
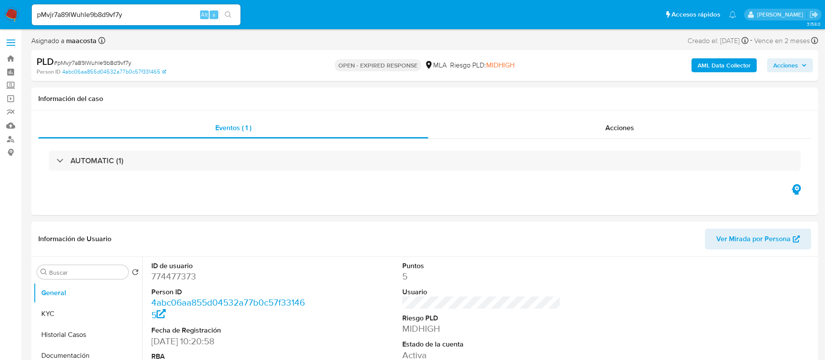
select select "10"
drag, startPoint x: 142, startPoint y: 5, endPoint x: 139, endPoint y: 18, distance: 13.4
click at [139, 18] on div "pMvjr7a89lWuhIe9b8d9vf7y Alt s" at bounding box center [136, 14] width 209 height 21
paste input "IJ5sF7NlvNrQzxls3SJ1Zq6Q"
click at [139, 18] on input "IJ5sF7NlvNrQzxls3SJ1Zq6Q" at bounding box center [136, 14] width 209 height 11
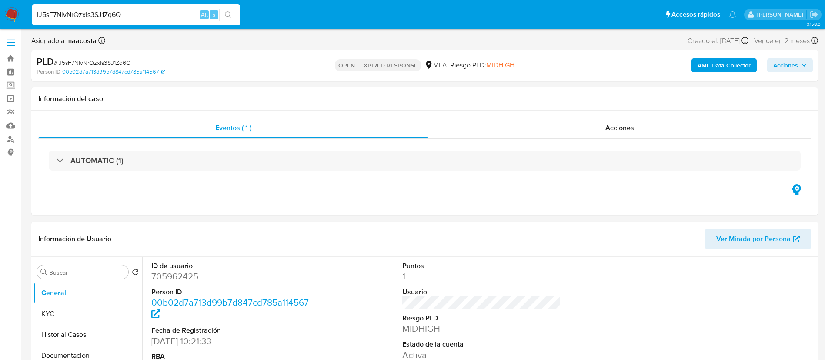
paste input "ya5gOUZotpYR3dCbB7BNeGVW"
type input "ya5gOUZotpYR3dCbB7BNeGVW"
select select "10"
type input "ya5gOUZotpYR3dCbB7BNeGVW"
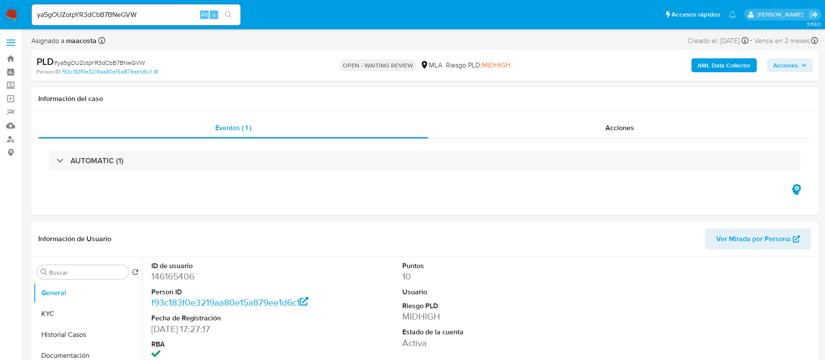
select select "10"
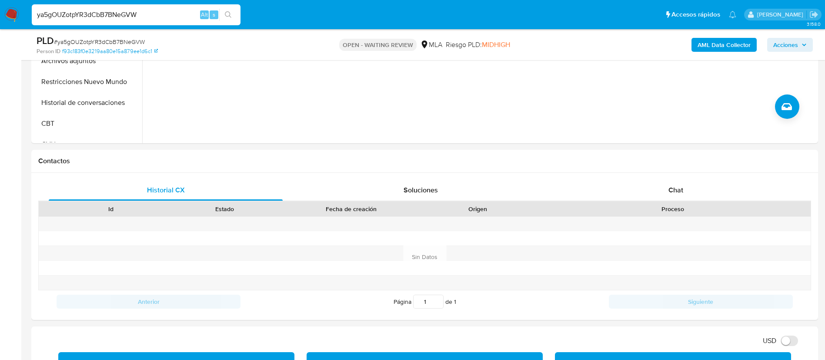
scroll to position [343, 0]
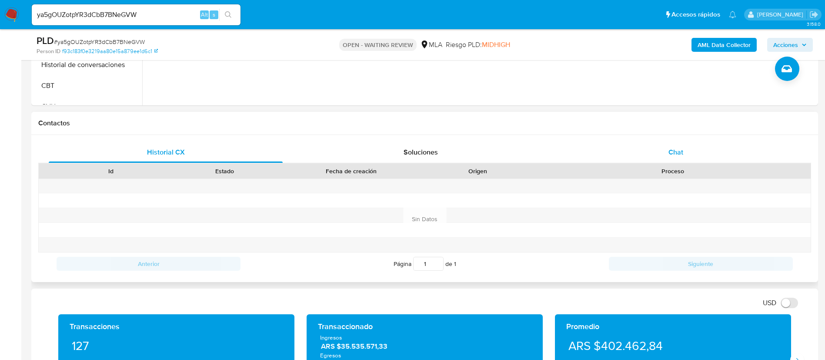
click at [675, 150] on span "Chat" at bounding box center [675, 152] width 15 height 10
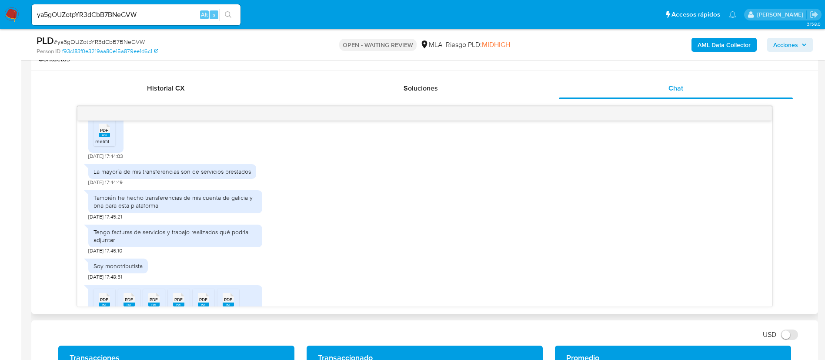
scroll to position [0, 0]
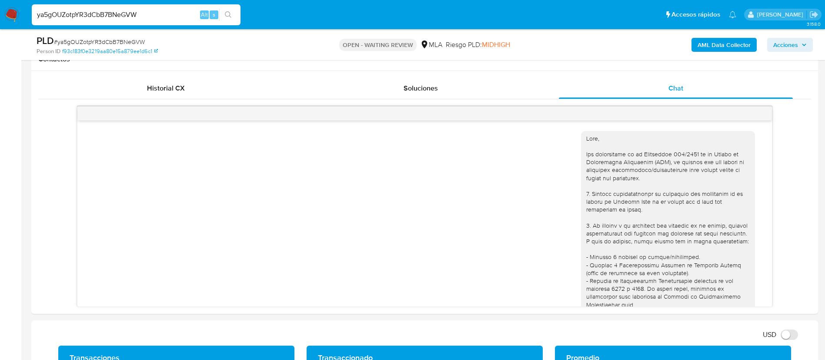
paste input "OepQLEyQF8RRPhlRKWPqjtqX"
click at [139, 15] on input "ya5gOUZotpYR3dCbB7BNeGVW" at bounding box center [136, 14] width 209 height 11
type input "OepQLEyQF8RRPhlRKWPqjtqX"
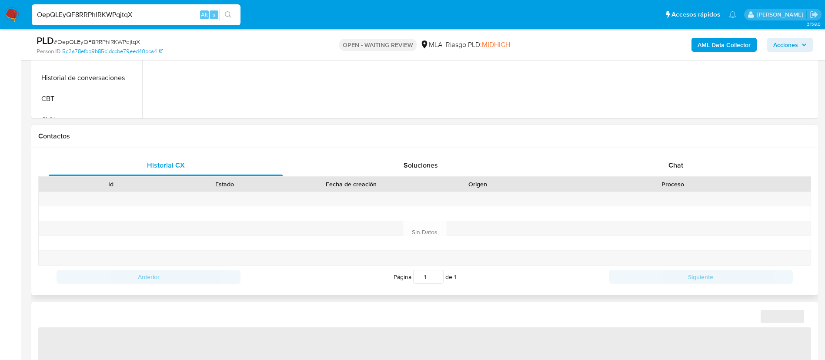
scroll to position [347, 0]
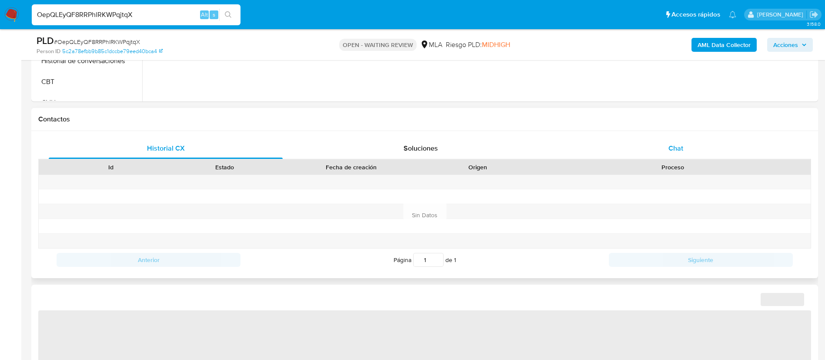
select select "10"
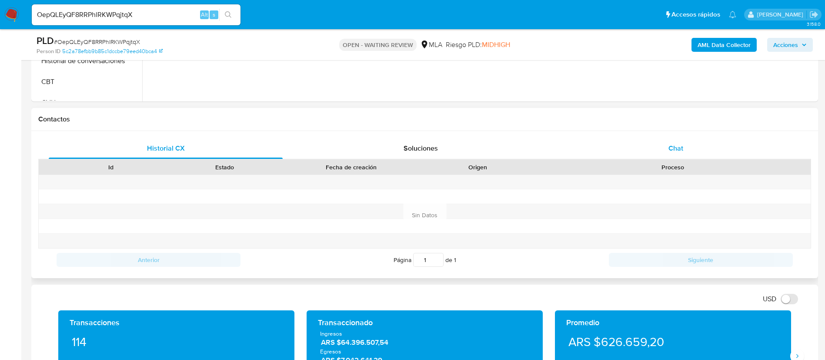
click at [674, 145] on span "Chat" at bounding box center [675, 148] width 15 height 10
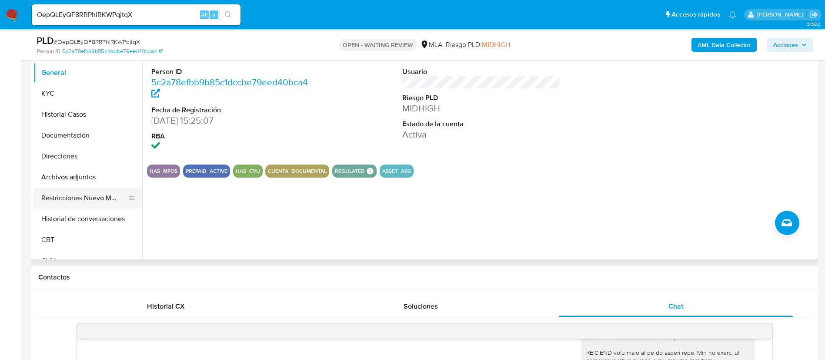
scroll to position [184, 0]
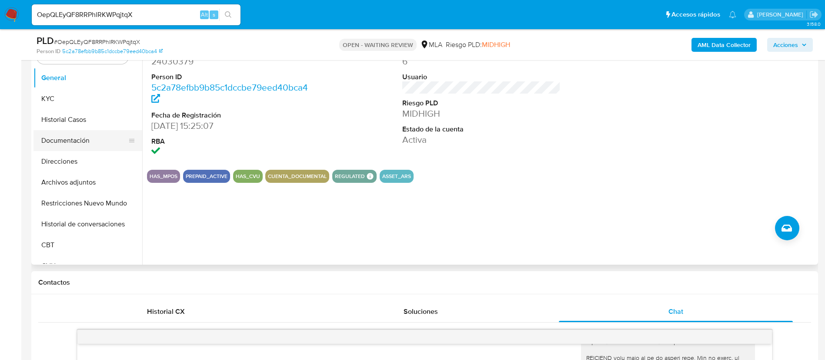
click at [52, 139] on button "Documentación" at bounding box center [84, 140] width 102 height 21
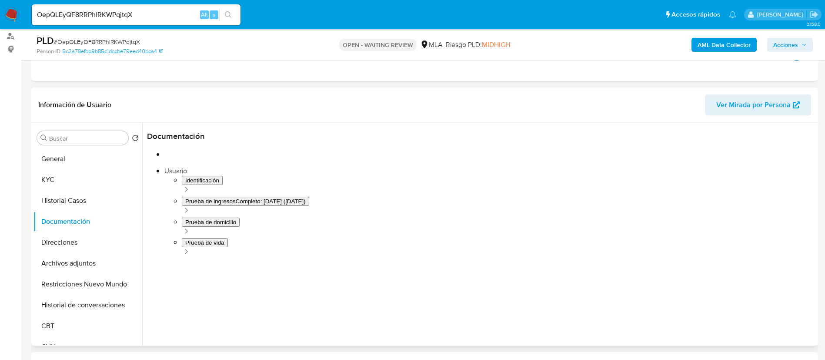
scroll to position [101, 0]
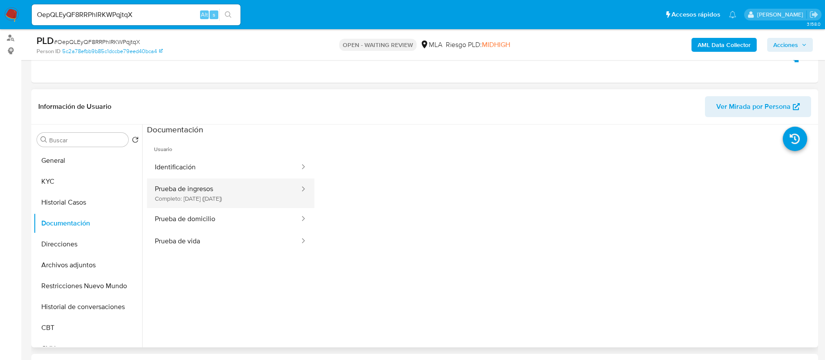
click at [229, 194] on button "Prueba de ingresos Completo: [DATE] ([DATE])" at bounding box center [224, 193] width 154 height 30
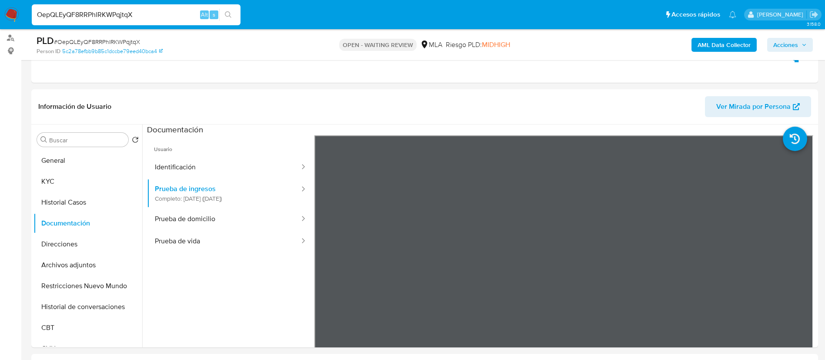
click at [130, 16] on input "OepQLEyQF8RRPhlRKWPqjtqX" at bounding box center [136, 14] width 209 height 11
paste input "rLUYOAm3Y0dTdIA8bF1roKVc"
type input "rLUYOAm3Y0dTdIA8bF1roKVc"
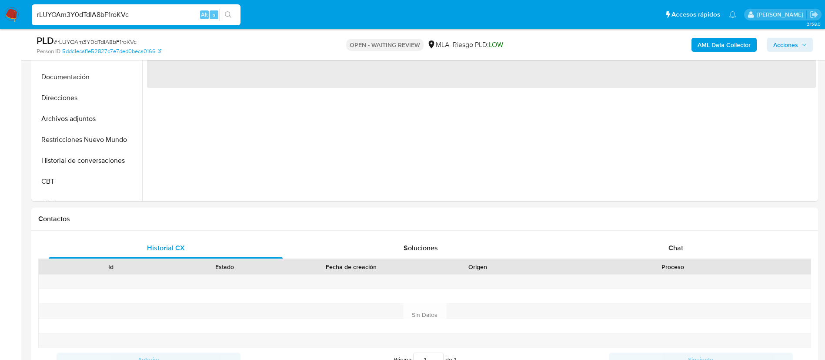
scroll to position [280, 0]
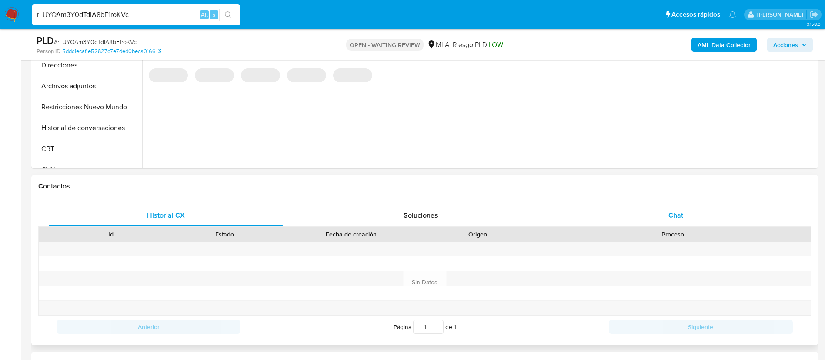
click at [669, 212] on span "Chat" at bounding box center [675, 215] width 15 height 10
select select "10"
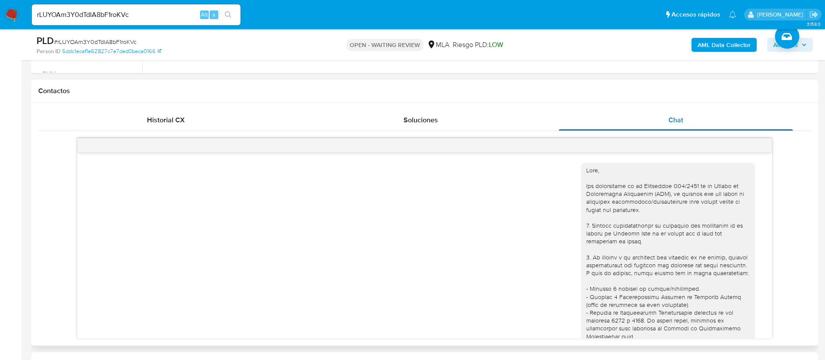
scroll to position [390, 0]
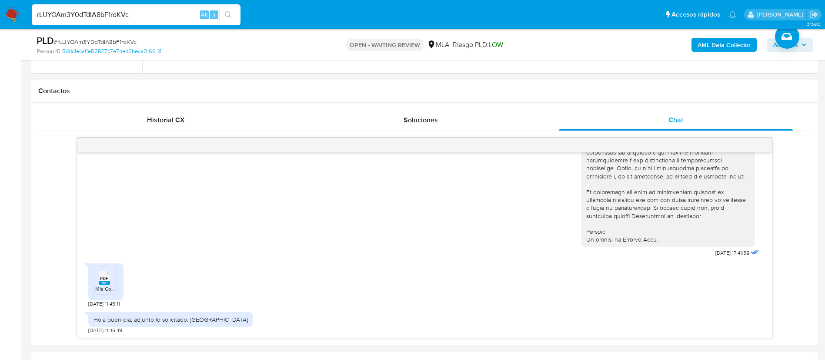
paste input "DIT47sNPdwCfCimRT7eBVOzy"
click at [120, 17] on input "rLUYOAm3Y0dTdIA8bF1roKVc" at bounding box center [136, 14] width 209 height 11
type input "DIT47sNPdwCfCimRT7eBVOzy"
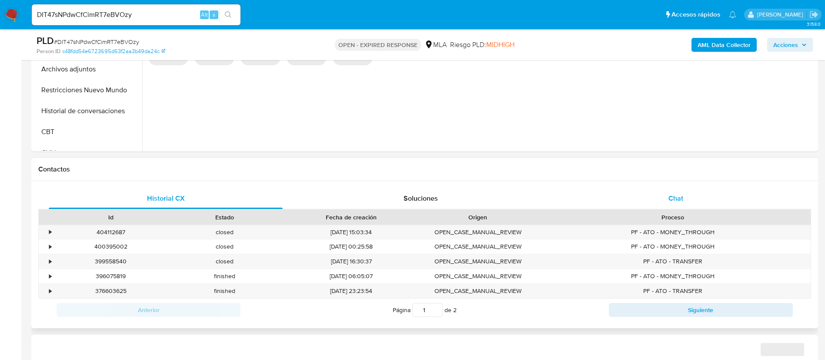
click at [668, 203] on div "Chat" at bounding box center [676, 198] width 234 height 21
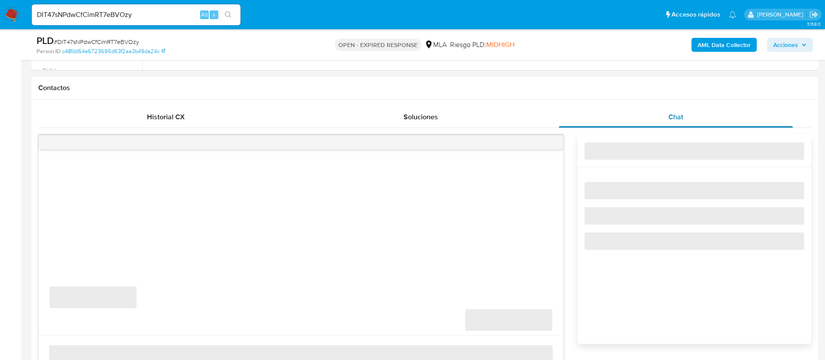
select select "10"
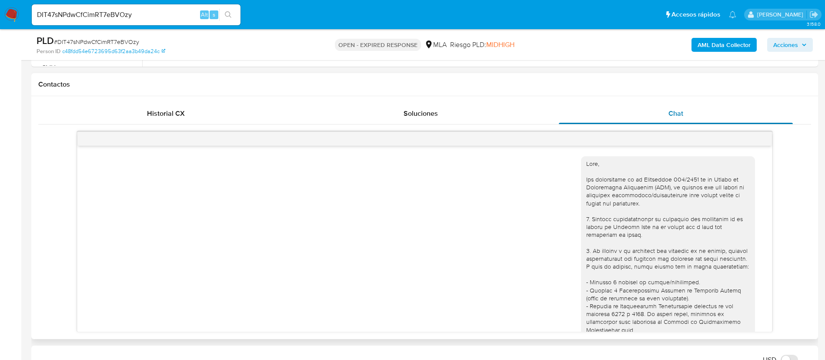
scroll to position [498, 0]
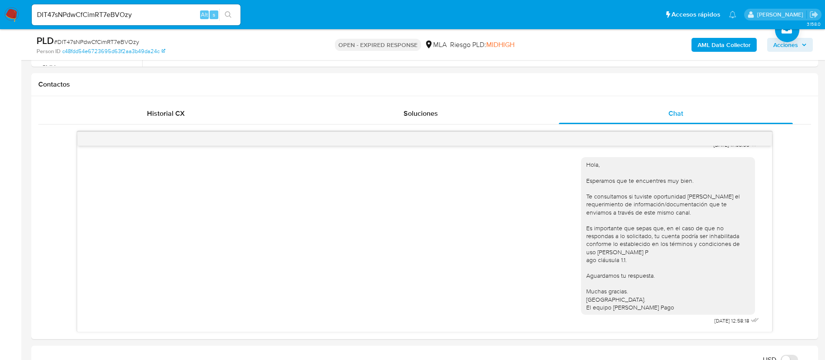
paste input "eRPx9y3GQPcirV4KerDnPKiZ"
click at [153, 14] on input "eRPx9y3GQPcirV4KerDnPKiZ" at bounding box center [136, 14] width 209 height 11
type input "eRPx9y3GQPcirV4KerDnPKiZ"
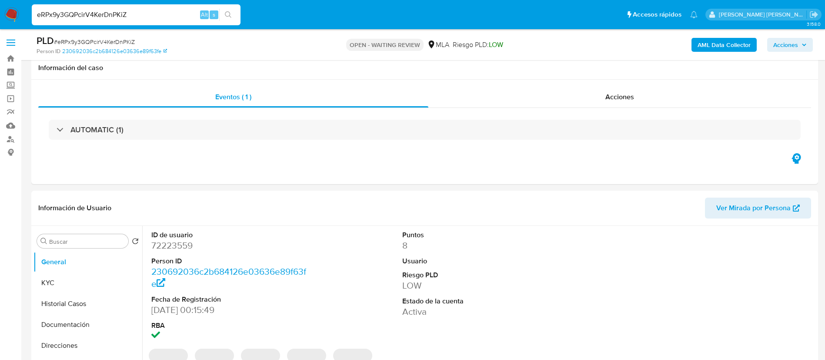
select select "10"
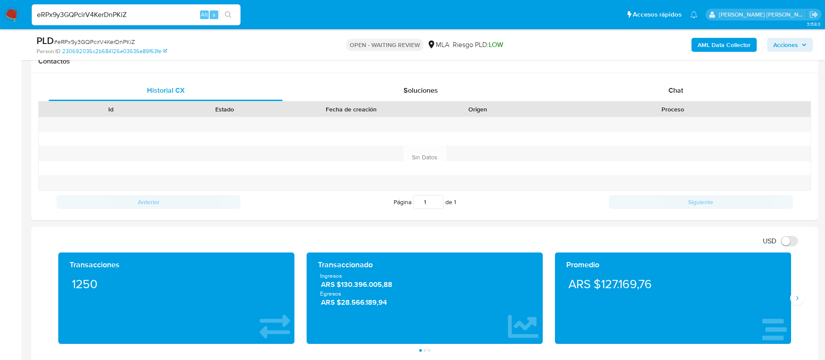
scroll to position [403, 0]
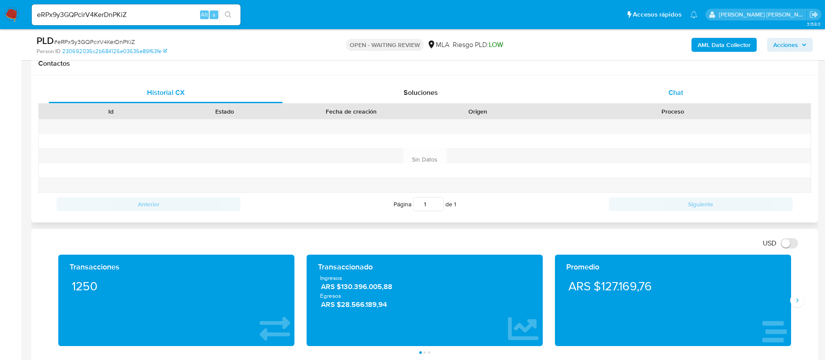
click at [674, 84] on div "Chat" at bounding box center [676, 92] width 234 height 21
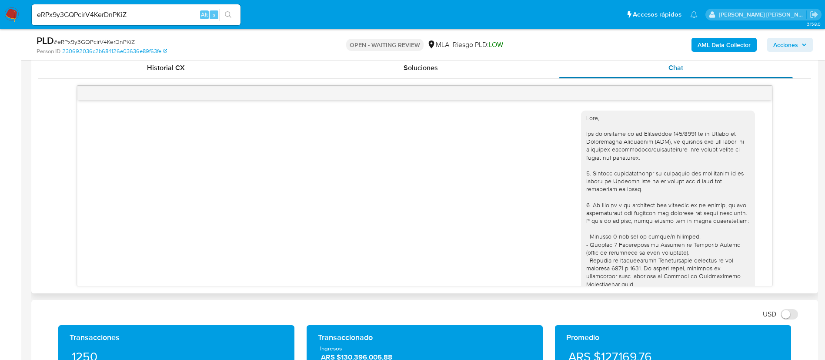
scroll to position [395, 0]
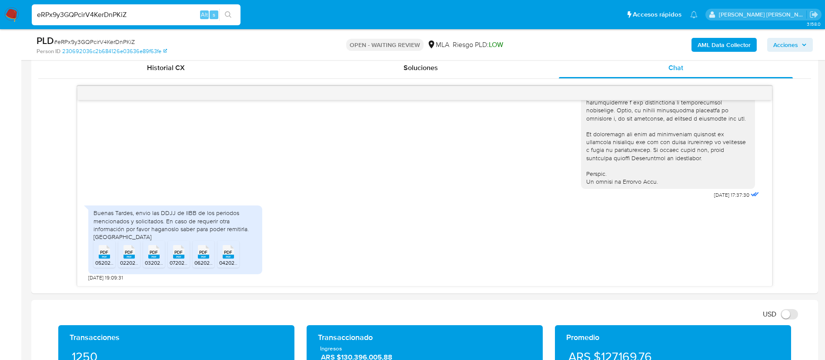
click at [181, 15] on input "eRPx9y3GQPcirV4KerDnPKiZ" at bounding box center [136, 14] width 209 height 11
paste input "tzvbaKvLVSErZqiOYLknOK1h"
type input "tzvbaKvLVSErZqiOYLknOK1h"
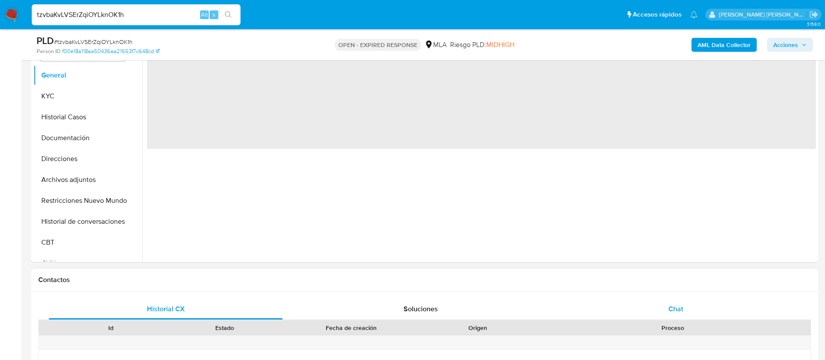
click at [674, 311] on span "Chat" at bounding box center [675, 309] width 15 height 10
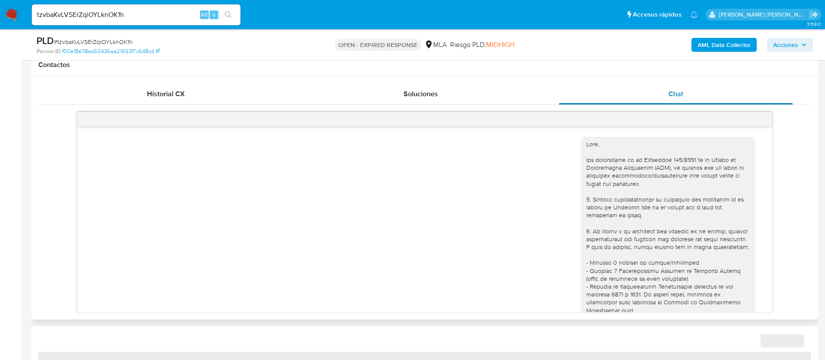
scroll to position [498, 0]
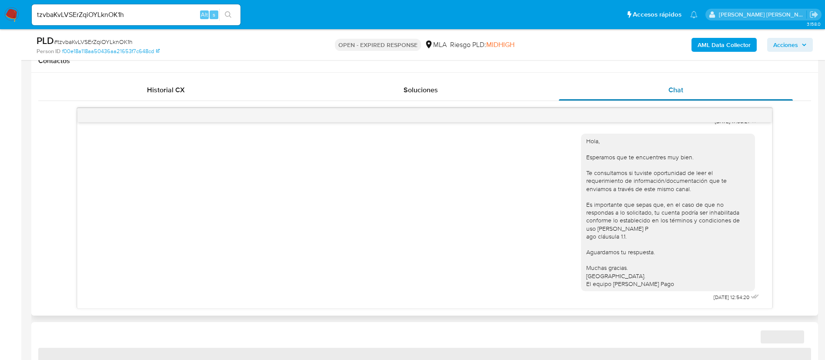
select select "10"
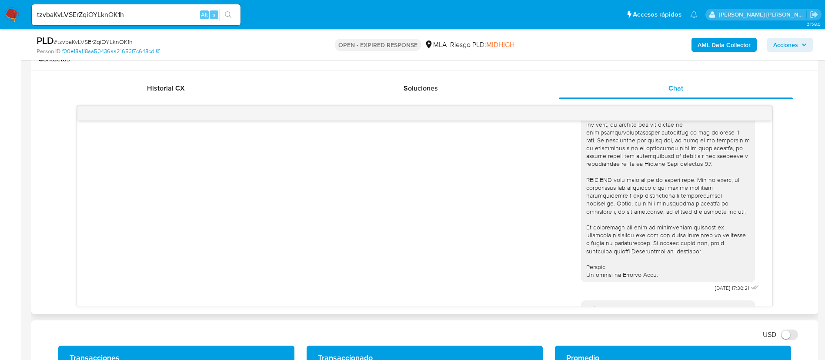
scroll to position [0, 0]
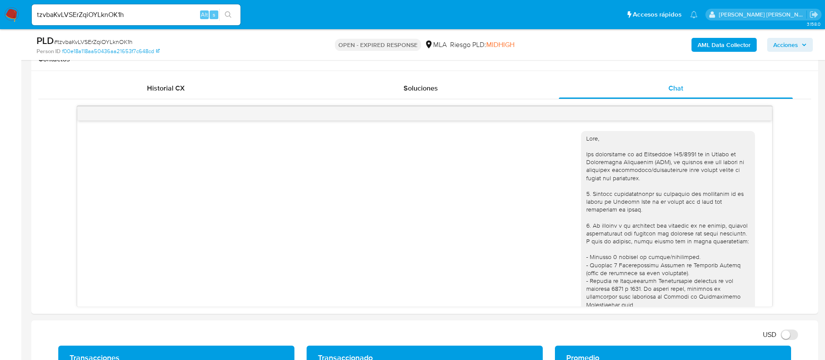
paste input "G3qnFsUm00ja8q2au7mTd9zF"
click at [162, 10] on input "G3qnFsUm00ja8q2au7mTd9zF" at bounding box center [136, 14] width 209 height 11
type input "G3qnFsUm00ja8q2au7mTd9zF"
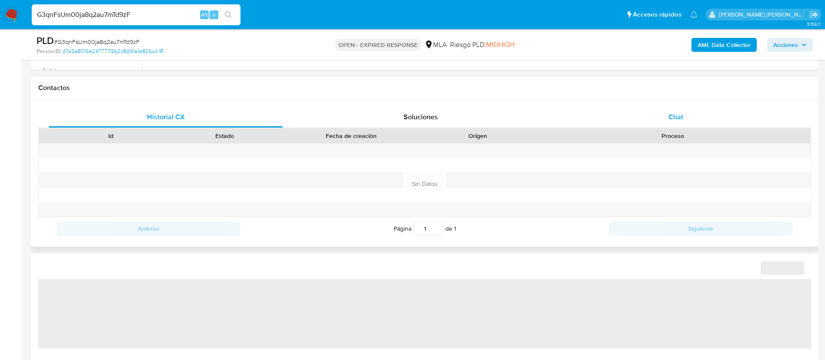
select select "10"
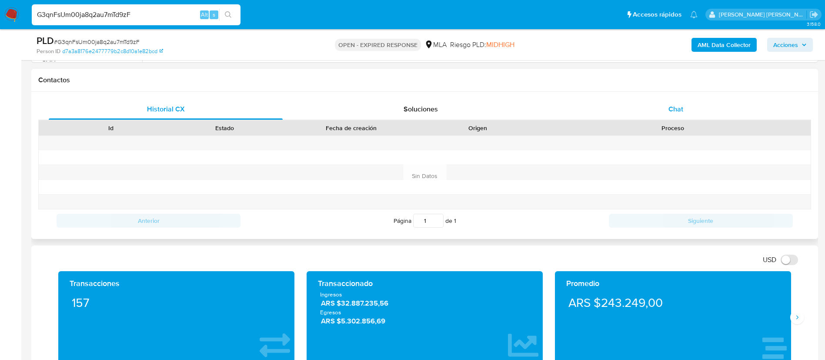
click at [676, 108] on span "Chat" at bounding box center [675, 109] width 15 height 10
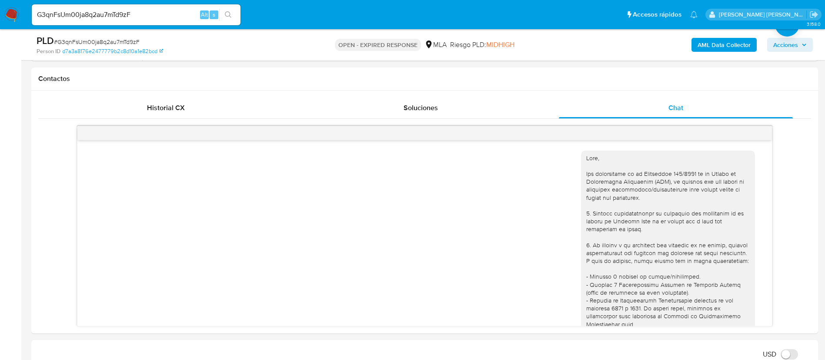
paste input "79tbVy4r2KfMXmzD2qts7wbB"
click at [158, 18] on input "79tbVy4r2KfMXmzD2qts7wbB" at bounding box center [136, 14] width 209 height 11
type input "79tbVy4r2KfMXmzD2qts7wbB"
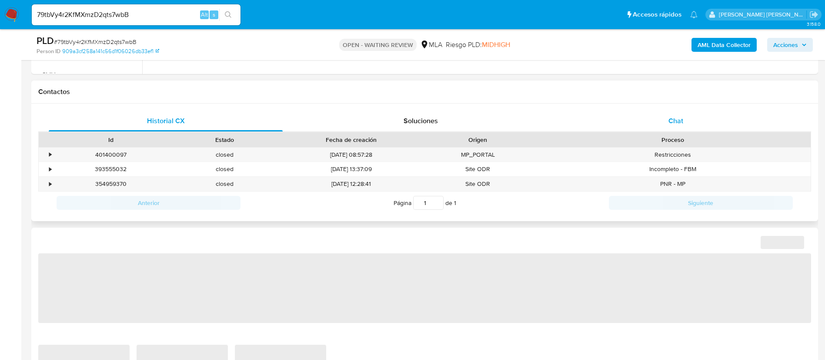
click at [681, 110] on div "Chat" at bounding box center [676, 120] width 234 height 21
select select "10"
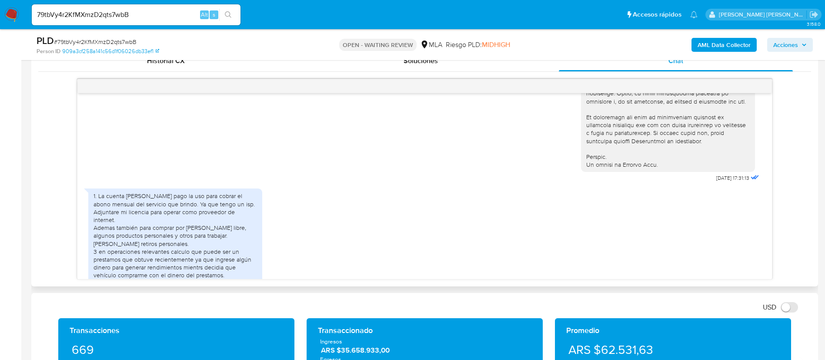
scroll to position [388, 0]
paste input "Gj1argfauCCk5CmrcCpYs2bR"
click at [152, 14] on input "79tbVy4r2KfMXmzD2qts7wbB" at bounding box center [136, 14] width 209 height 11
type input "Gj1argfauCCk5CmrcCpYs2bR"
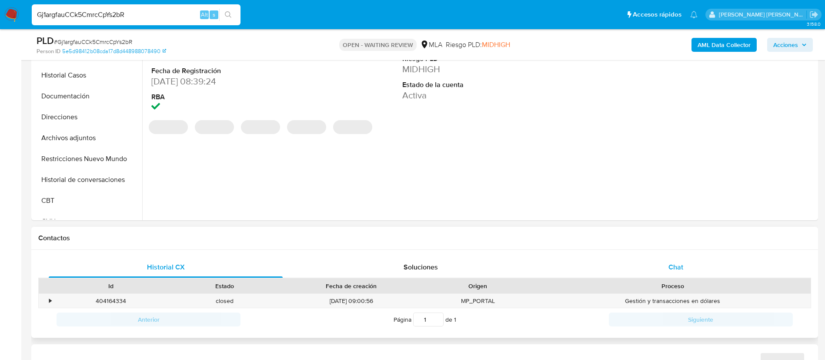
click at [681, 260] on div "Chat" at bounding box center [676, 267] width 234 height 21
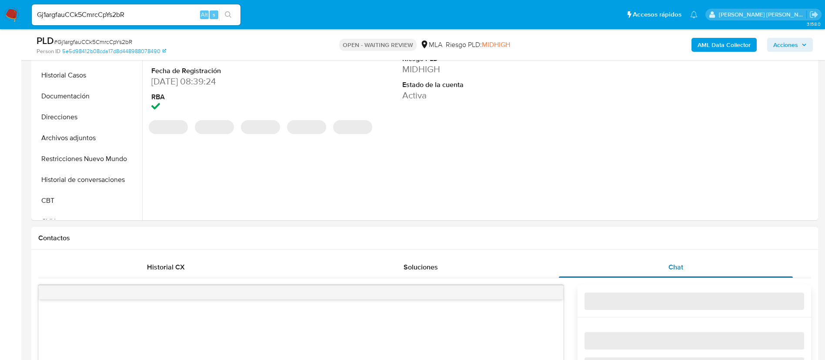
select select "10"
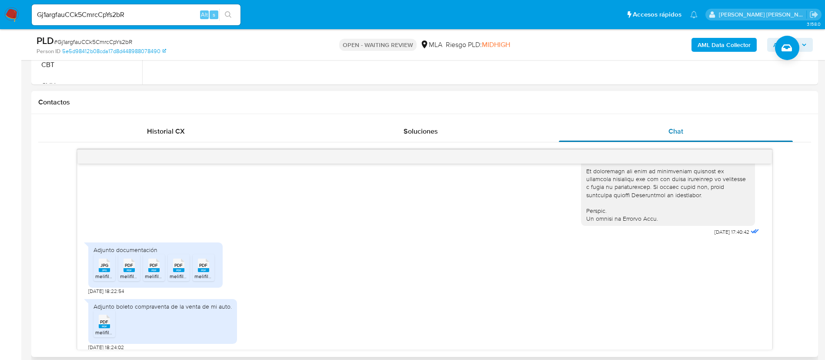
scroll to position [404, 0]
paste input "9NyG6JJrJt5wTbVRMhSdY0Oe"
click at [138, 13] on input "9NyG6JJrJt5wTbVRMhSdY0Oe" at bounding box center [136, 14] width 209 height 11
type input "9NyG6JJrJt5wTbVRMhSdY0Oe"
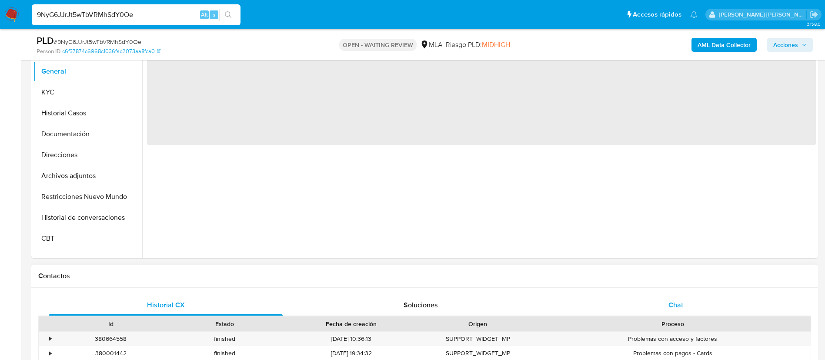
click at [678, 308] on span "Chat" at bounding box center [675, 305] width 15 height 10
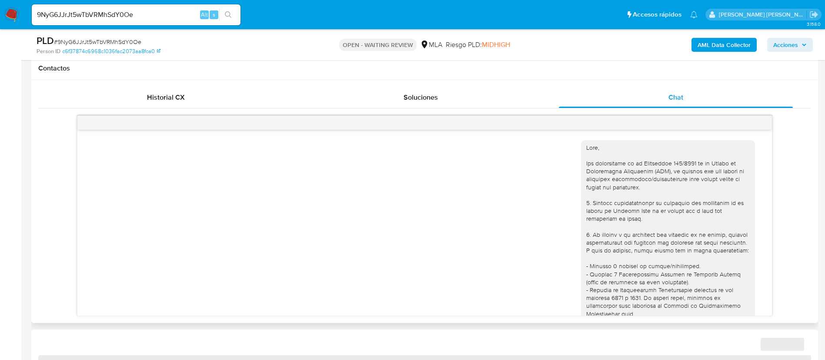
scroll to position [447, 0]
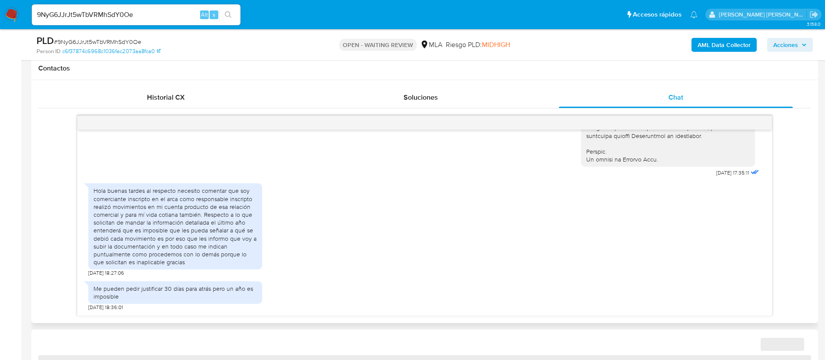
select select "10"
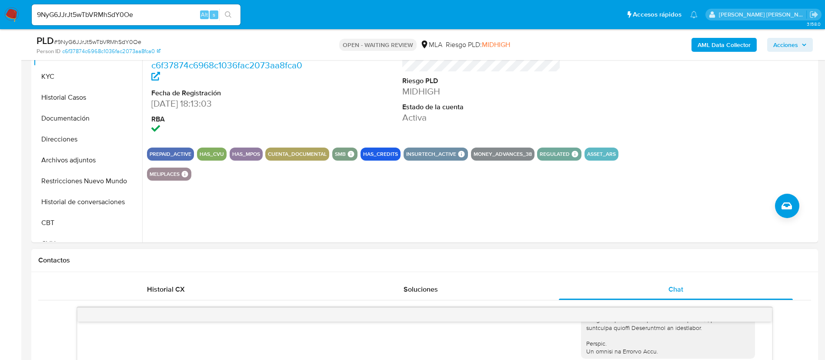
scroll to position [206, 0]
click at [67, 119] on button "Documentación" at bounding box center [84, 118] width 102 height 21
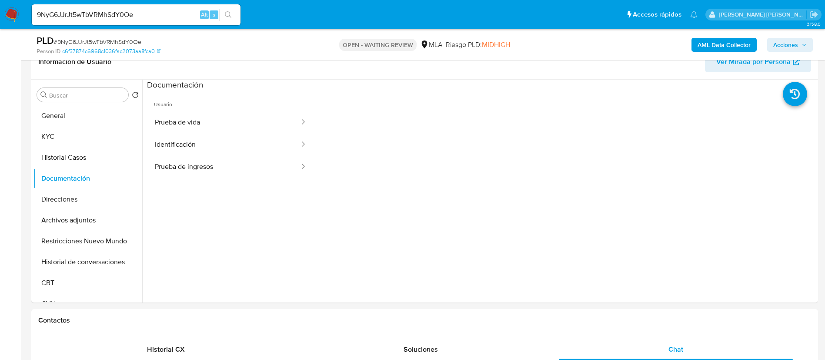
scroll to position [142, 0]
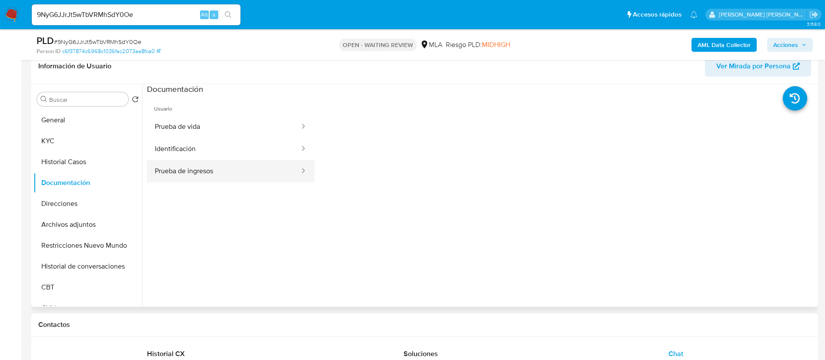
click at [217, 175] on button "Prueba de ingresos" at bounding box center [224, 171] width 154 height 22
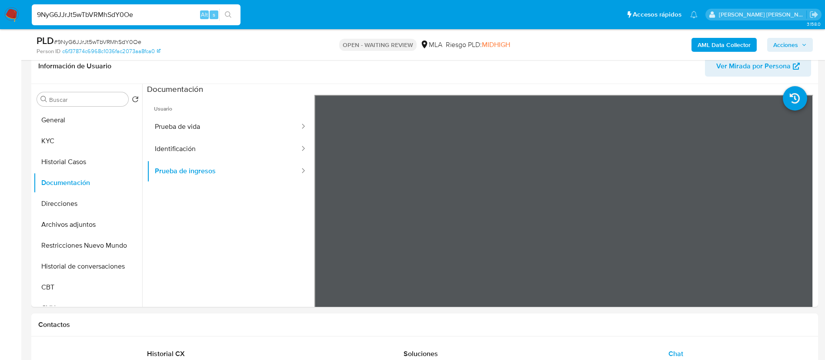
click at [75, 13] on input "9NyG6JJrJt5wTbVRMhSdY0Oe" at bounding box center [136, 14] width 209 height 11
paste input "vJLpIXYhlElu2uuD2Mm9uZnp"
type input "vJLpIXYhlElu2uuD2Mm9uZnp"
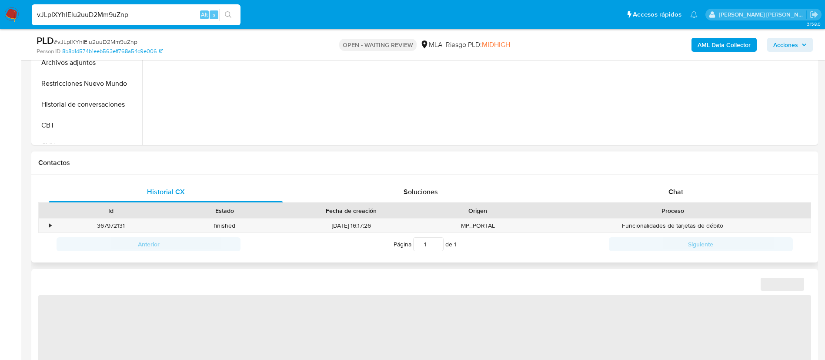
select select "10"
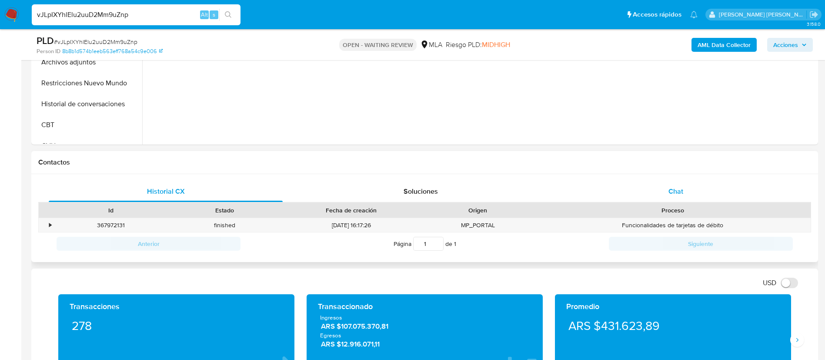
click at [679, 190] on span "Chat" at bounding box center [675, 191] width 15 height 10
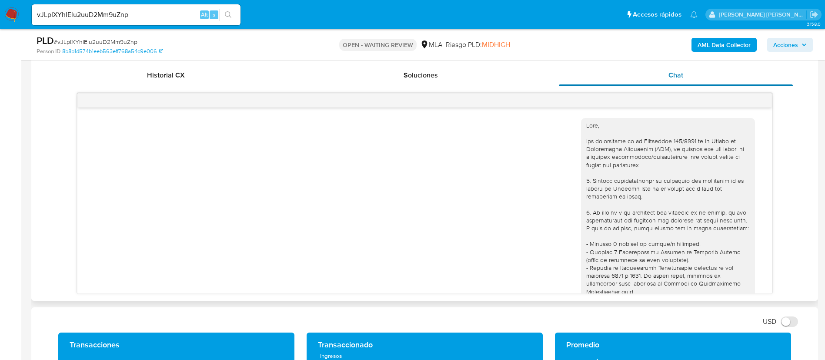
scroll to position [341, 0]
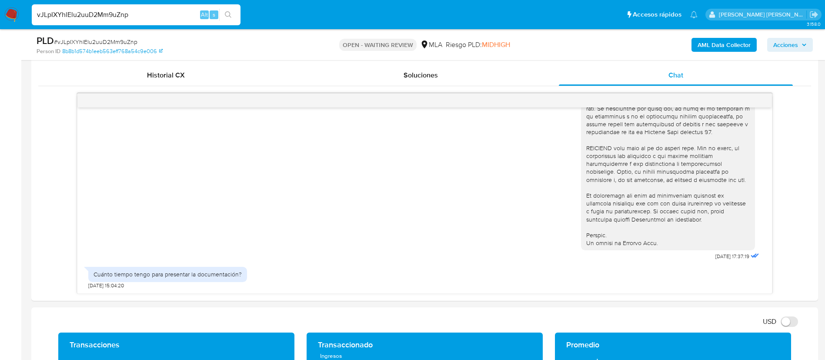
paste input "5sG891svCbOxBvGqnKReQsXl"
click at [149, 15] on input "5sG891svCbOxBvGqnKReQsXl" at bounding box center [136, 14] width 209 height 11
type input "5sG891svCbOxBvGqnKReQsXl"
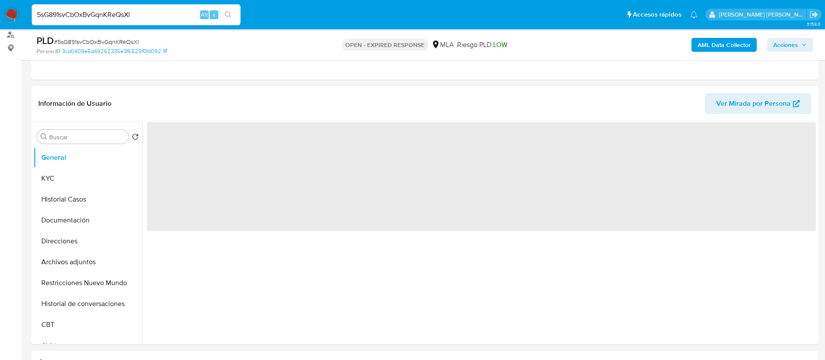
scroll to position [116, 0]
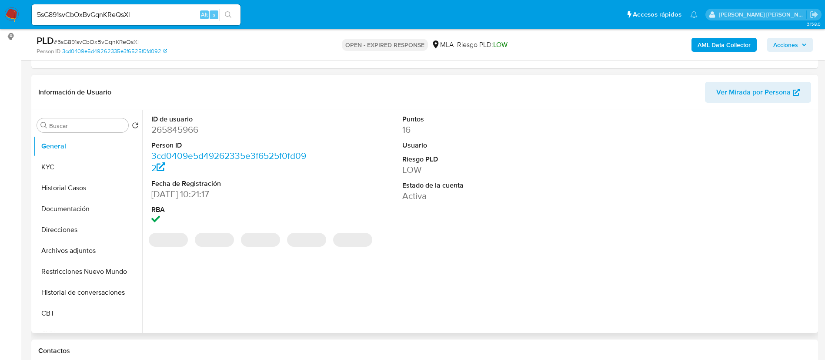
select select "10"
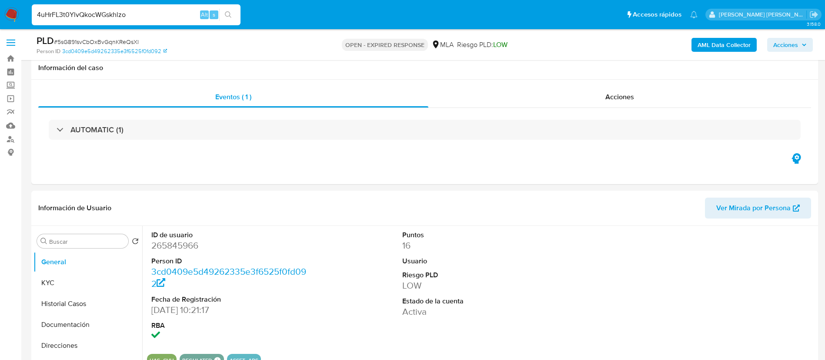
select select "10"
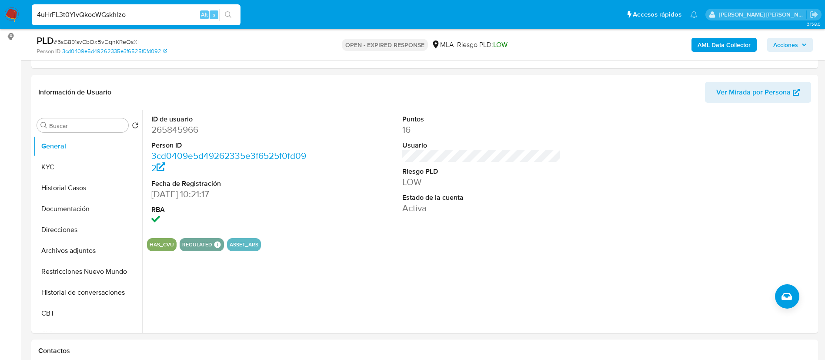
type input "4uHrFL3t0YlvQkocWGskhlzo"
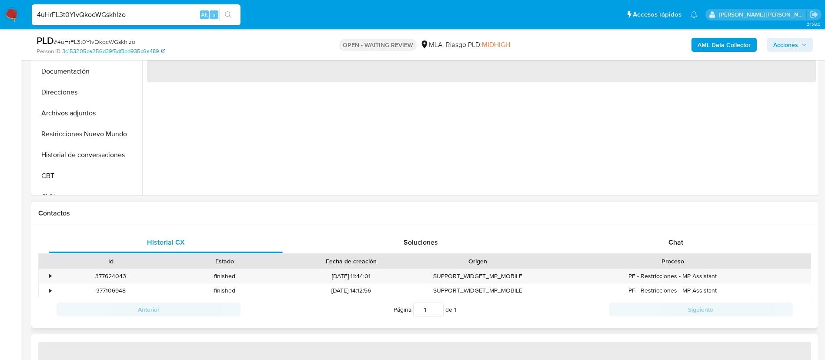
scroll to position [331, 0]
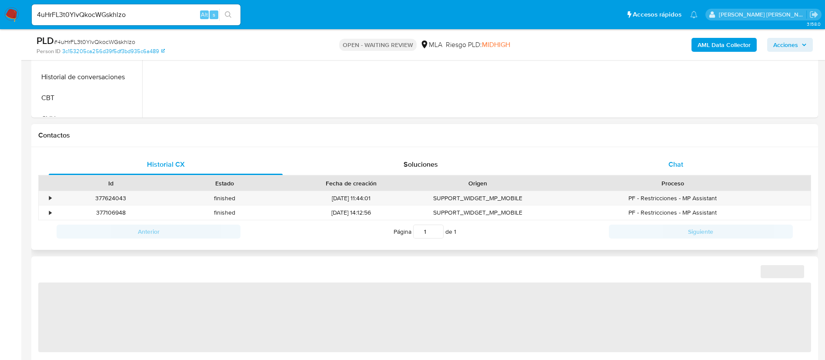
click at [668, 162] on span "Chat" at bounding box center [675, 164] width 15 height 10
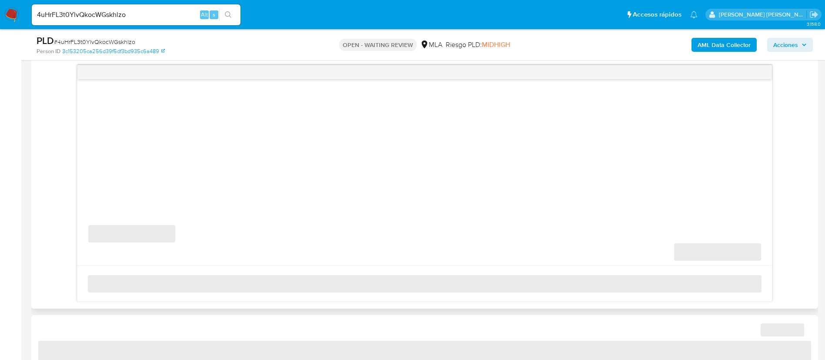
select select "10"
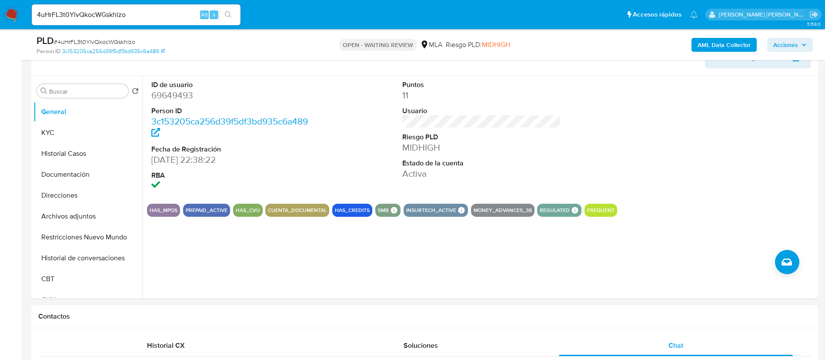
scroll to position [103, 0]
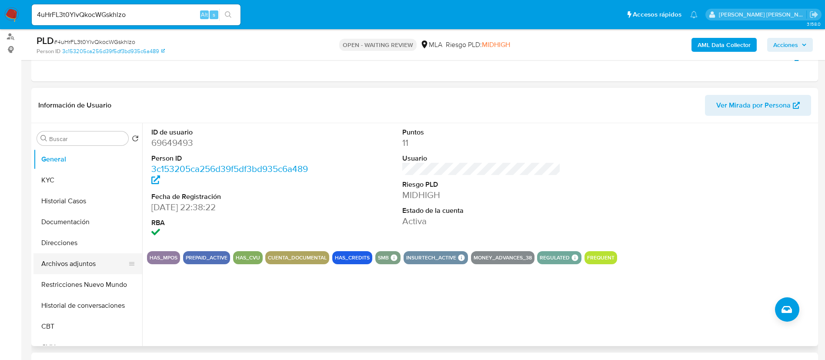
click at [80, 263] on button "Archivos adjuntos" at bounding box center [84, 263] width 102 height 21
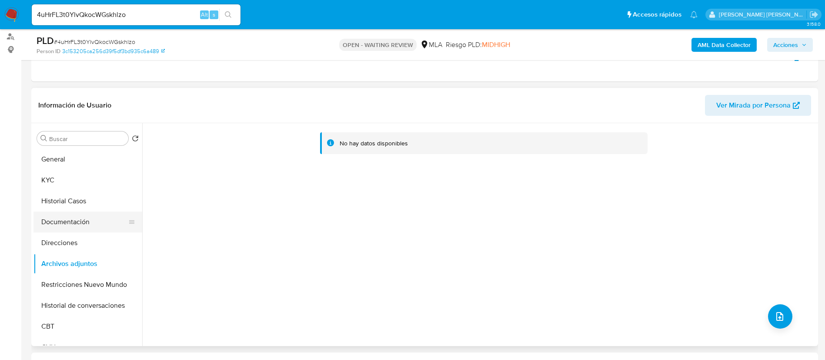
click at [58, 217] on button "Documentación" at bounding box center [84, 221] width 102 height 21
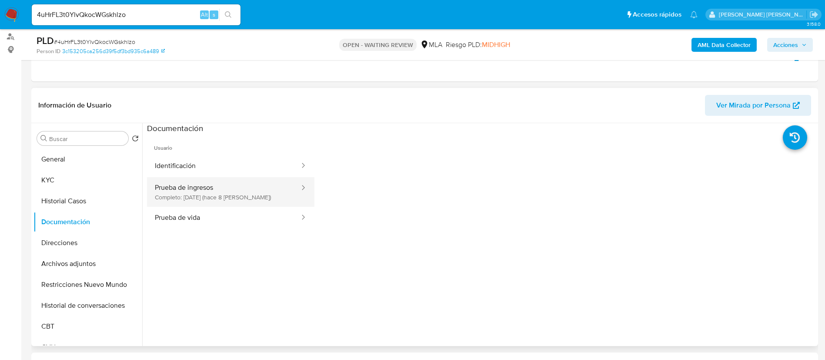
click at [193, 190] on button "Prueba de ingresos Completo: [DATE] (hace 8 [PERSON_NAME])" at bounding box center [224, 192] width 154 height 30
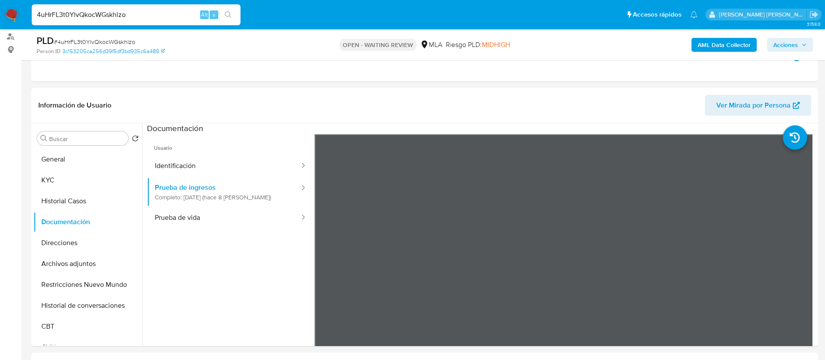
click at [148, 17] on input "4uHrFL3t0YlvQkocWGskhlzo" at bounding box center [136, 14] width 209 height 11
paste input "7Dg1vjRj1X11igt5ET0omrsN"
type input "7Dg1vjRj1X11igt5ET0omrsN"
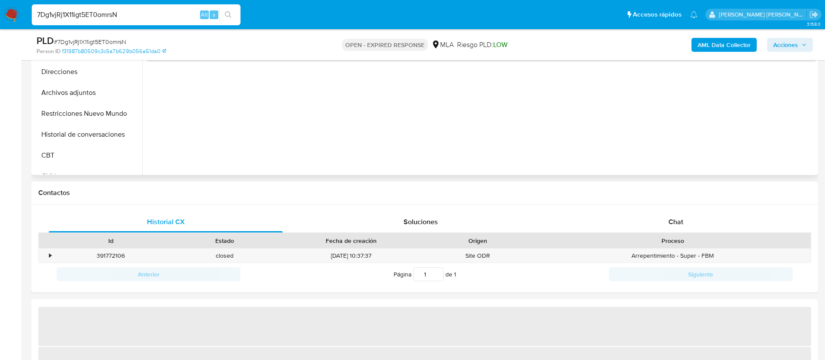
scroll to position [304, 0]
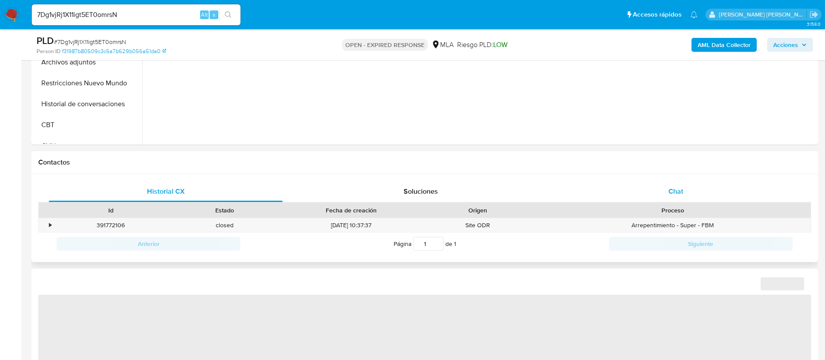
select select "10"
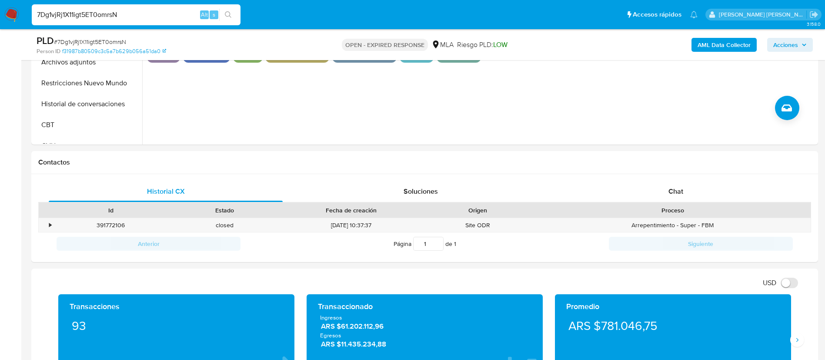
paste input "1kYRWrapDpsKCwbYALWfD9Xs"
type input "1kYRWrapDpsKCwbYALWfD9Xs"
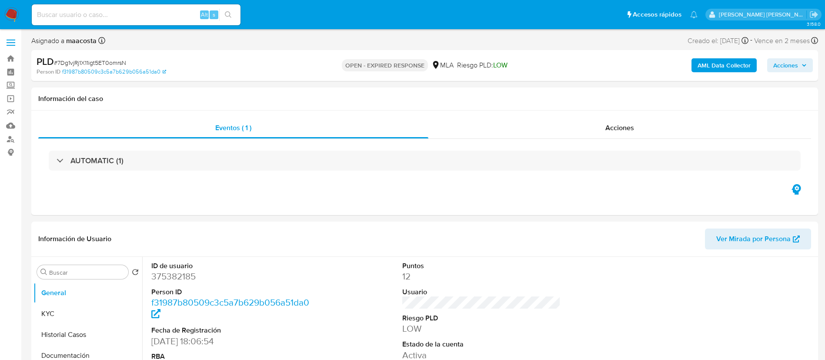
select select "10"
click at [178, 17] on input at bounding box center [136, 14] width 209 height 11
paste input "1kYRWrapDpsKCwbYALWfD9Xs"
type input "1kYRWrapDpsKCwbYALWfD9Xs"
select select "10"
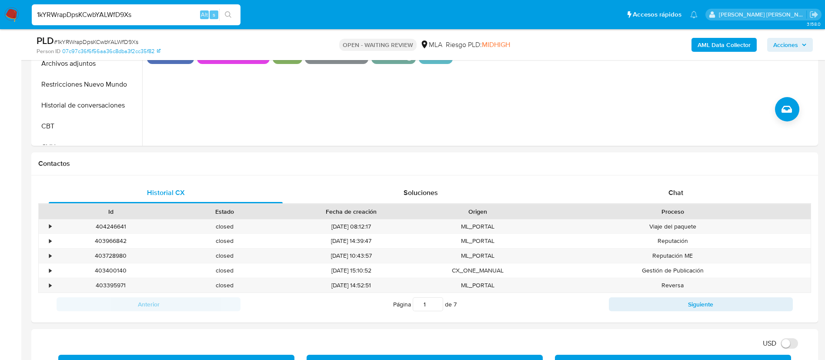
scroll to position [306, 0]
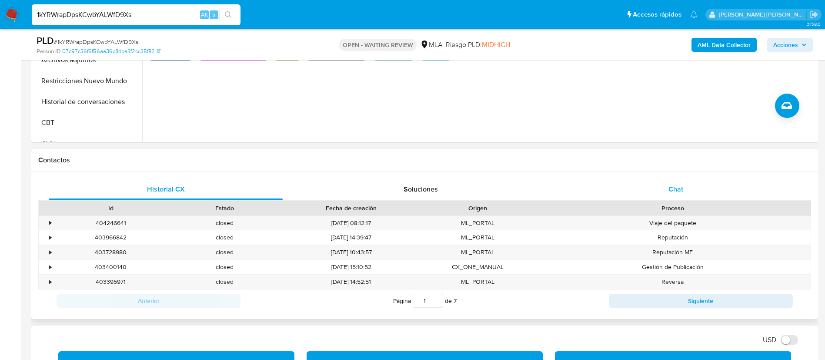
click at [670, 184] on span "Chat" at bounding box center [675, 189] width 15 height 10
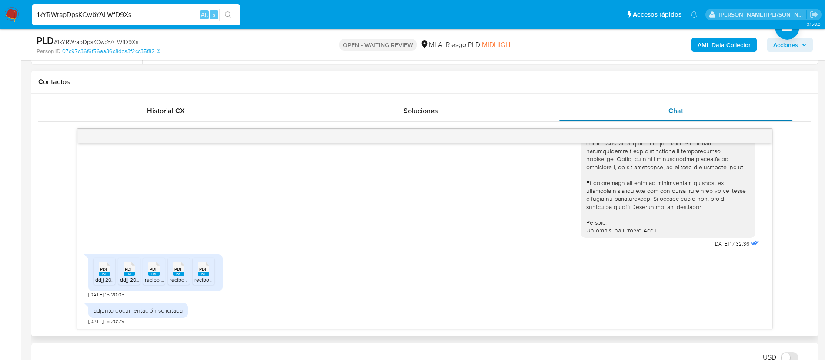
scroll to position [387, 0]
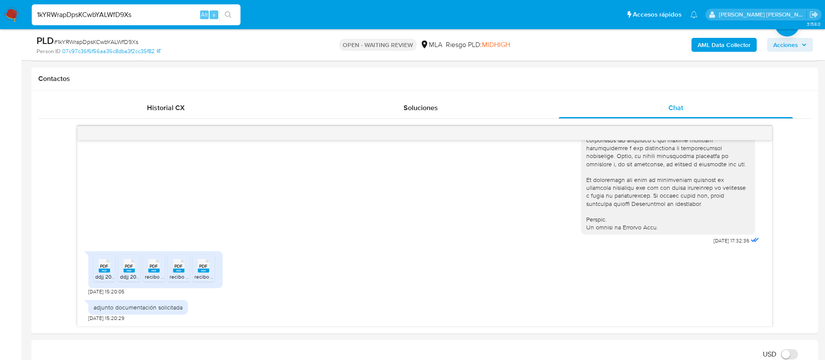
paste input "oscXKrg3GhybFEe782FkbMBo"
click at [153, 15] on input "oscXKrg3GhybFEe782FkbMBo" at bounding box center [136, 14] width 209 height 11
type input "oscXKrg3GhybFEe782FkbMBo"
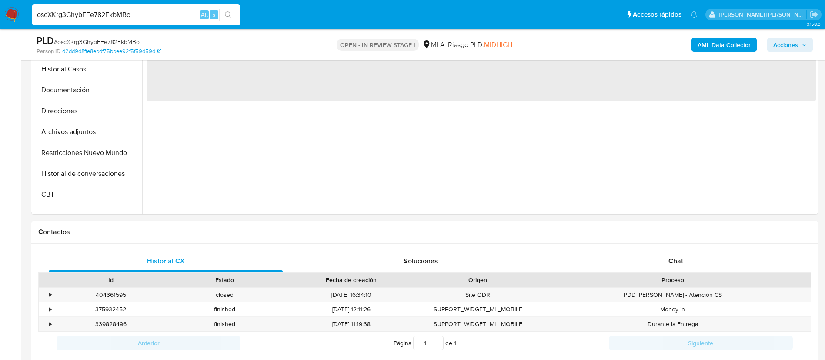
scroll to position [277, 0]
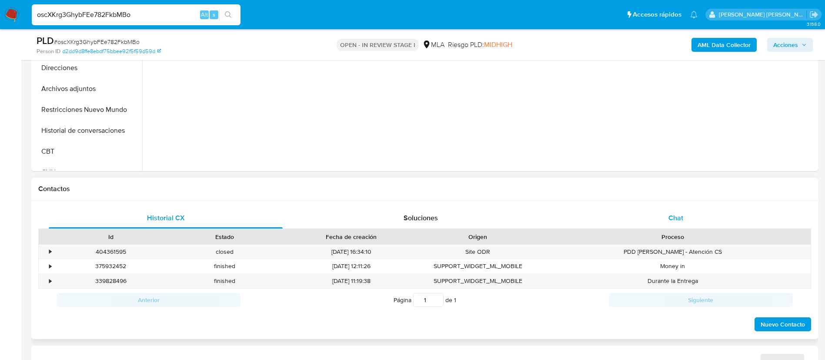
click at [666, 218] on div "Chat" at bounding box center [676, 217] width 234 height 21
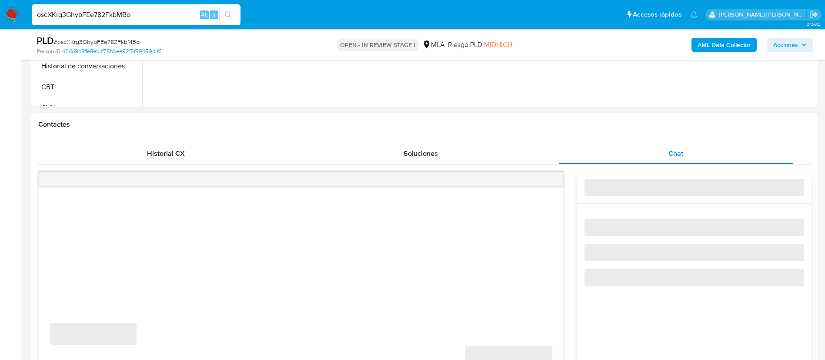
select select "10"
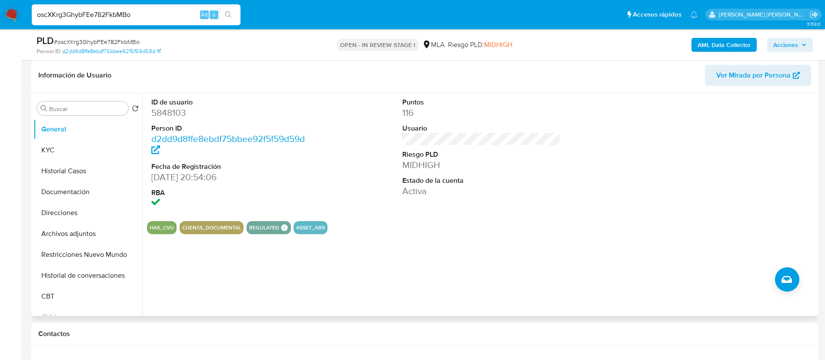
scroll to position [121, 0]
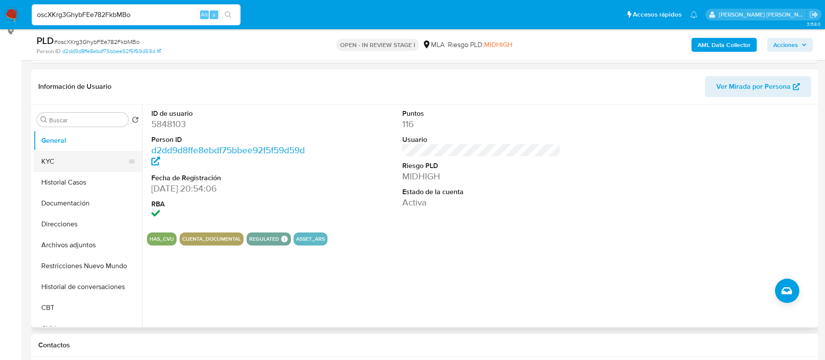
click at [63, 165] on button "KYC" at bounding box center [84, 161] width 102 height 21
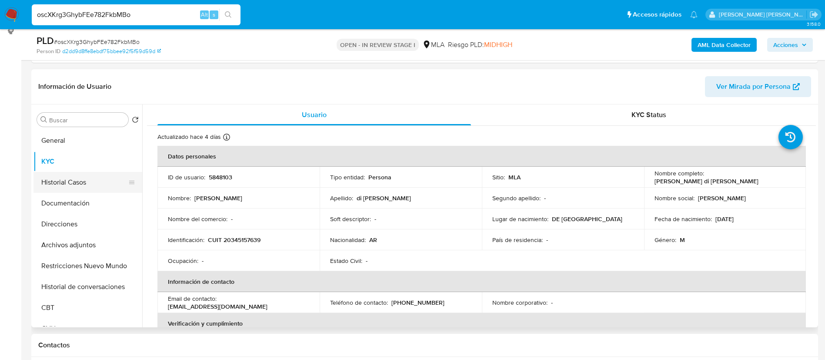
click at [84, 183] on button "Historial Casos" at bounding box center [84, 182] width 102 height 21
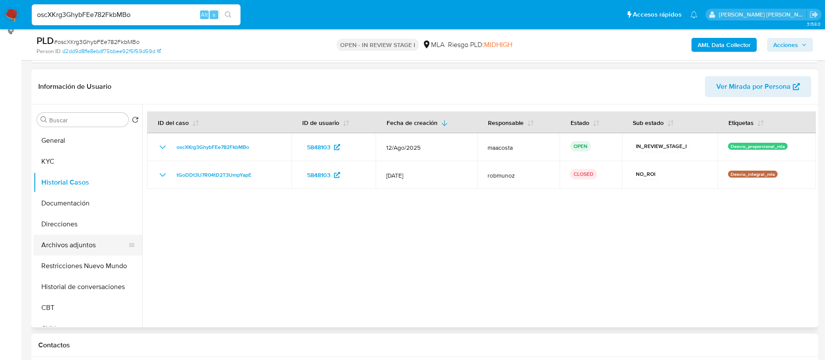
click at [85, 244] on button "Archivos adjuntos" at bounding box center [84, 244] width 102 height 21
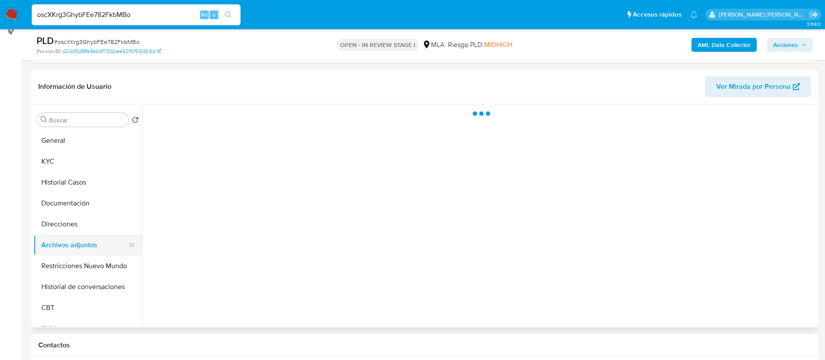
click at [85, 244] on button "Archivos adjuntos" at bounding box center [84, 244] width 102 height 21
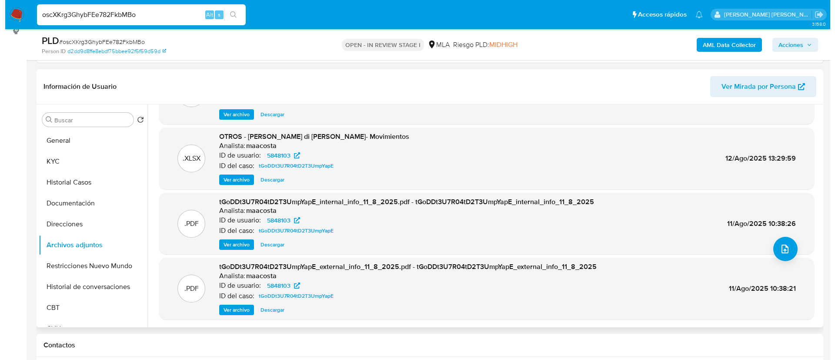
scroll to position [0, 0]
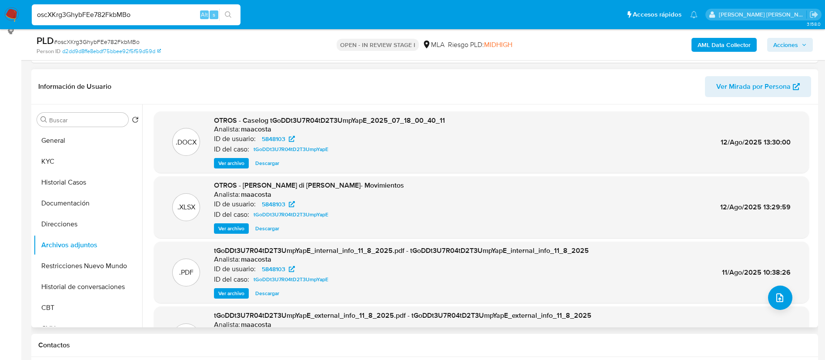
click at [231, 163] on span "Ver archivo" at bounding box center [231, 163] width 26 height 9
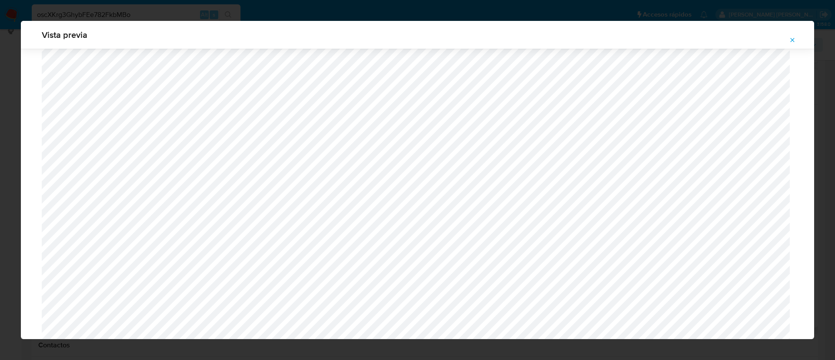
scroll to position [285, 0]
click at [792, 37] on icon "Attachment preview" at bounding box center [792, 40] width 7 height 7
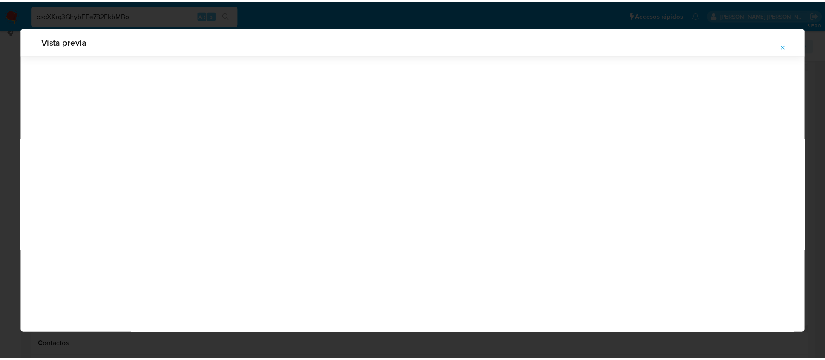
scroll to position [0, 0]
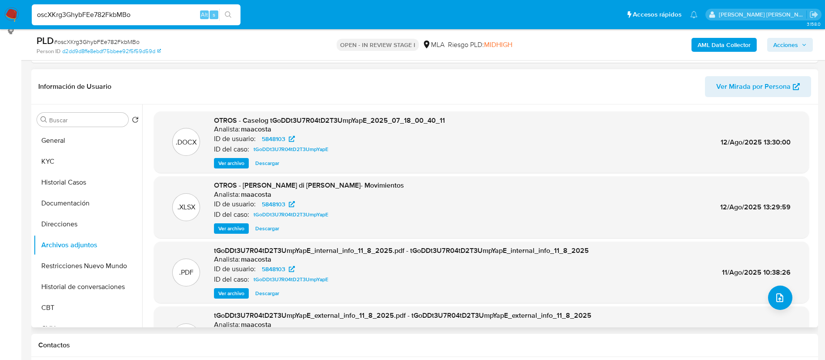
paste input "qqiBBT1b33q7Ykim1K1TiUV3"
click at [150, 16] on input "qqiBBT1b33q7Ykim1K1TiUV3" at bounding box center [136, 14] width 209 height 11
type input "qqiBBT1b33q7Ykim1K1TiUV3"
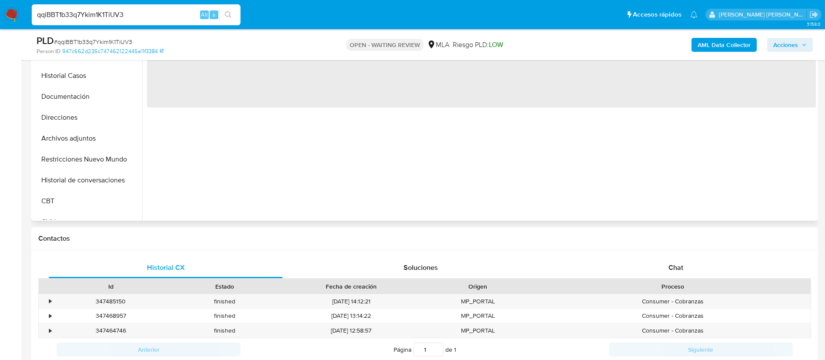
scroll to position [257, 0]
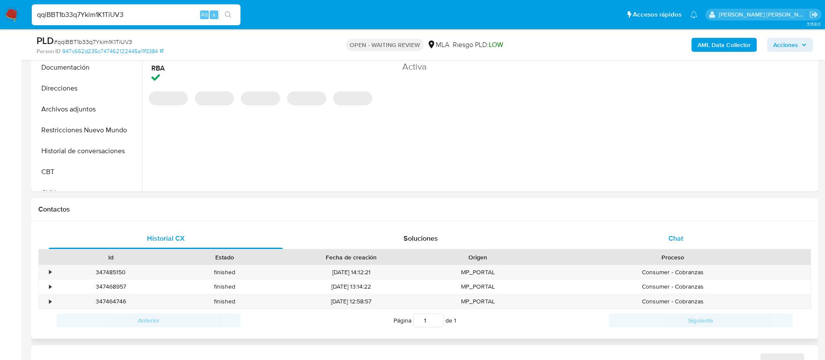
click at [670, 238] on span "Chat" at bounding box center [675, 238] width 15 height 10
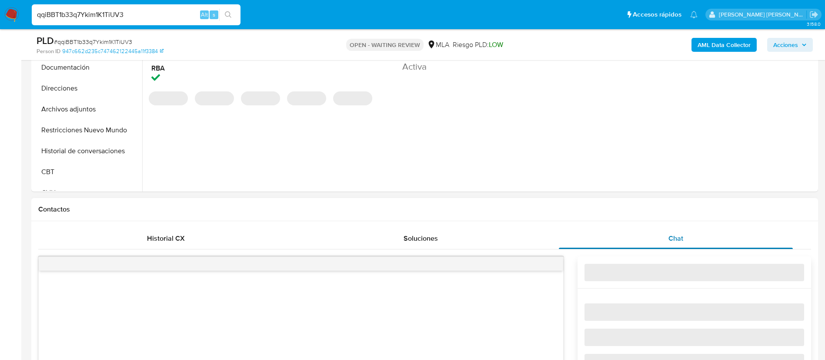
select select "10"
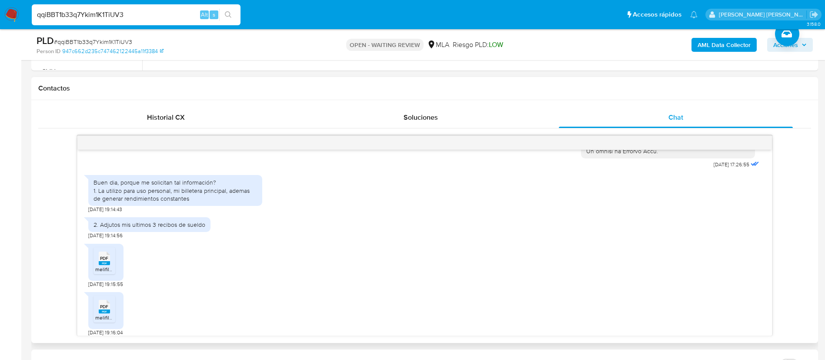
scroll to position [456, 0]
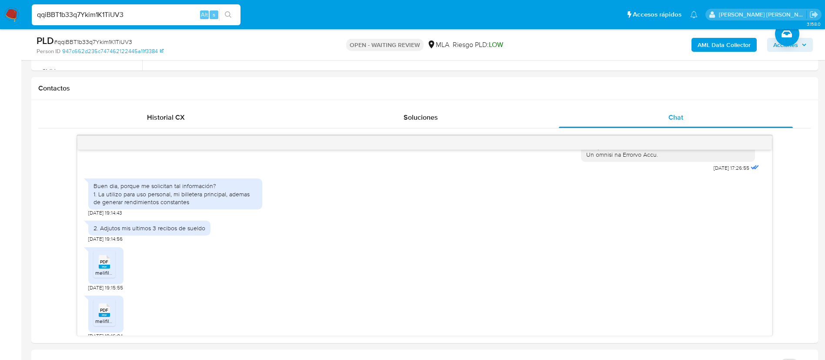
paste input "zmqvdMJojKkpTYsxHAhCfosD"
click at [153, 17] on input "zmqvdMJojKkpTYsxHAhCfosD" at bounding box center [136, 14] width 209 height 11
type input "zmqvdMJojKkpTYsxHAhCfosD"
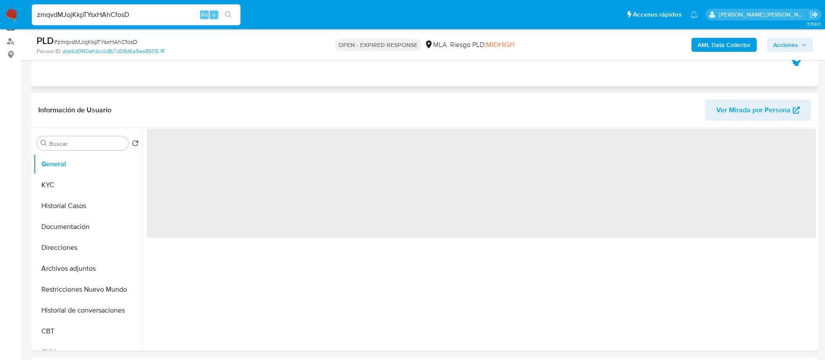
scroll to position [142, 0]
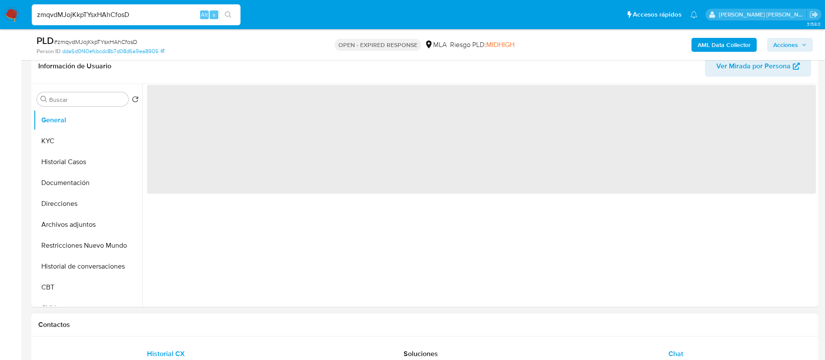
click at [666, 352] on div "Chat" at bounding box center [676, 353] width 234 height 21
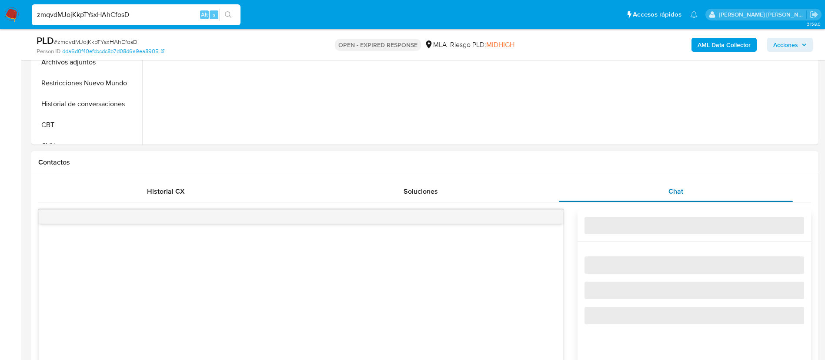
select select "10"
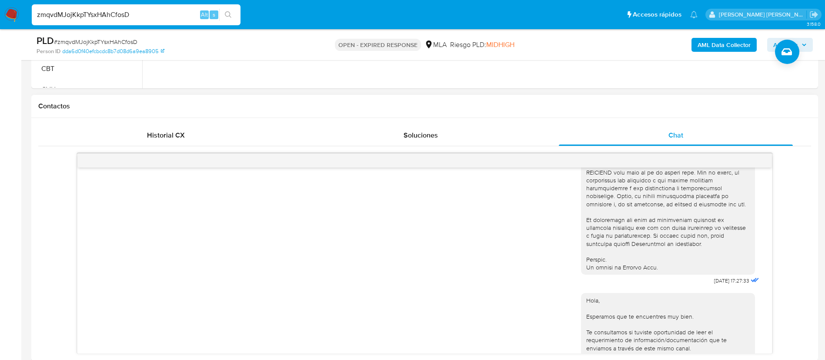
scroll to position [360, 0]
paste input "wfT3ghbb84bTyzfC5aibQXaj"
click at [143, 12] on input "wfT3ghbb84bTyzfC5aibQXaj" at bounding box center [136, 14] width 209 height 11
type input "wfT3ghbb84bTyzfC5aibQXaj"
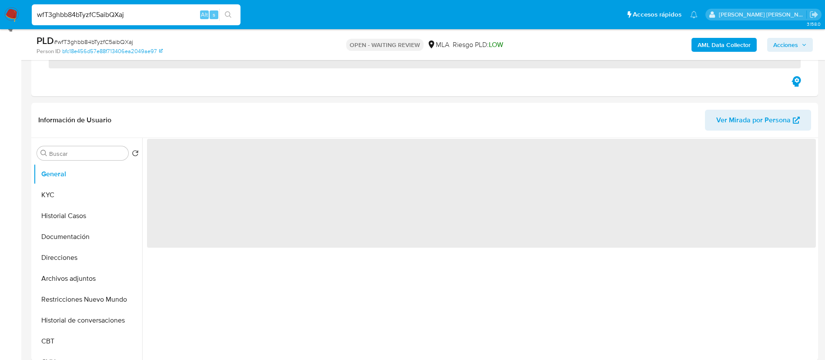
scroll to position [227, 0]
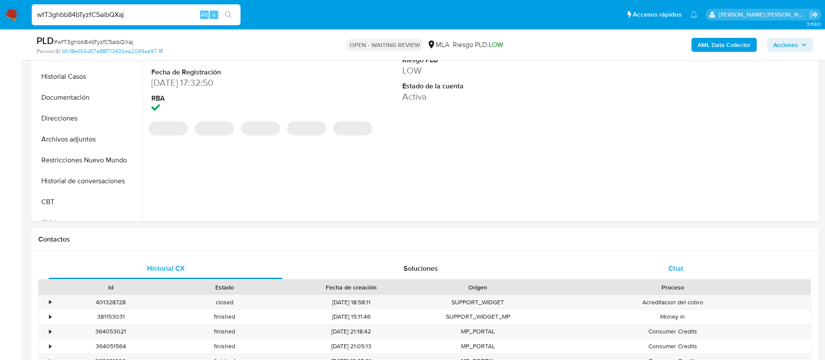
click at [672, 268] on span "Chat" at bounding box center [675, 268] width 15 height 10
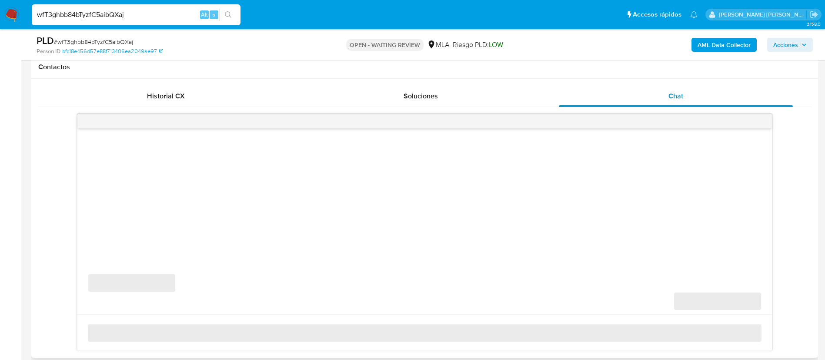
scroll to position [409, 0]
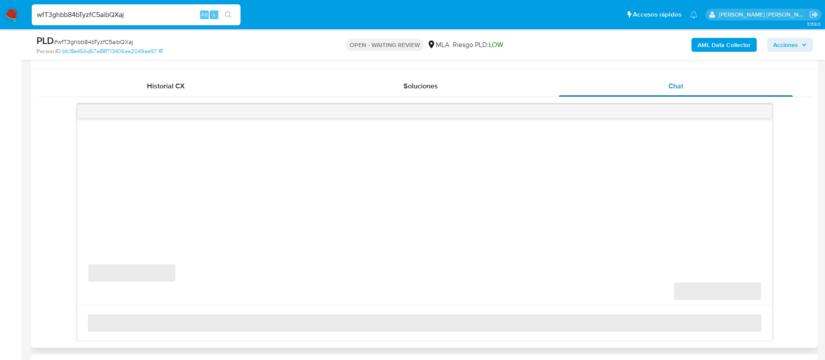
select select "10"
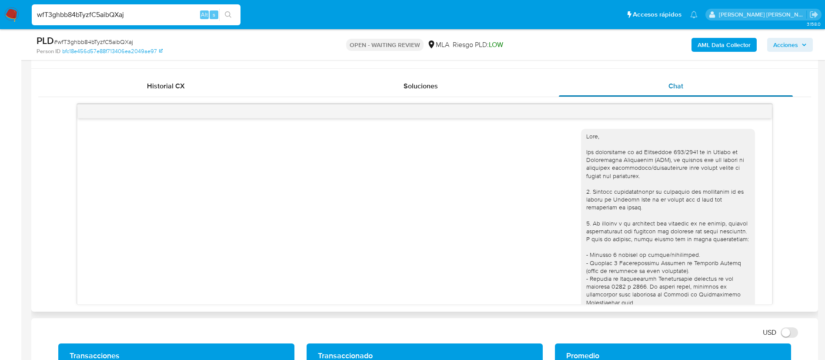
scroll to position [367, 0]
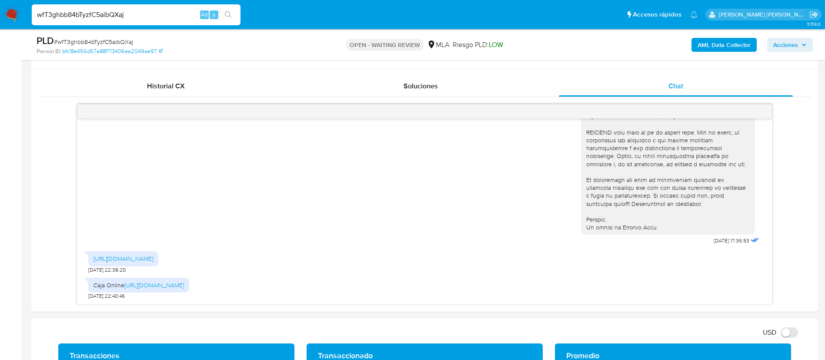
paste input "Xs1lYkIFWVCnM9ymmEdsMaAG"
click at [154, 20] on input "wfT3ghbb84bTyzfC5aibQXaj" at bounding box center [136, 14] width 209 height 11
type input "Xs1lYkIFWVCnM9ymmEdsMaAG"
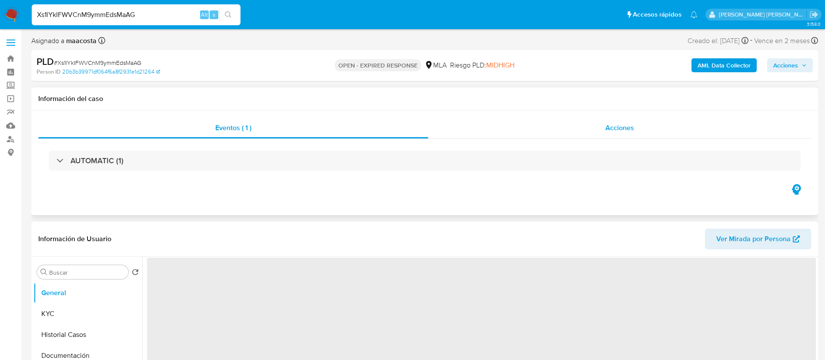
scroll to position [18, 0]
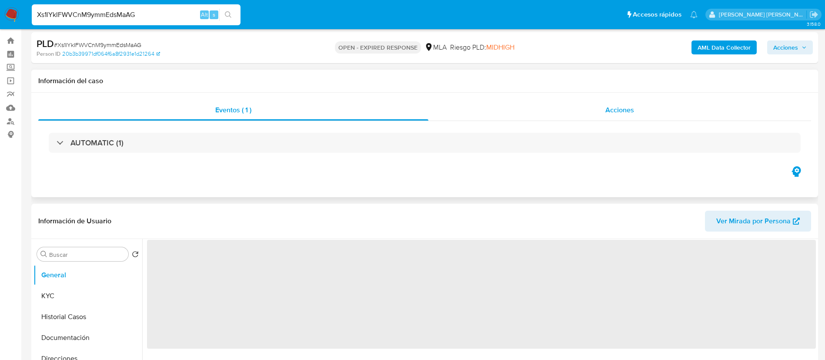
select select "10"
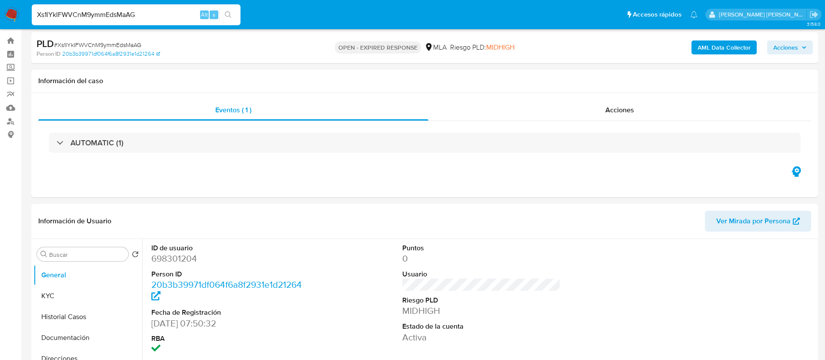
paste input "QzOnhrbY7YoShsyrL5x2DsJg"
click at [162, 12] on input "QzOnhrbY7YoShsyrL5x2DsJg" at bounding box center [136, 14] width 209 height 11
type input "QzOnhrbY7YoShsyrL5x2DsJg"
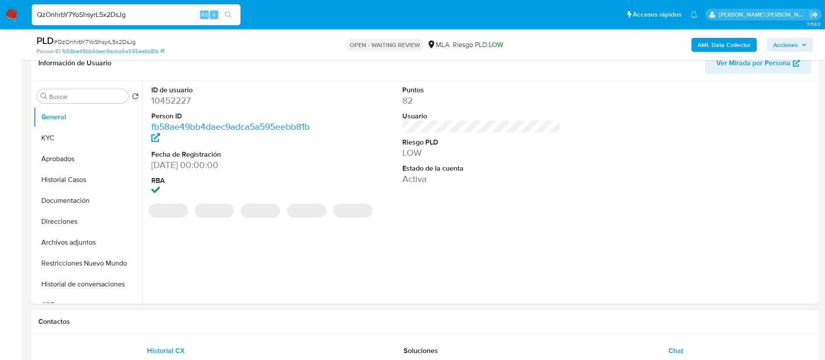
click at [682, 345] on span "Chat" at bounding box center [675, 350] width 15 height 10
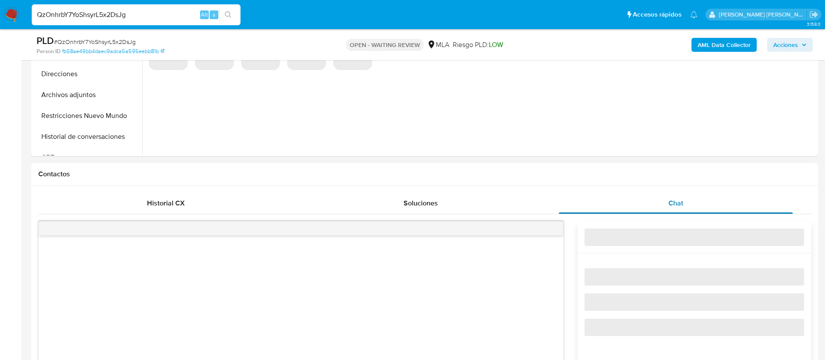
select select "10"
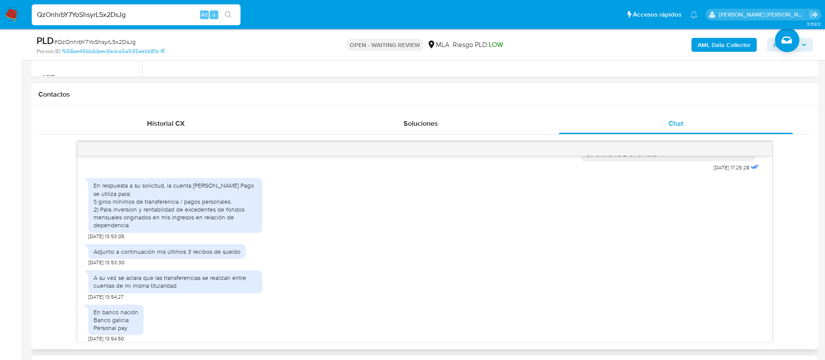
scroll to position [457, 0]
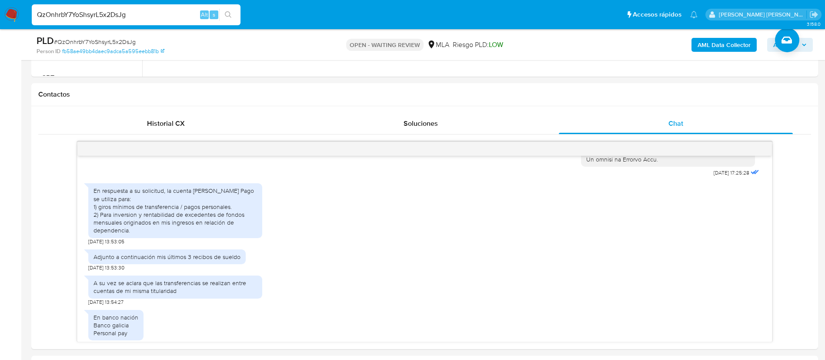
paste input "7yEZj5WLaPuXriRPNg0GgFlt"
click at [126, 18] on input "7yEZj5WLaPuXriRPNg0GgFlt" at bounding box center [136, 14] width 209 height 11
type input "7yEZj5WLaPuXriRPNg0GgFlt"
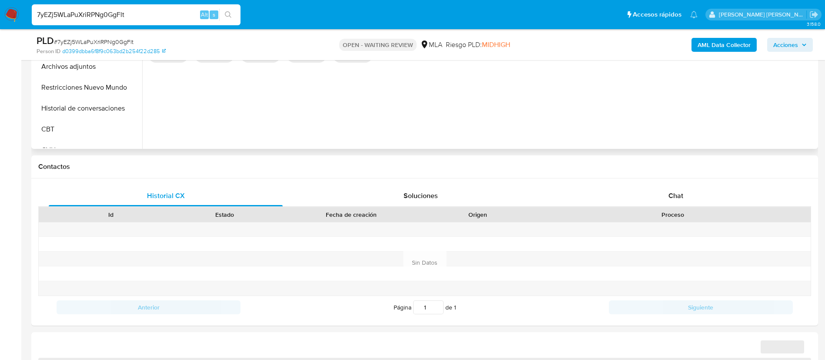
select select "10"
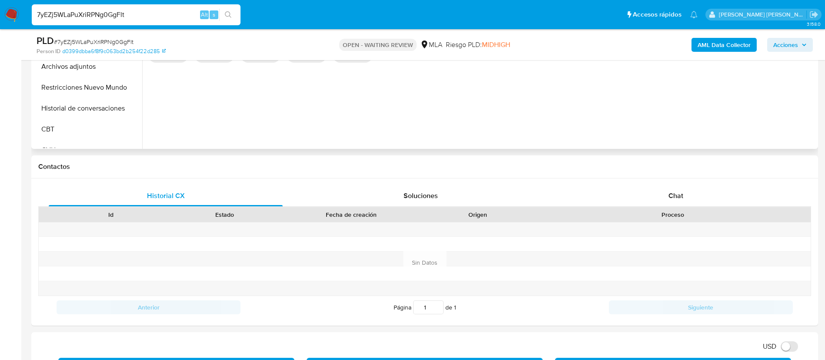
scroll to position [318, 0]
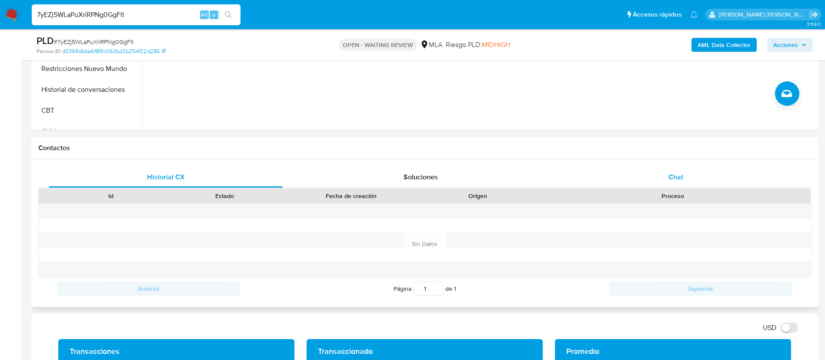
click at [675, 181] on span "Chat" at bounding box center [675, 177] width 15 height 10
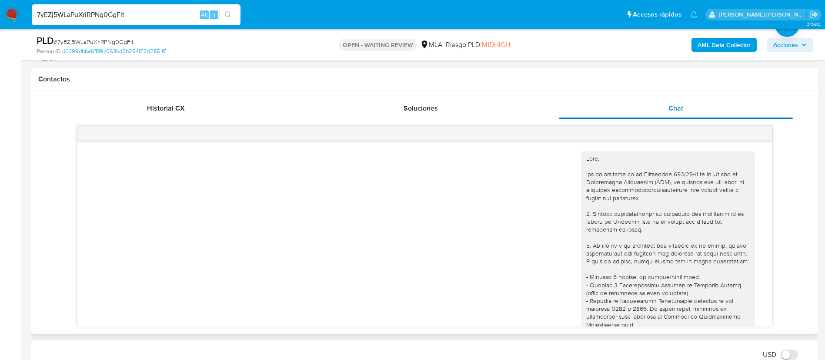
scroll to position [349, 0]
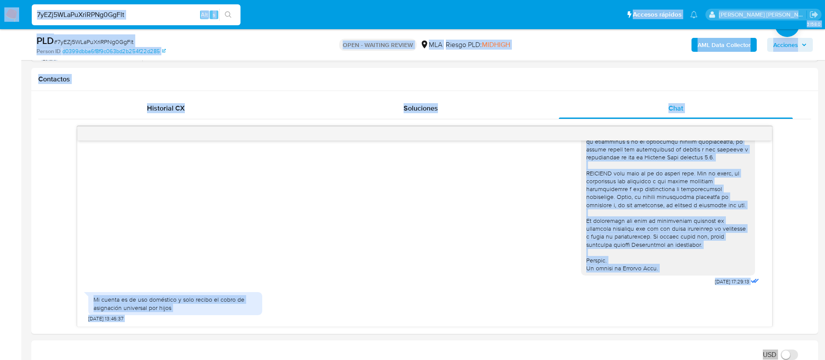
click at [149, 14] on input "7yEZj5WLaPuXriRPNg0GgFlt" at bounding box center [136, 14] width 209 height 11
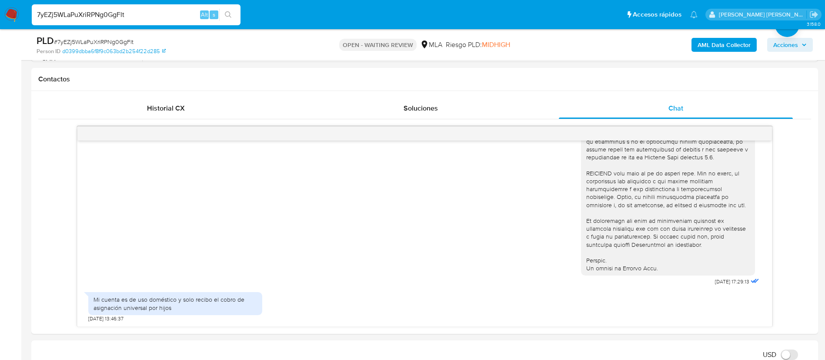
paste input "Vscs0fGAiSXTRGwLgWQ2UU96"
type input "Vscs0fGAiSXTRGwLgWQ2UU96"
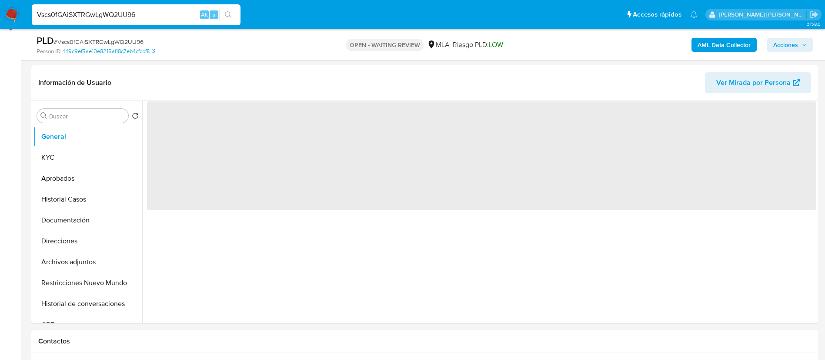
scroll to position [187, 0]
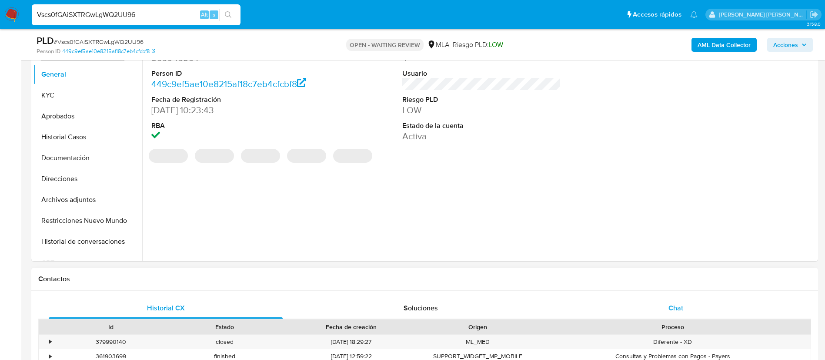
click at [671, 301] on div "Chat" at bounding box center [676, 307] width 234 height 21
select select "10"
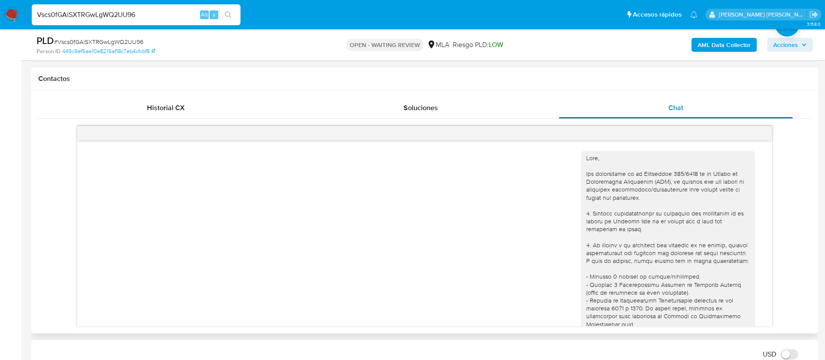
scroll to position [427, 0]
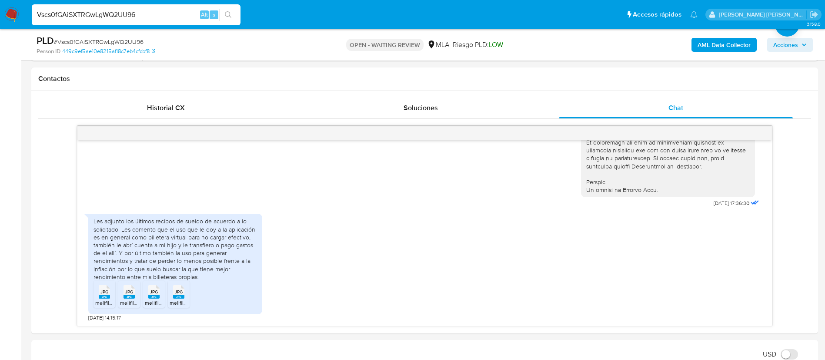
paste input "9Ohl6otF2OovjcA7chYY6YAy"
click at [141, 13] on input "9Ohl6otF2OovjcA7chYY6YAy" at bounding box center [136, 14] width 209 height 11
type input "9Ohl6otF2OovjcA7chYY6YAy"
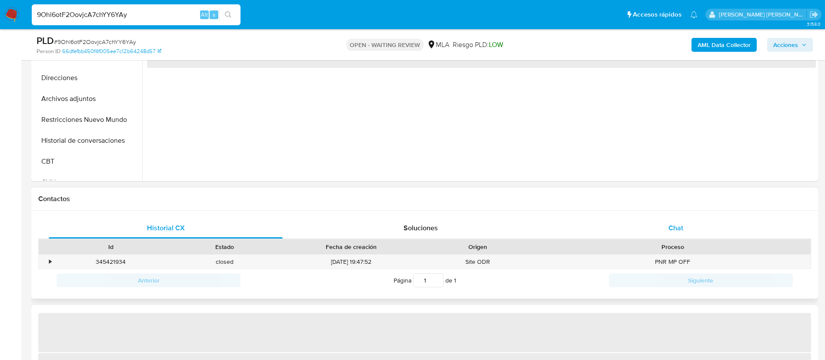
click at [676, 225] on span "Chat" at bounding box center [675, 228] width 15 height 10
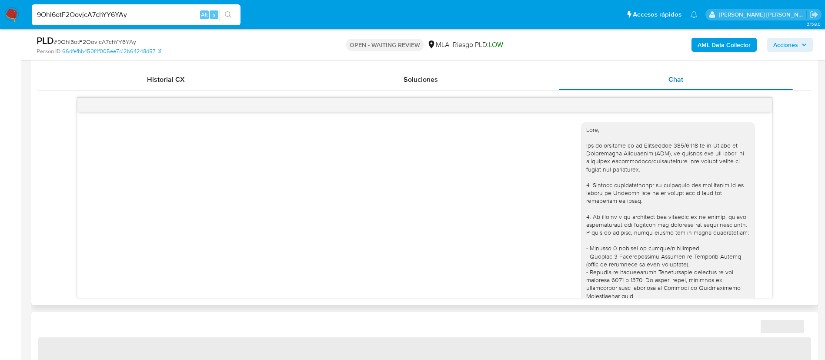
scroll to position [367, 0]
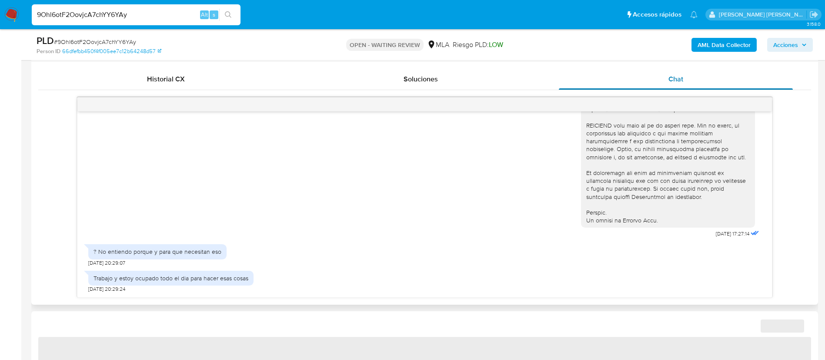
select select "10"
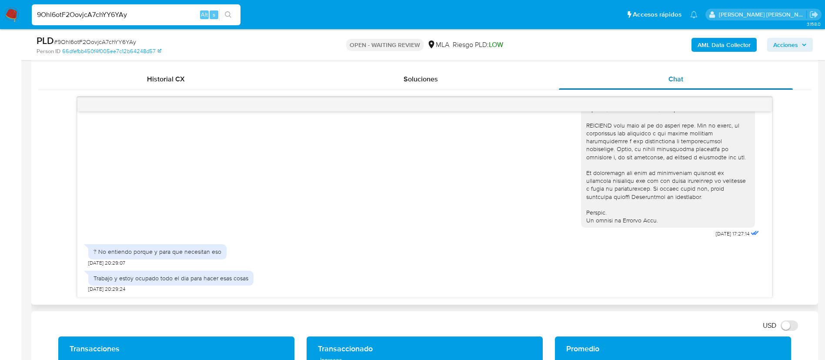
scroll to position [418, 0]
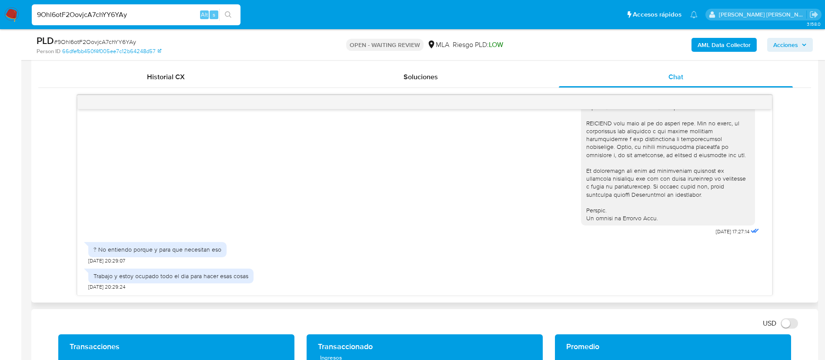
click at [39, 277] on div "[DATE] 17:27:14 ? No entiendo porque y para que necesitan eso [DATE] 20:29:07 T…" at bounding box center [424, 195] width 773 height 200
paste input "m7DnmuZI9oZXIJa7fik8jiSC"
click at [108, 13] on input "m7DnmuZI9oZXIJa7fik8jiSC" at bounding box center [136, 14] width 209 height 11
type input "m7DnmuZI9oZXIJa7fik8jiSC"
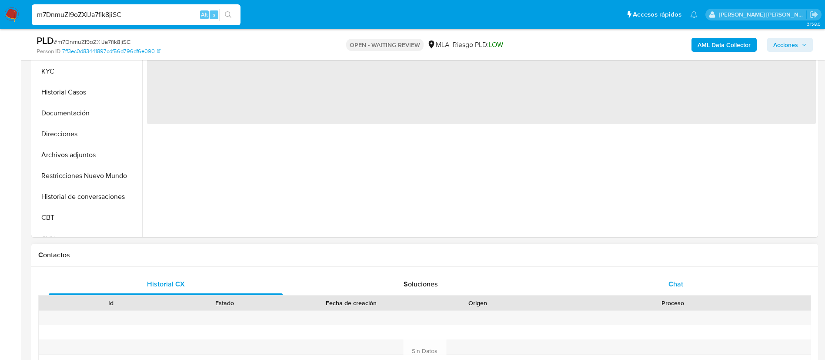
click at [678, 284] on span "Chat" at bounding box center [675, 284] width 15 height 10
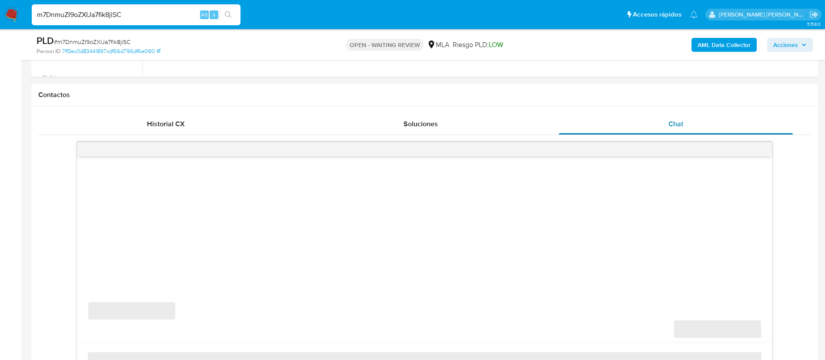
select select "10"
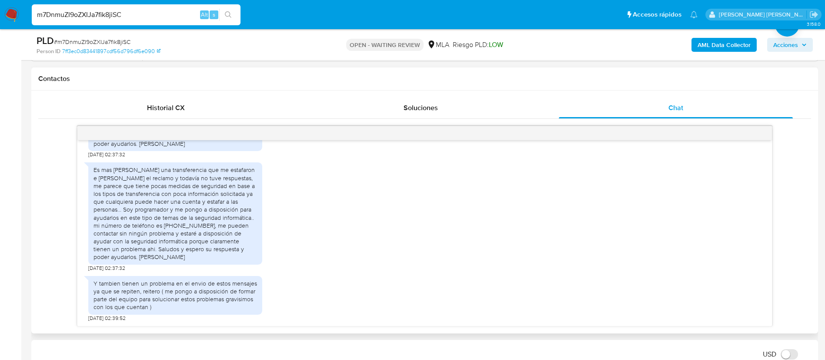
scroll to position [665, 0]
paste input "w5Oy3YUCD2jBusgxCr6Pw3dp"
click at [83, 13] on input "w5Oy3YUCD2jBusgxCr6Pw3dp" at bounding box center [136, 14] width 209 height 11
type input "w5Oy3YUCD2jBusgxCr6Pw3dp"
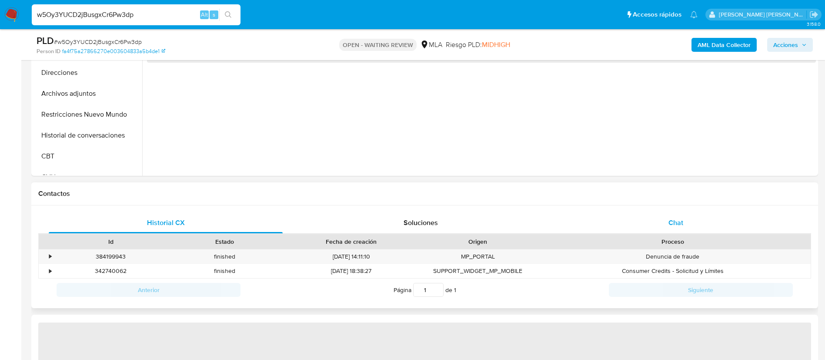
click at [674, 219] on span "Chat" at bounding box center [675, 222] width 15 height 10
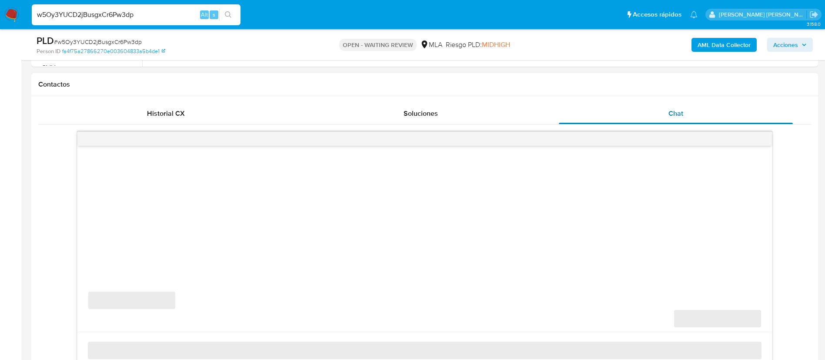
select select "10"
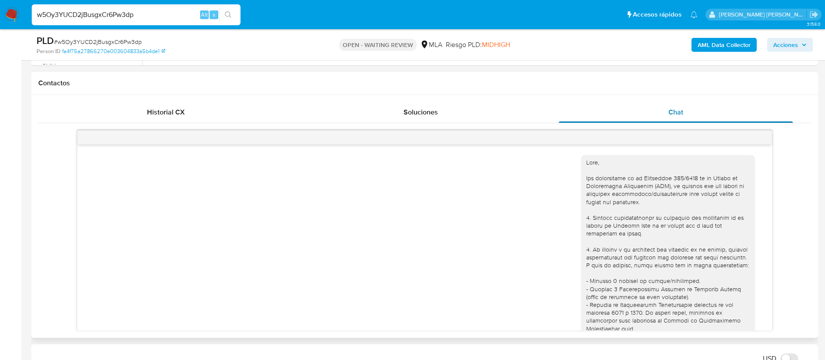
scroll to position [367, 0]
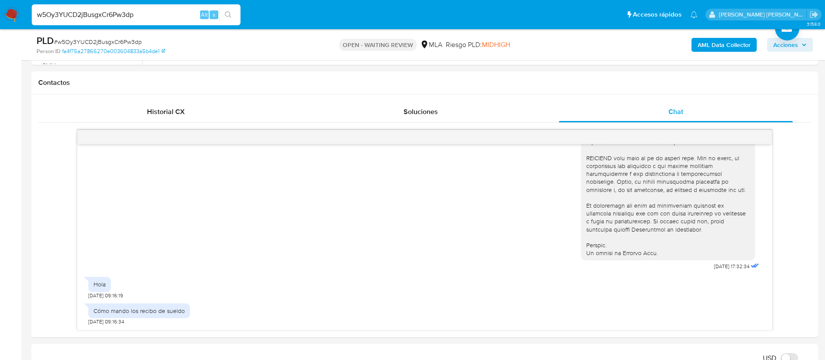
paste input "rQKZvXYHwALChrxYr38RmMec"
click at [157, 13] on input "w5Oy3YUCD2jBusgxCr6Pw3dp" at bounding box center [136, 14] width 209 height 11
type input "rQKZvXYHwALChrxYr38RmMec"
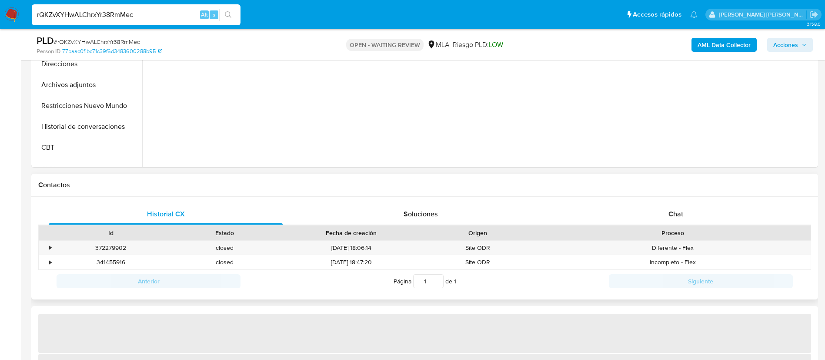
scroll to position [301, 0]
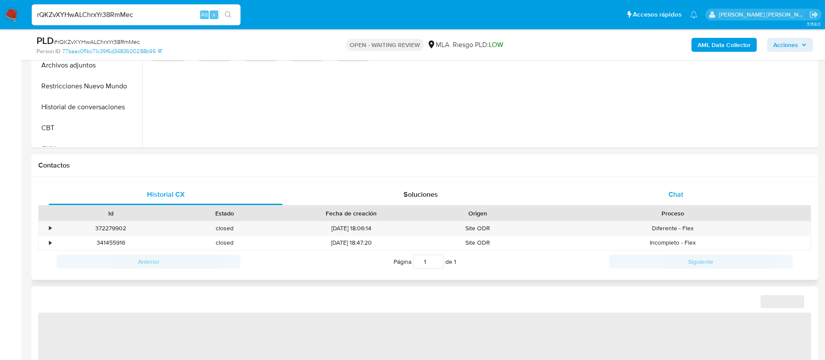
click at [678, 191] on span "Chat" at bounding box center [675, 194] width 15 height 10
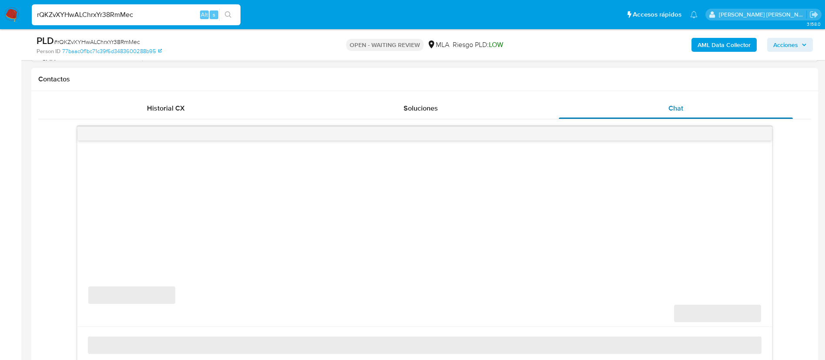
select select "10"
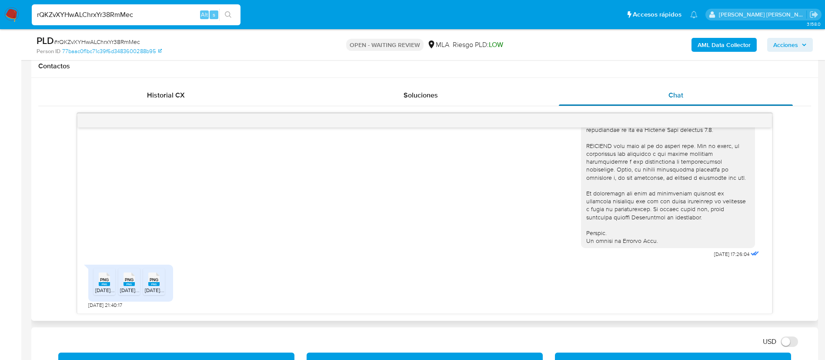
scroll to position [407, 0]
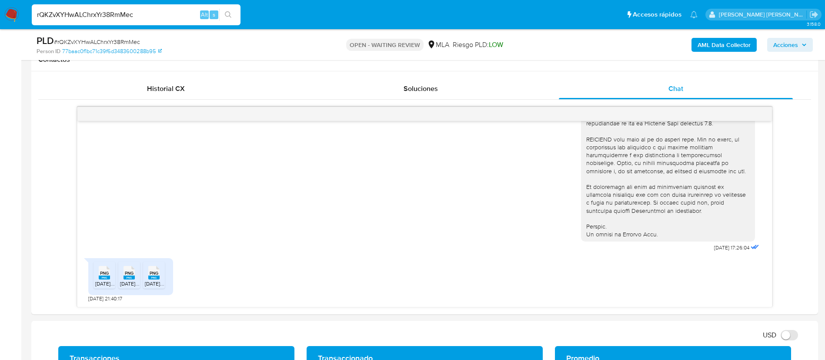
click at [114, 16] on input "rQKZvXYHwALChrxYr38RmMec" at bounding box center [136, 14] width 209 height 11
paste input "t74Q4qPf5vF9dzaV39MCWK5T"
type input "t74Q4qPf5vF9dzaV39MCWK5T"
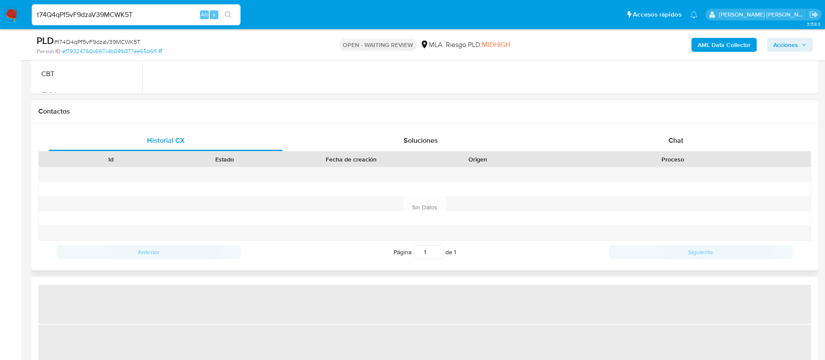
scroll to position [425, 0]
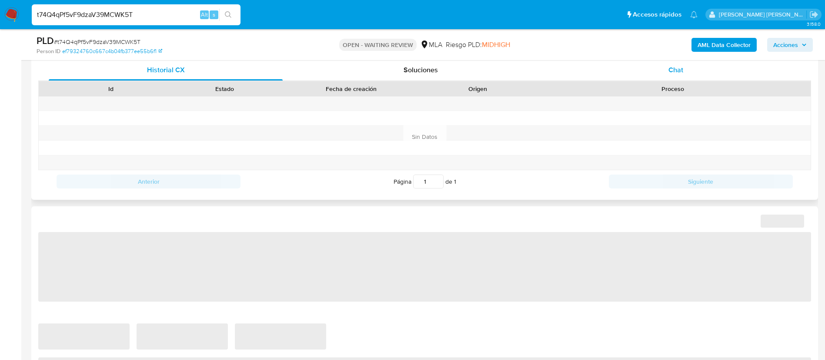
select select "10"
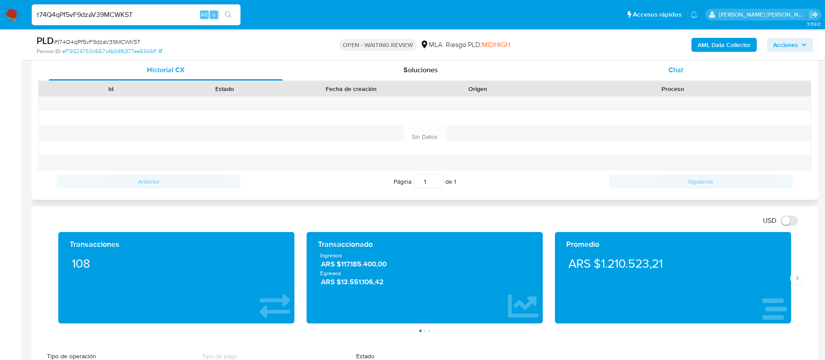
click at [679, 65] on span "Chat" at bounding box center [675, 70] width 15 height 10
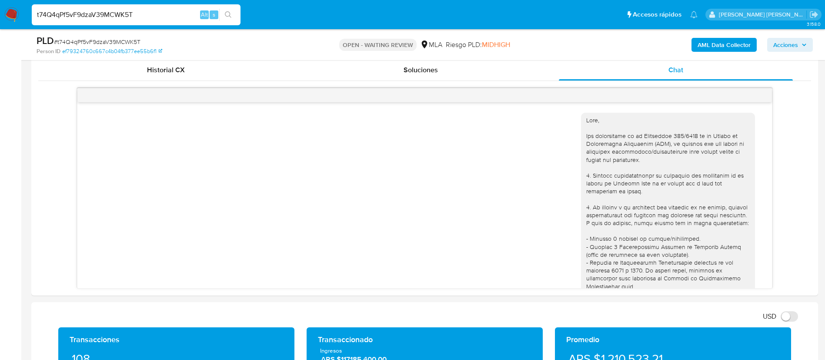
scroll to position [438, 0]
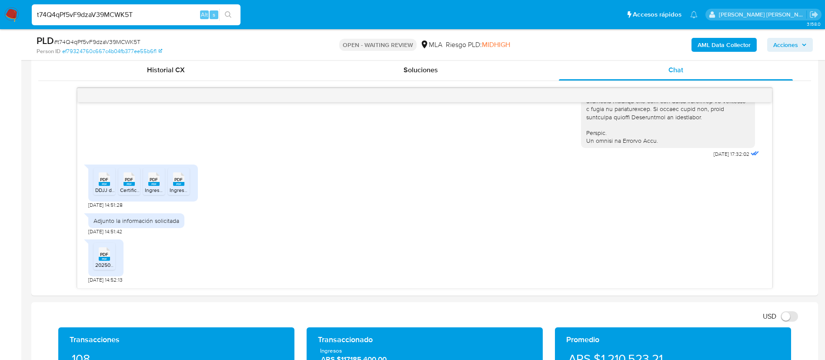
paste input "BmWfCzKdbj8NTB18AqoFETCl"
click at [142, 15] on input "BmWfCzKdbj8NTB18AqoFETCl" at bounding box center [136, 14] width 209 height 11
type input "BmWfCzKdbj8NTB18AqoFETCl"
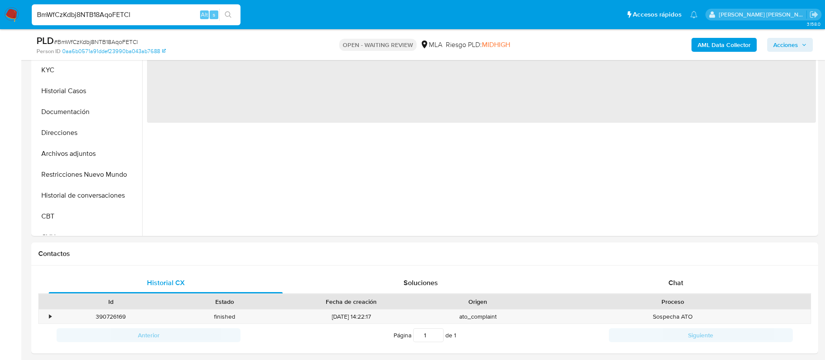
scroll to position [234, 0]
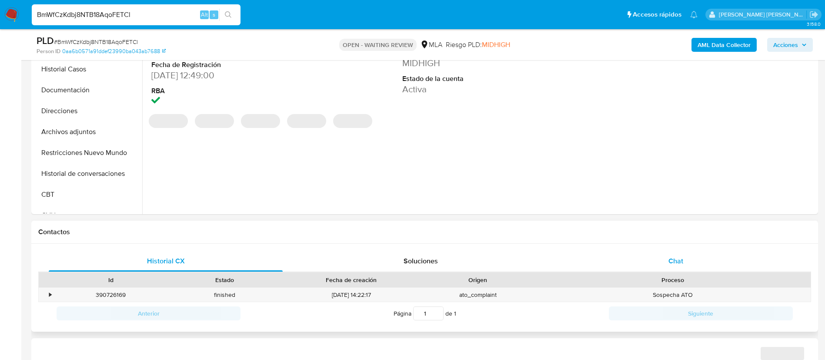
select select "10"
click at [676, 264] on span "Chat" at bounding box center [675, 261] width 15 height 10
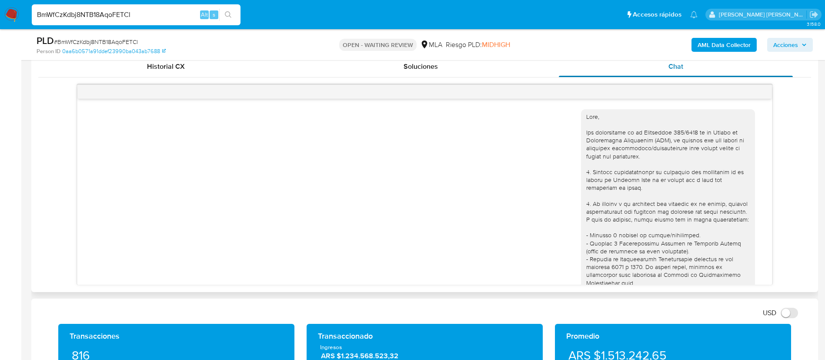
scroll to position [379, 0]
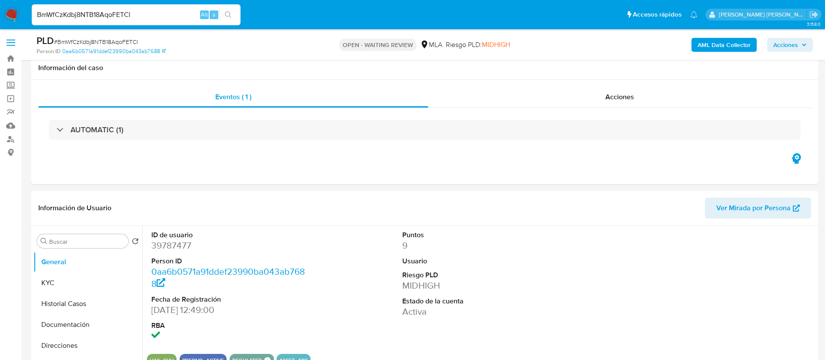
select select "10"
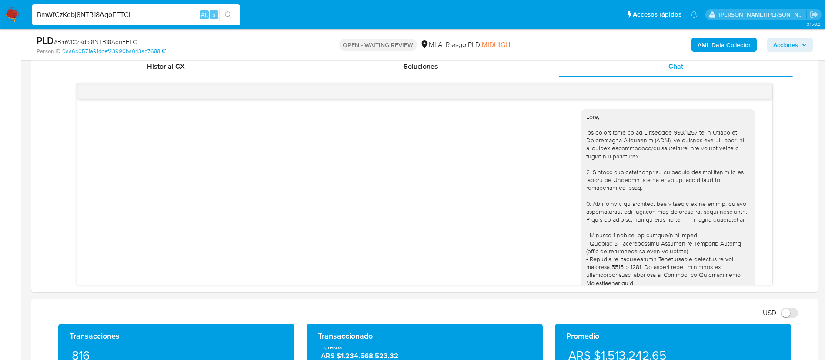
scroll to position [379, 0]
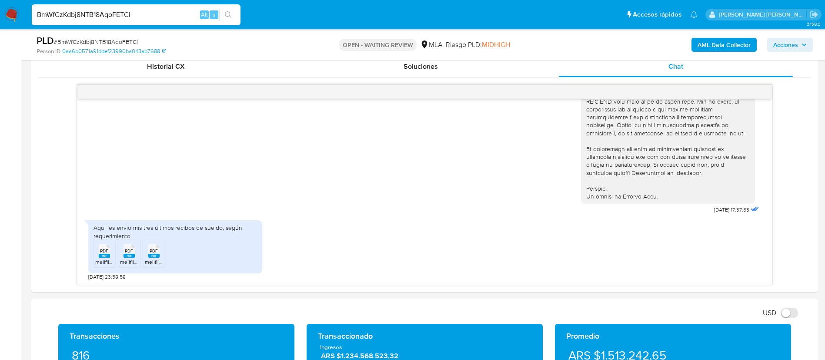
paste input "PO9w5dgnQeT52SE4d5YNxyod"
click at [143, 13] on input "PO9w5dgnQeT52SE4d5YNxyod" at bounding box center [136, 14] width 209 height 11
type input "PO9w5dgnQeT52SE4d5YNxyod"
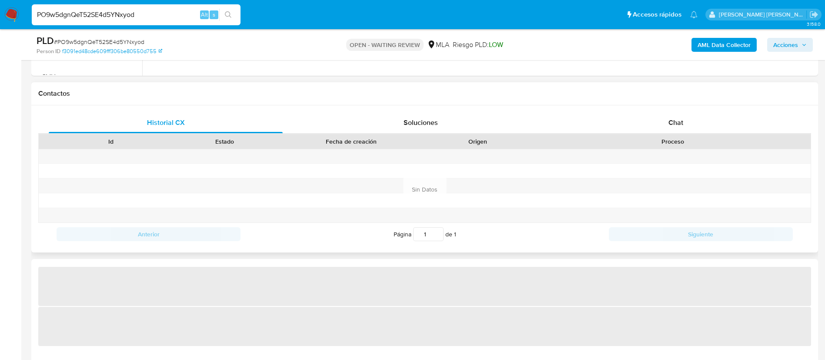
scroll to position [373, 0]
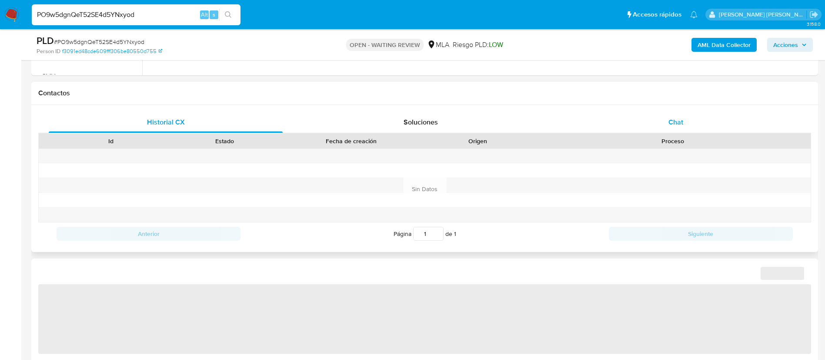
click at [671, 124] on span "Chat" at bounding box center [675, 122] width 15 height 10
select select "10"
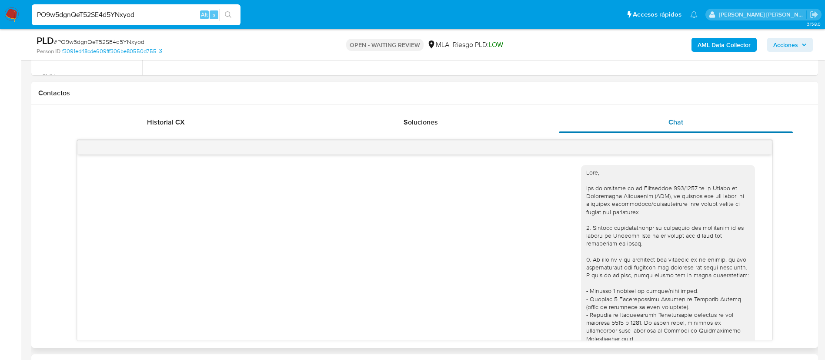
scroll to position [716, 0]
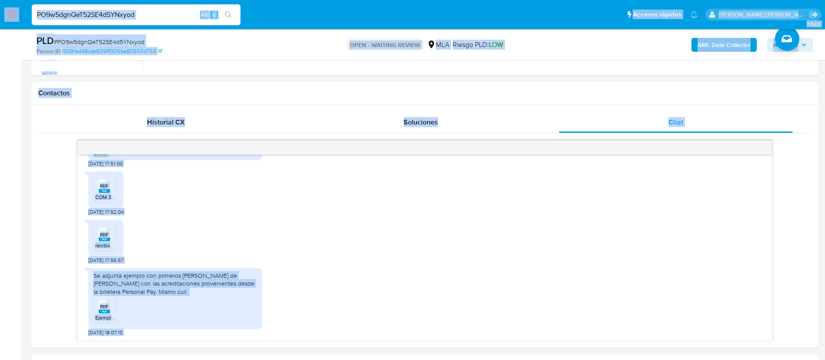
click at [185, 8] on div "PO9w5dgnQeT52SE4d5YNxyod Alt s" at bounding box center [136, 14] width 209 height 21
click at [178, 13] on input "PO9w5dgnQeT52SE4d5YNxyod" at bounding box center [136, 14] width 209 height 11
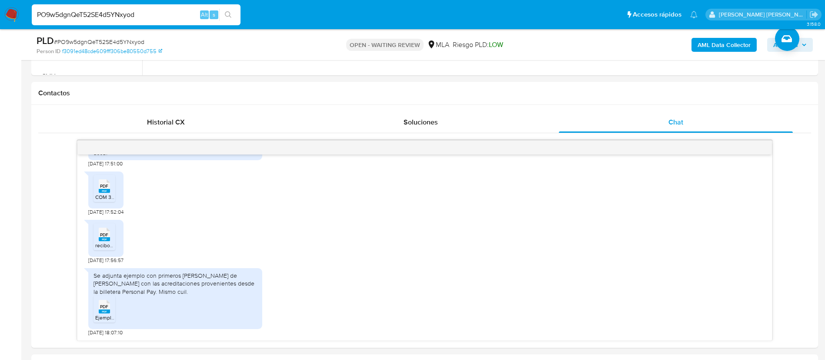
paste input "oopoxKj7Mn3N4wWBXpKayILB"
type input "oopoxKj7Mn3N4wWBXpKayILB"
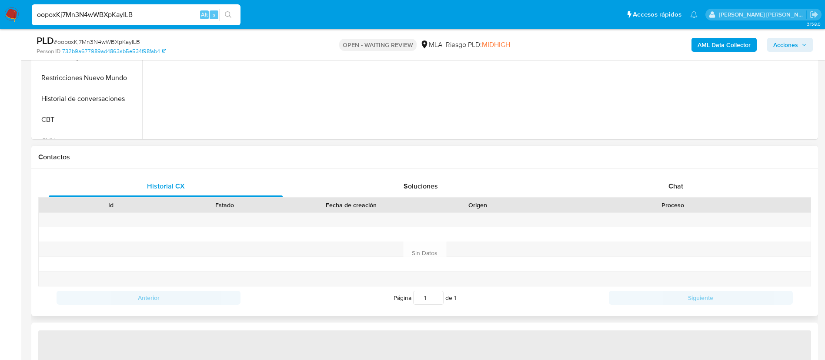
scroll to position [403, 0]
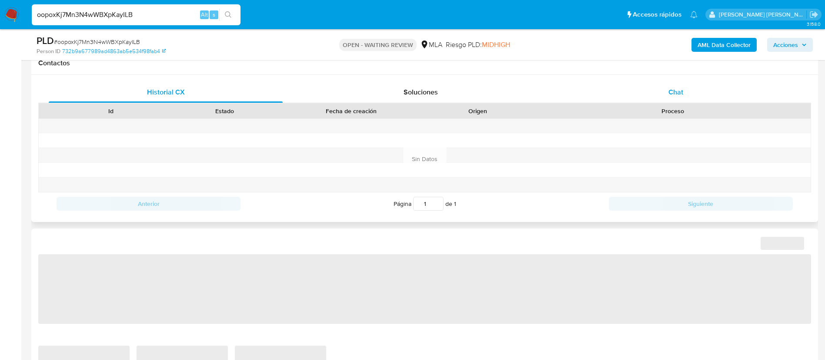
click at [675, 96] on span "Chat" at bounding box center [675, 92] width 15 height 10
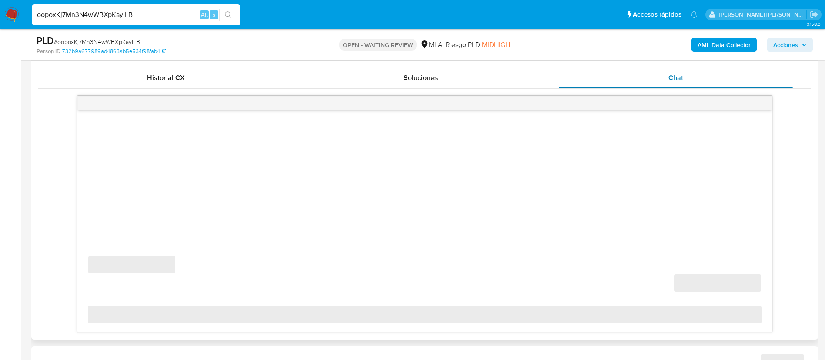
scroll to position [420, 0]
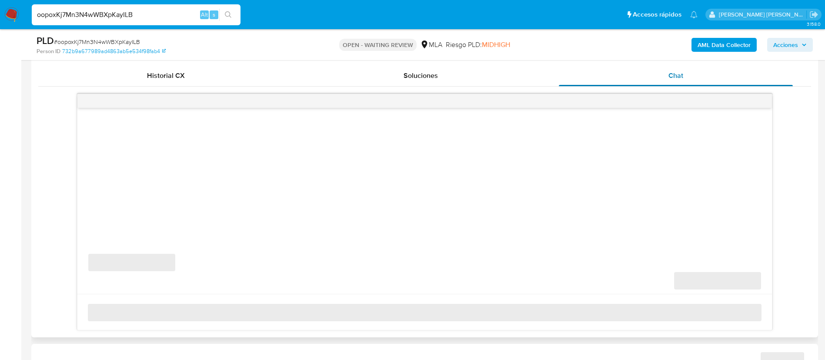
select select "10"
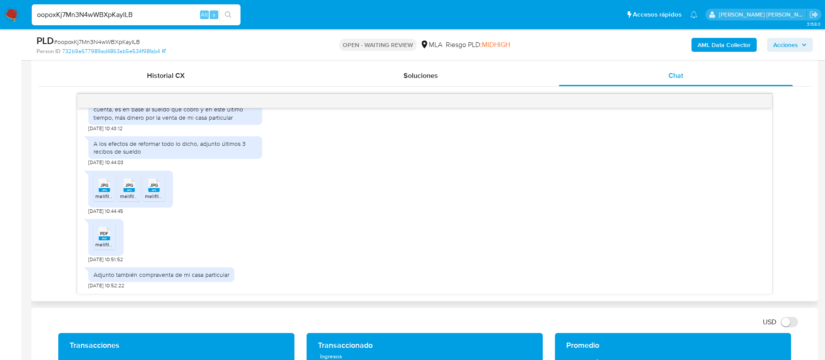
scroll to position [487, 0]
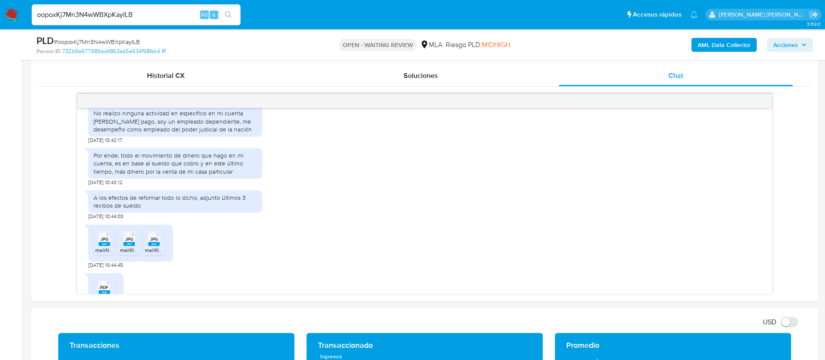
paste input "DdZ1tY3dTYQ8gjUdTPjZhMRd"
click at [116, 11] on input "DdZ1tY3dTYQ8gjUdTPjZhMRd" at bounding box center [136, 14] width 209 height 11
type input "DdZ1tY3dTYQ8gjUdTPjZhMRd"
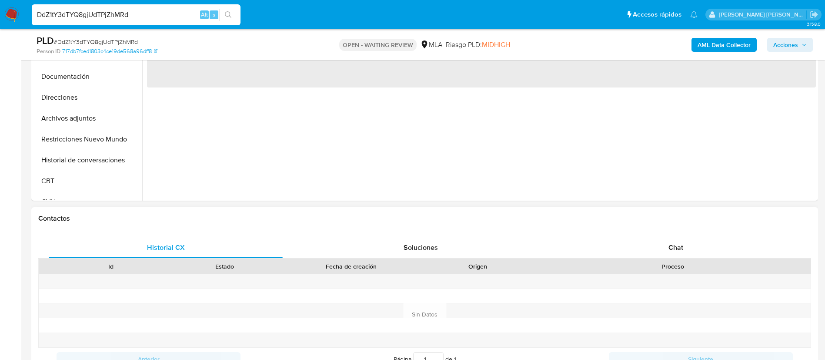
scroll to position [311, 0]
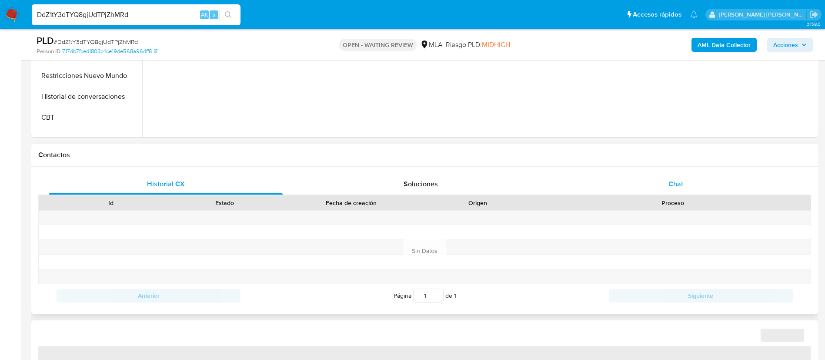
click at [681, 190] on div "Chat" at bounding box center [676, 184] width 234 height 21
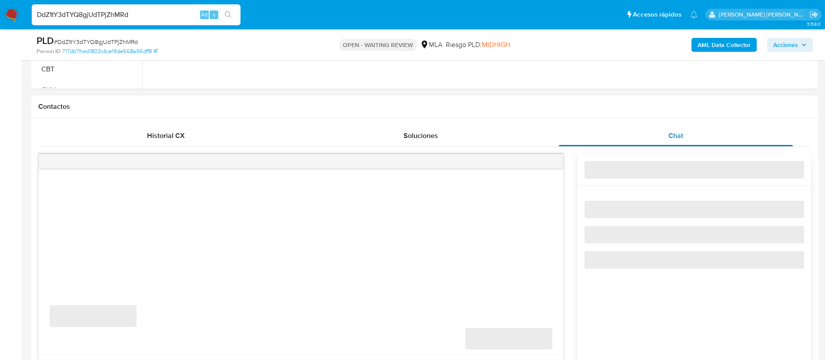
select select "10"
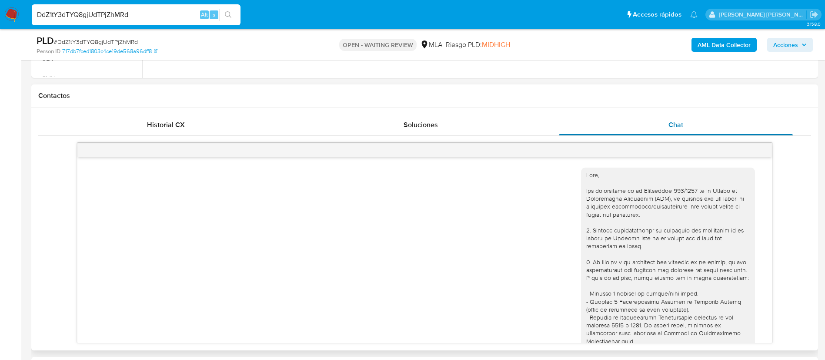
scroll to position [451, 0]
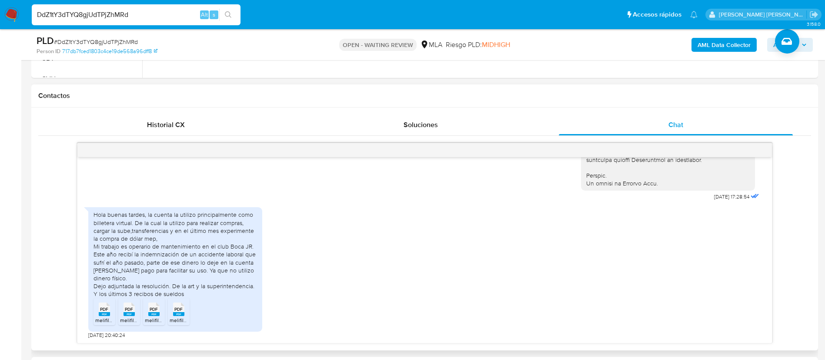
click at [100, 317] on span "melifile988000283978666555.pdf" at bounding box center [135, 319] width 80 height 7
click at [125, 318] on span "melifile1660041680926346339.pdf" at bounding box center [160, 319] width 81 height 7
click at [152, 319] on span "melifile6028424643524431760.pdf" at bounding box center [186, 319] width 82 height 7
click at [178, 317] on span "melifile6453055055866732153.pdf" at bounding box center [211, 319] width 82 height 7
click at [136, 11] on input "DdZ1tY3dTYQ8gjUdTPjZhMRd" at bounding box center [136, 14] width 209 height 11
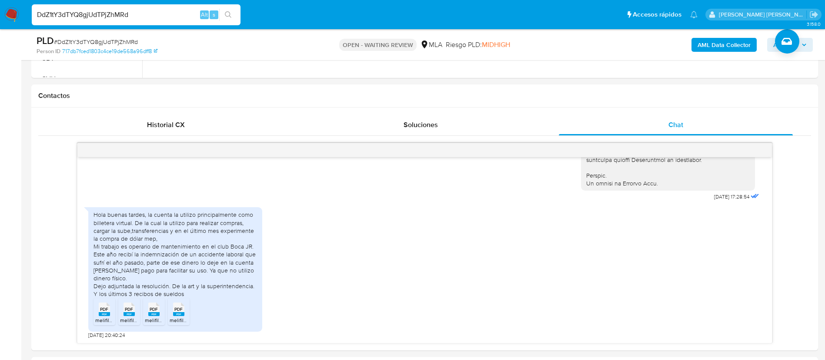
paste input "KGoAlO3yjALoIWVzmbOnVf4n"
type input "KGoAlO3yjALoIWVzmbOnVf4n"
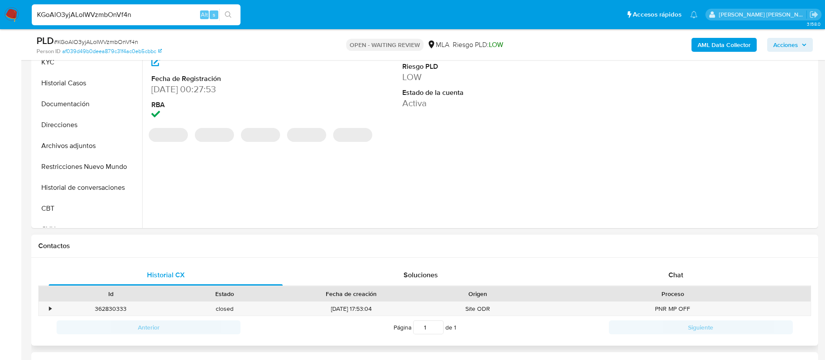
scroll to position [234, 0]
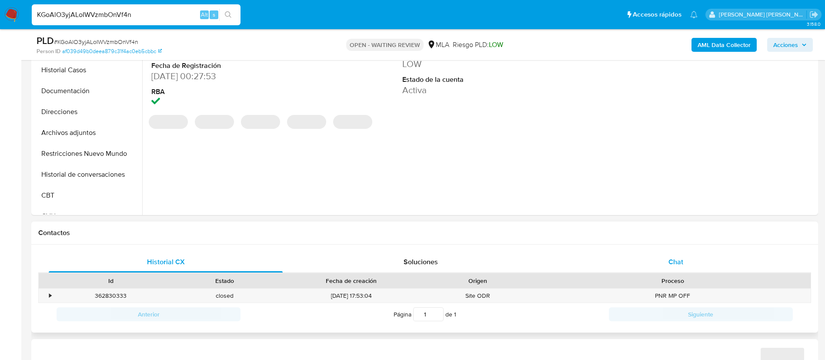
select select "10"
click at [770, 252] on div "Chat" at bounding box center [676, 261] width 234 height 21
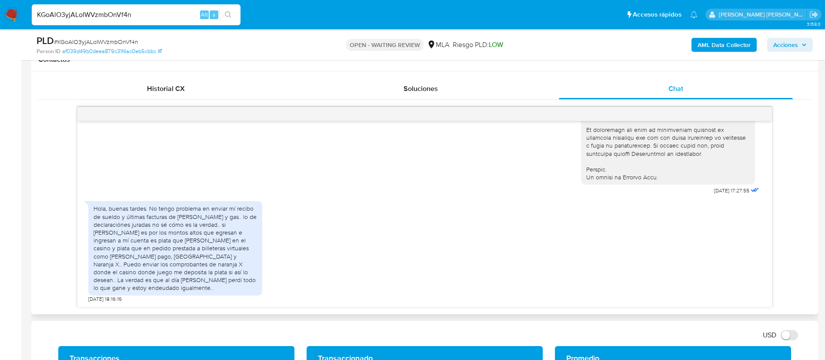
scroll to position [406, 0]
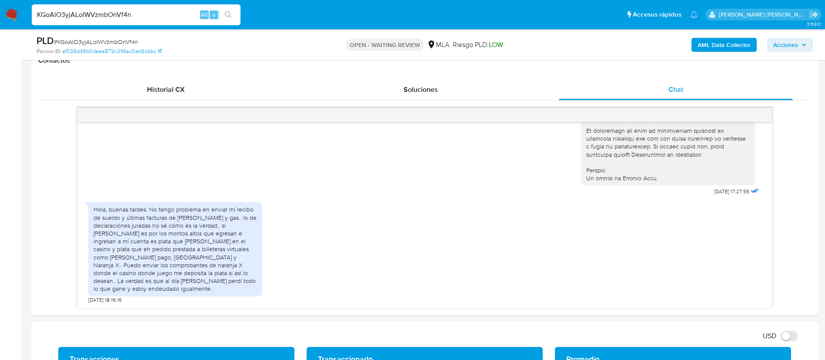
paste input "DdZ1tY3dTYQ8gjUdTPjZhMRd"
click at [116, 13] on input "DdZ1tY3dTYQ8gjUdTPjZhMRd" at bounding box center [136, 14] width 209 height 11
type input "DdZ1tY3dTYQ8gjUdTPjZhMRd"
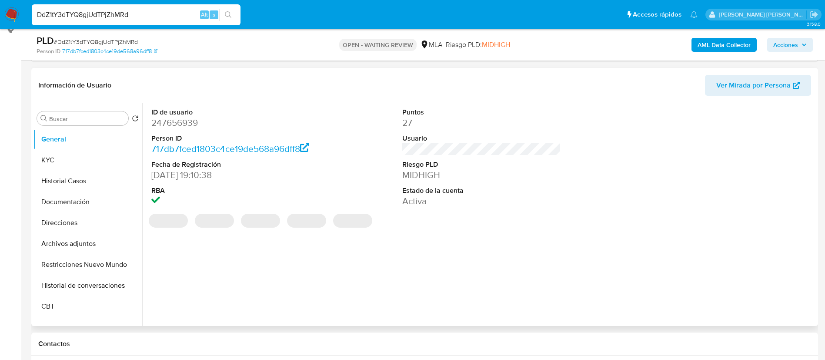
select select "10"
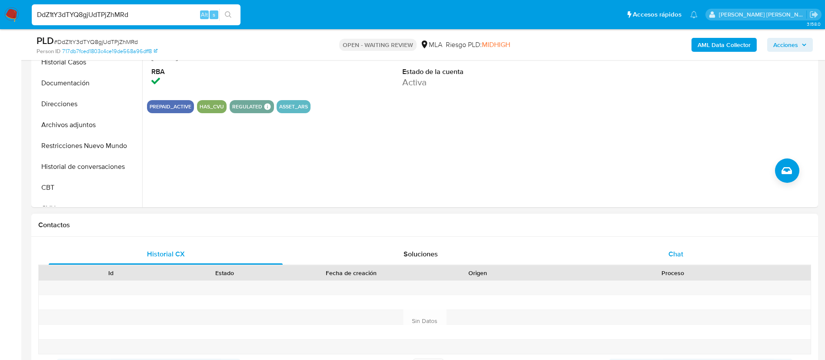
click at [662, 257] on div "Chat" at bounding box center [676, 254] width 234 height 21
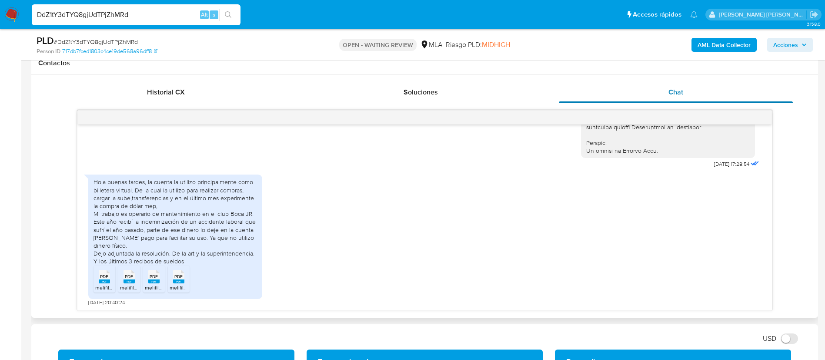
scroll to position [450, 0]
click at [118, 17] on input "DdZ1tY3dTYQ8gjUdTPjZhMRd" at bounding box center [136, 14] width 209 height 11
paste input "aQjLayzwbbgWa6fpFfcT7u4u"
type input "aQjLayzwbbgWa6fpFfcT7u4u"
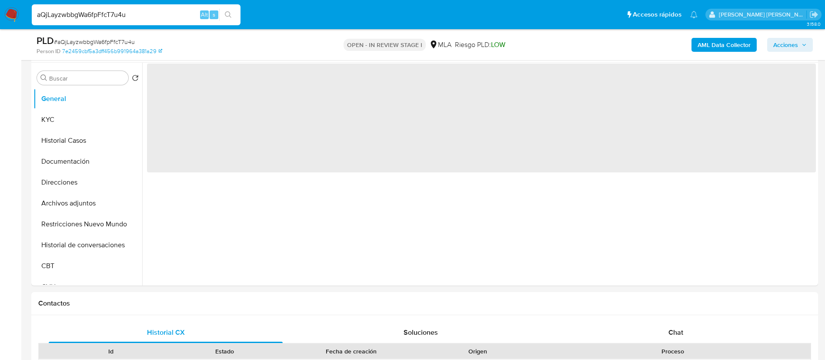
scroll to position [171, 0]
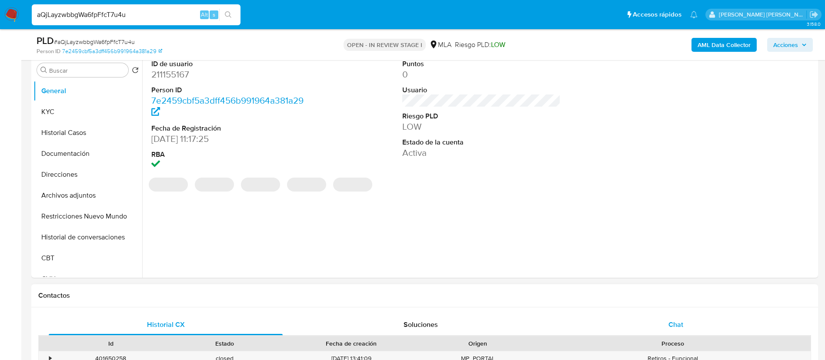
click at [678, 327] on span "Chat" at bounding box center [675, 324] width 15 height 10
select select "10"
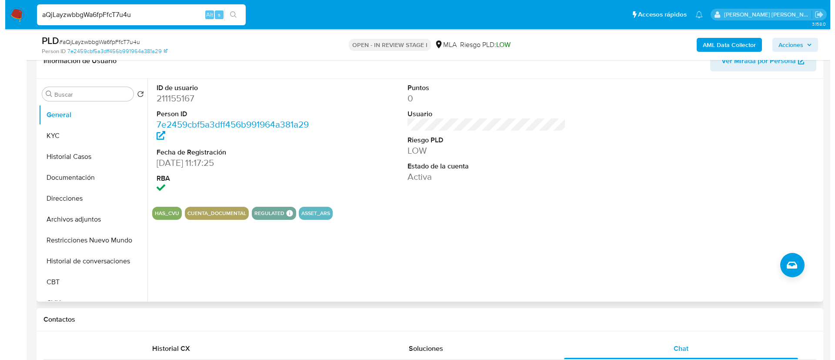
scroll to position [146, 0]
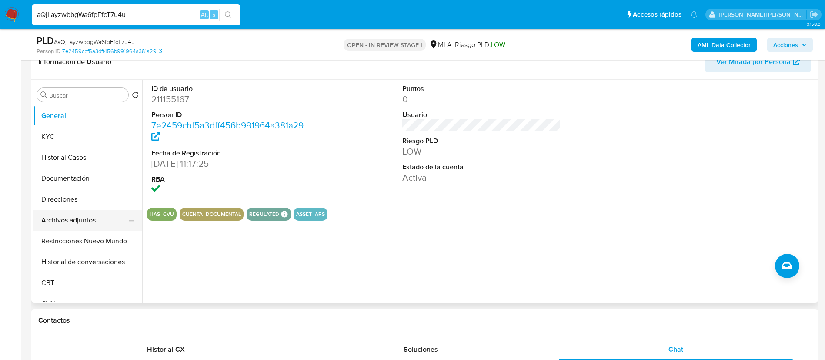
click at [70, 221] on button "Archivos adjuntos" at bounding box center [84, 220] width 102 height 21
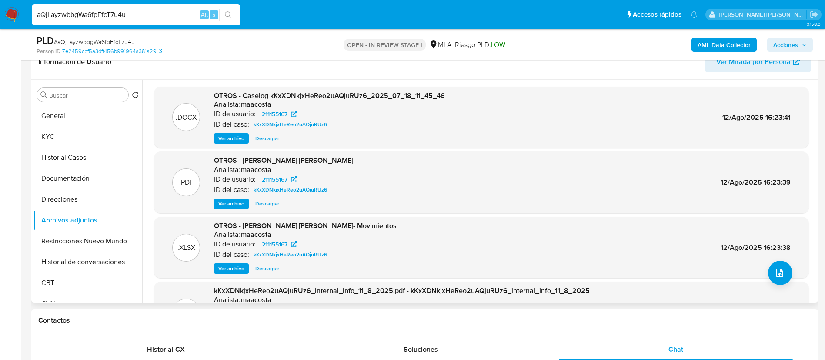
click at [231, 139] on span "Ver archivo" at bounding box center [231, 138] width 26 height 9
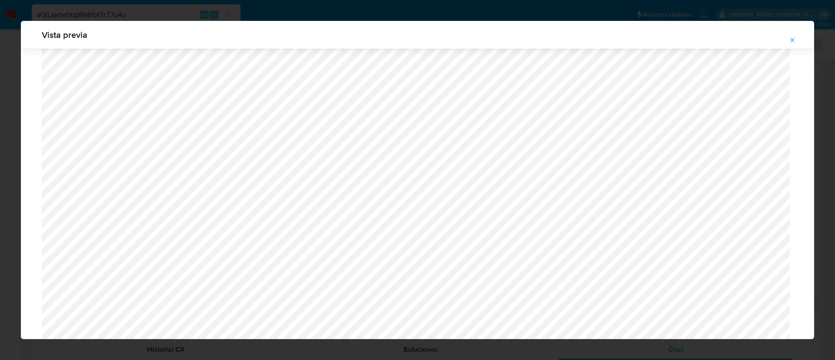
scroll to position [374, 0]
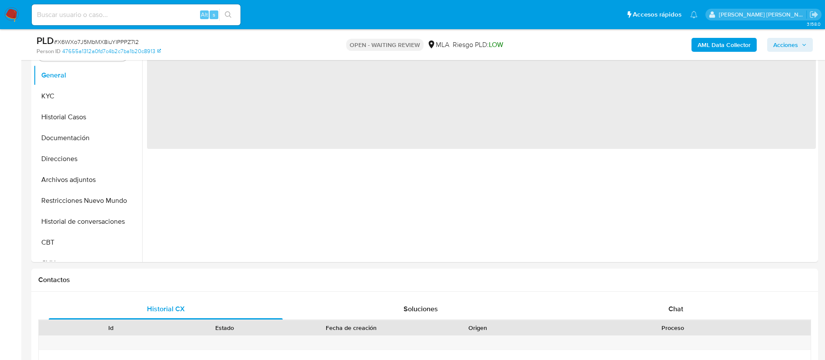
scroll to position [194, 0]
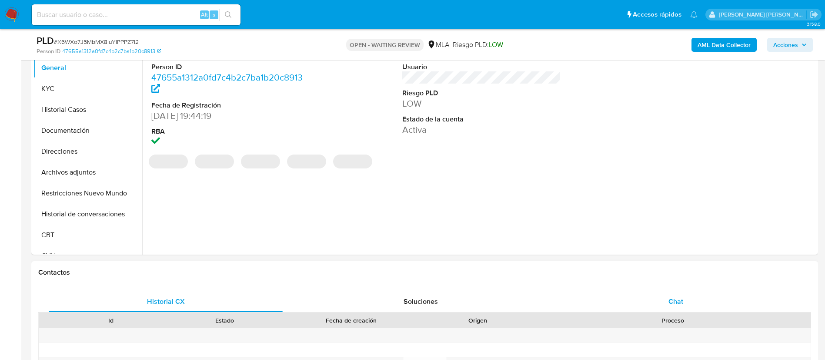
click at [674, 311] on div "Chat" at bounding box center [676, 301] width 234 height 21
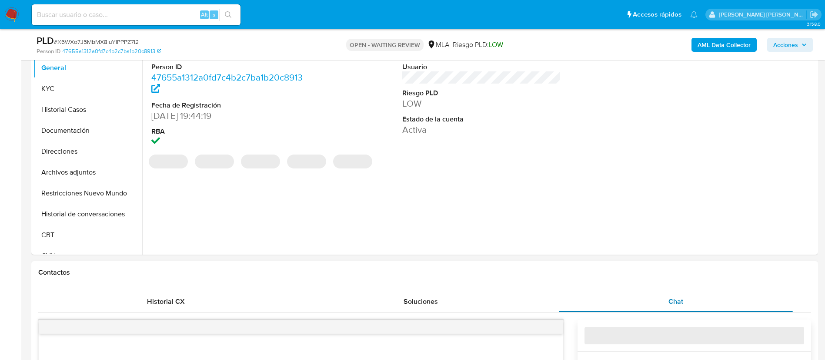
select select "10"
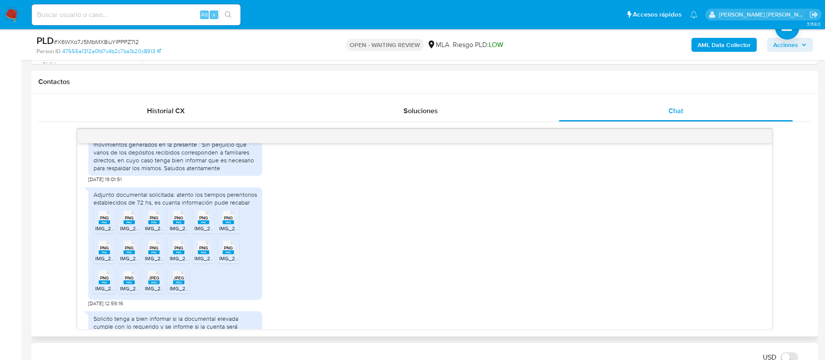
scroll to position [533, 0]
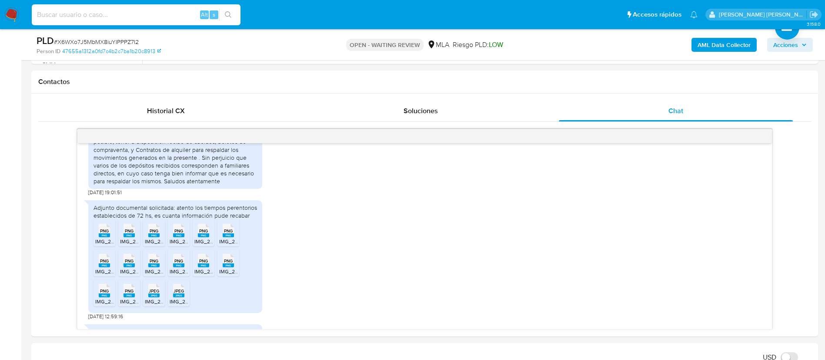
paste input "dLeHTCNyfcQfvop1UufwJkjW"
click at [143, 16] on input at bounding box center [136, 14] width 209 height 11
type input "dLeHTCNyfcQfvop1UufwJkjW"
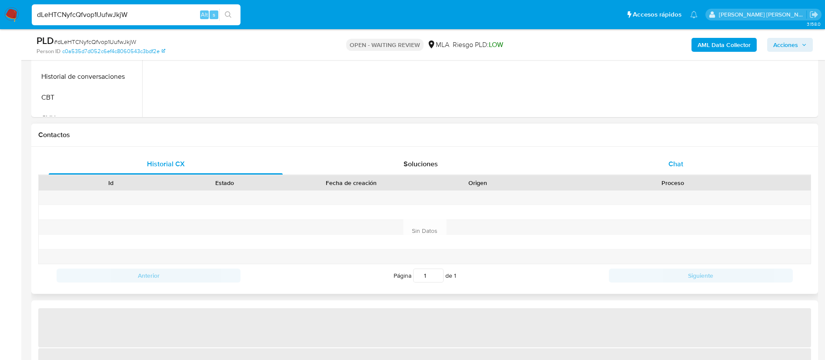
click at [665, 160] on div "Chat" at bounding box center [676, 164] width 234 height 21
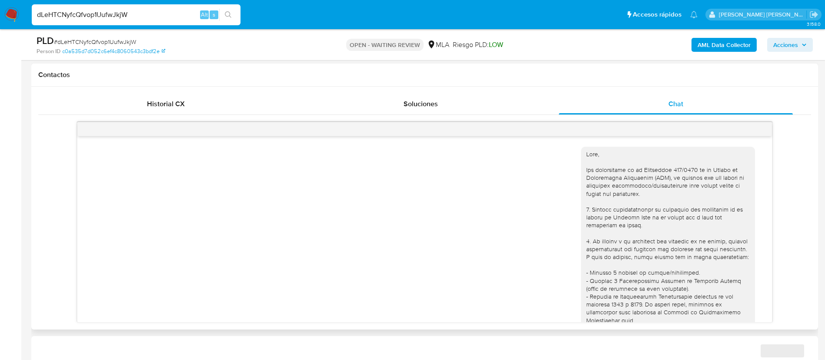
scroll to position [379, 0]
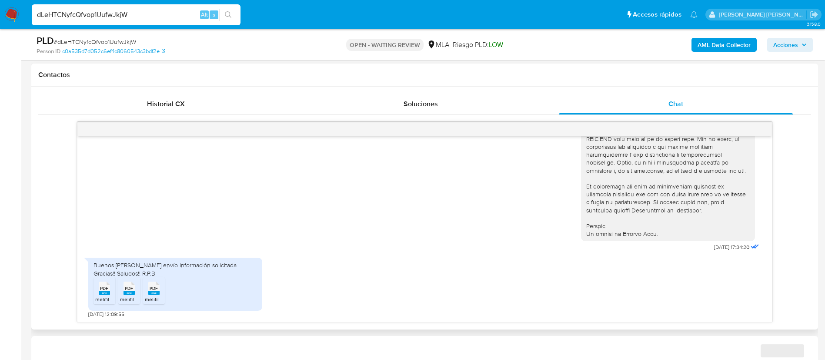
select select "10"
paste input "PJd14VA7SXrOY69shlIXnFEK"
click at [175, 17] on input "PJd14VA7SXrOY69shlIXnFEK" at bounding box center [136, 14] width 209 height 11
type input "PJd14VA7SXrOY69shlIXnFEK"
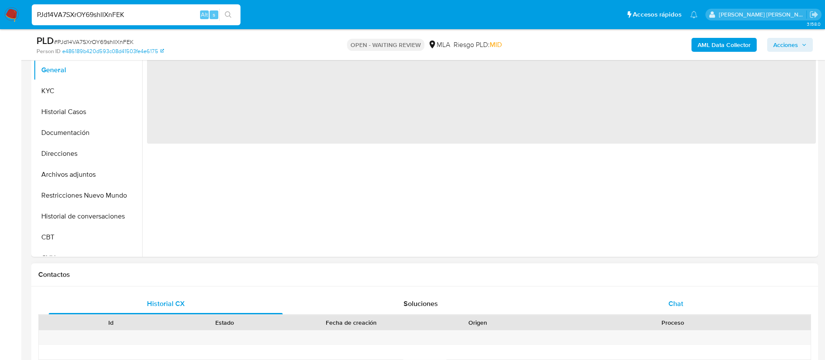
click at [673, 299] on span "Chat" at bounding box center [675, 303] width 15 height 10
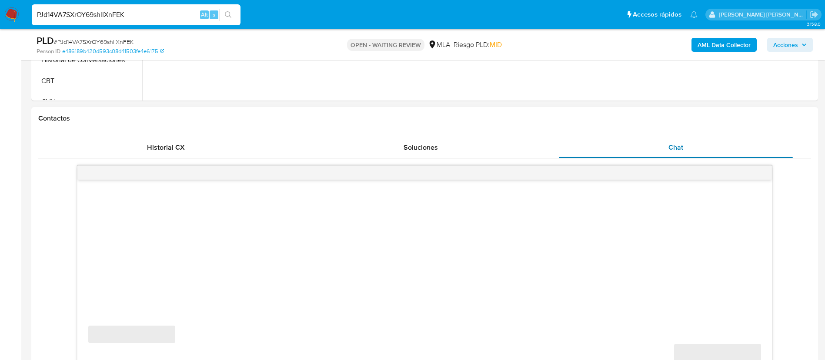
scroll to position [356, 0]
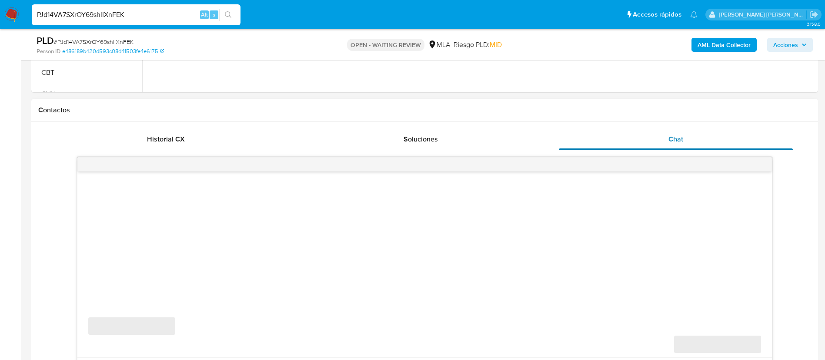
select select "10"
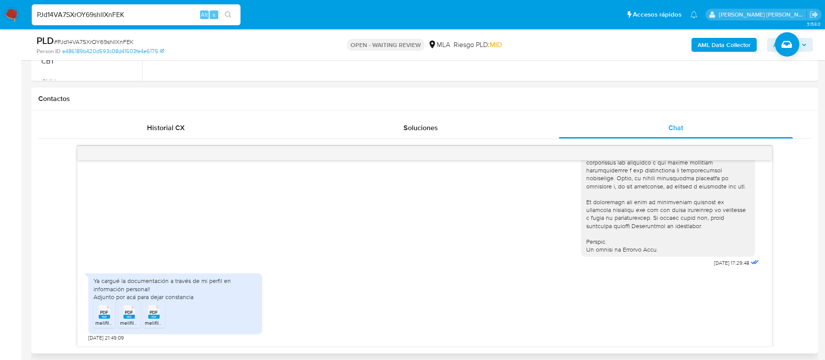
scroll to position [369, 0]
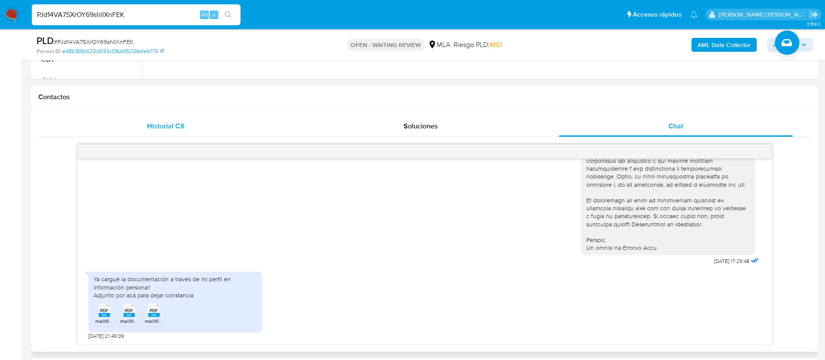
click at [158, 124] on span "Historial CX" at bounding box center [166, 126] width 38 height 10
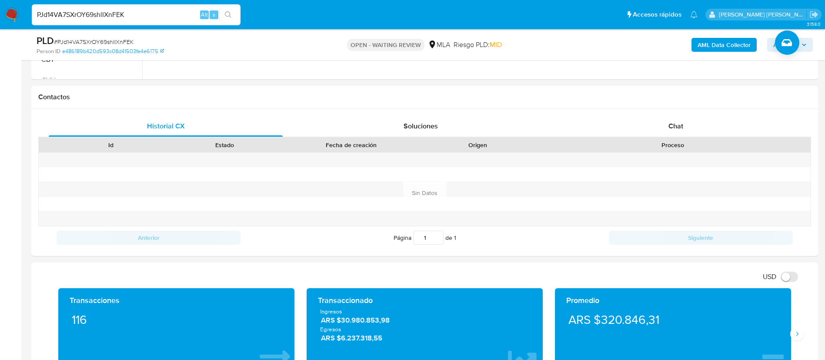
scroll to position [211, 0]
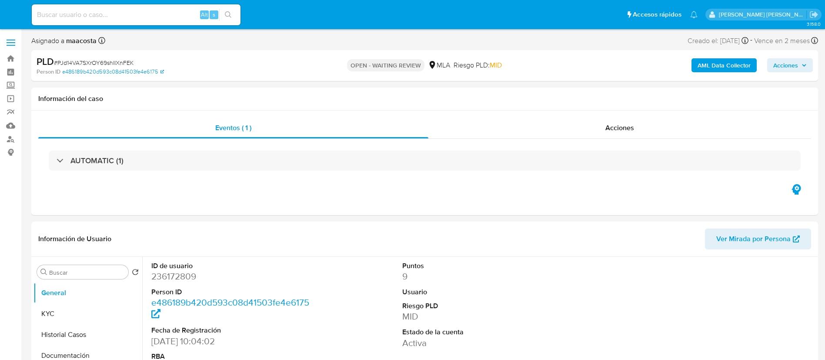
select select "10"
